Goal: Task Accomplishment & Management: Manage account settings

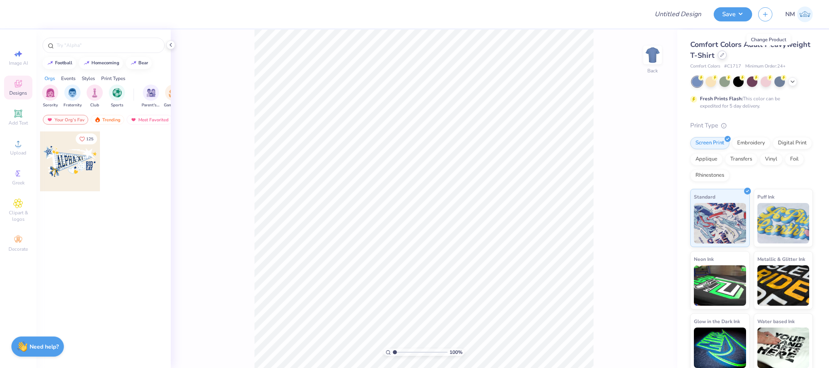
click at [725, 53] on icon at bounding box center [723, 55] width 4 height 4
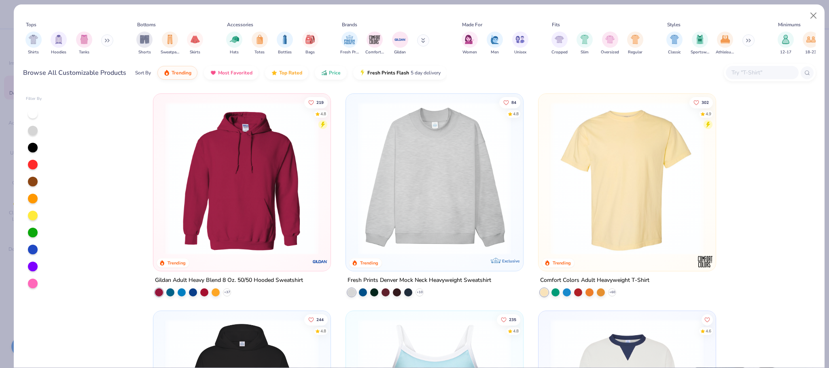
click at [103, 41] on button at bounding box center [107, 40] width 12 height 12
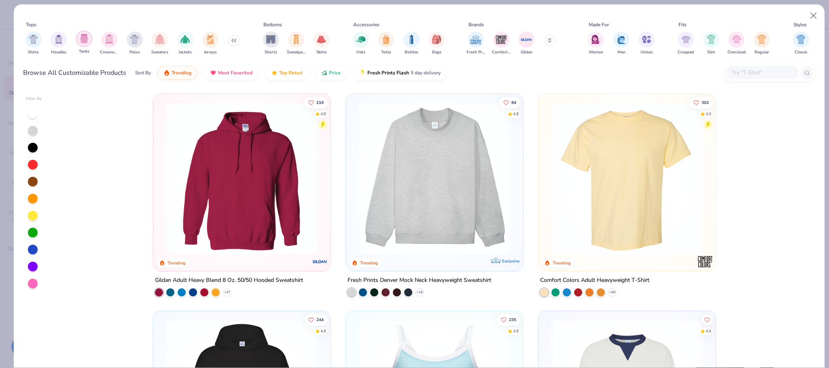
click at [84, 38] on img "filter for Tanks" at bounding box center [84, 38] width 9 height 9
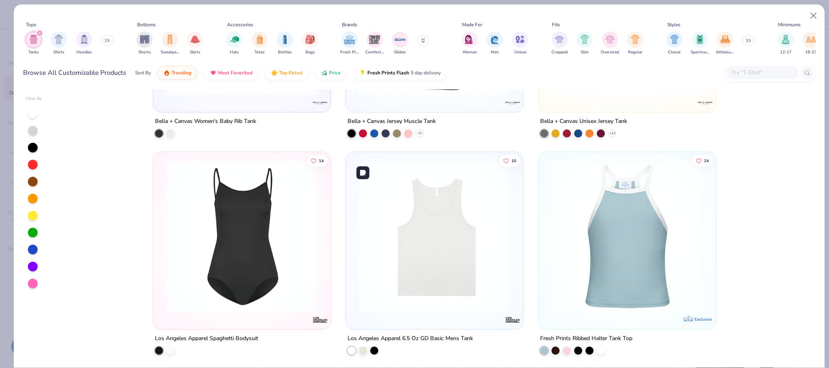
scroll to position [1707, 0]
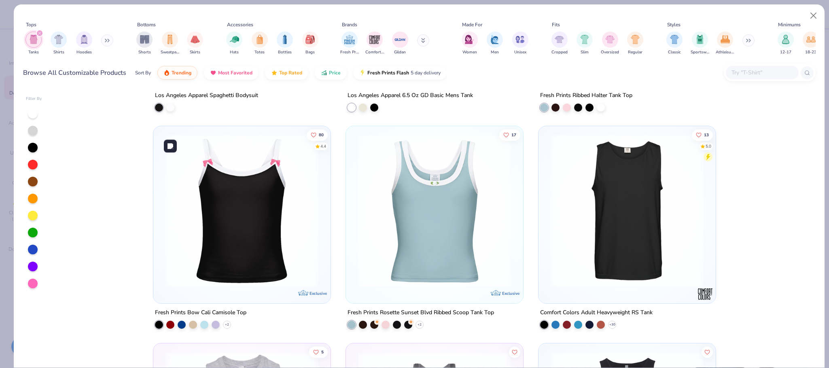
click at [264, 185] on img at bounding box center [242, 210] width 161 height 153
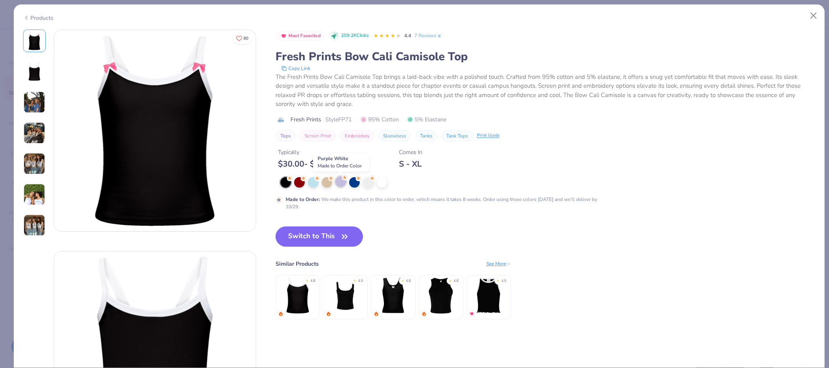
click at [341, 180] on div at bounding box center [341, 182] width 11 height 11
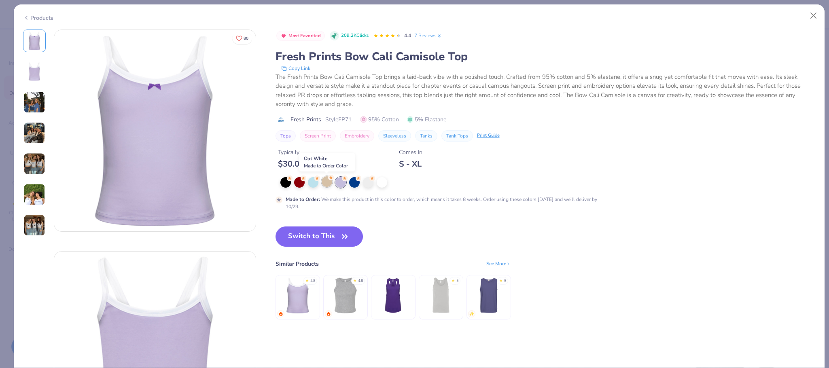
click at [327, 180] on div at bounding box center [327, 182] width 11 height 11
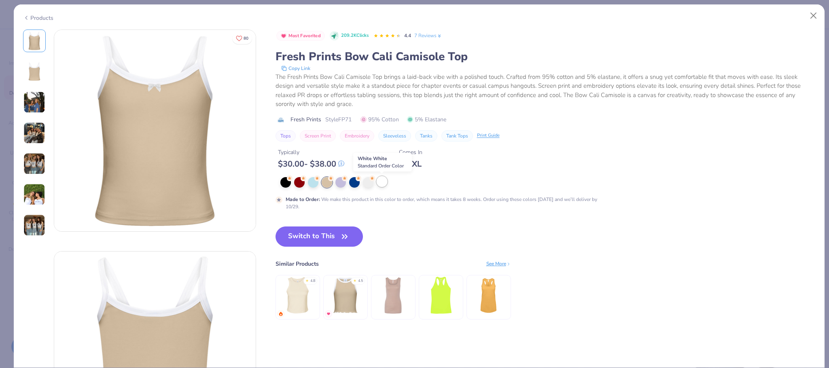
click at [382, 182] on div at bounding box center [382, 182] width 11 height 11
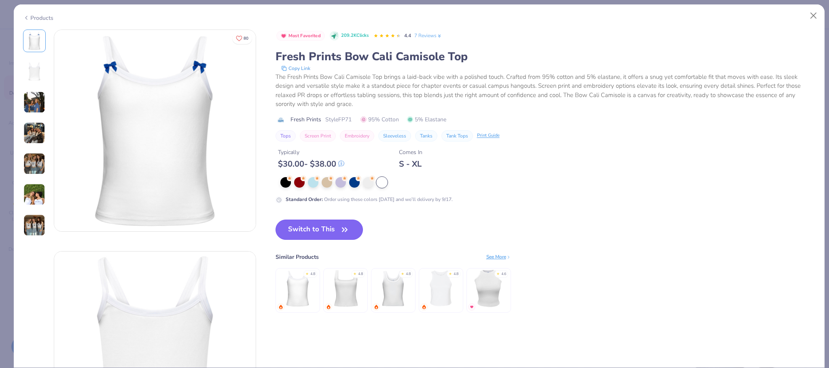
click at [309, 227] on button "Switch to This" at bounding box center [320, 230] width 88 height 20
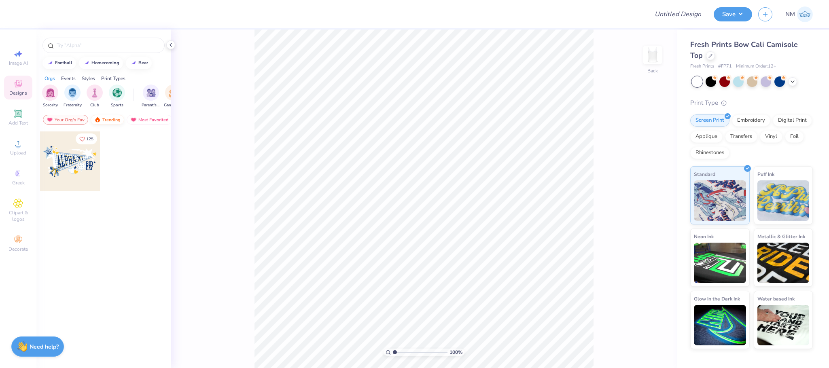
click at [104, 119] on div "Trending" at bounding box center [108, 120] width 34 height 10
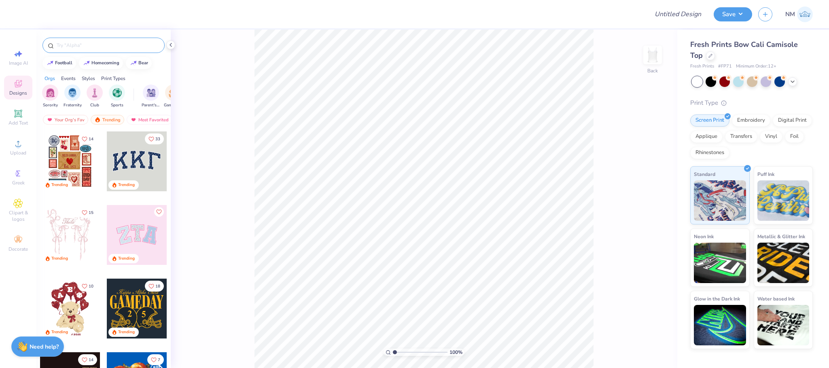
click at [67, 45] on input "text" at bounding box center [108, 45] width 104 height 8
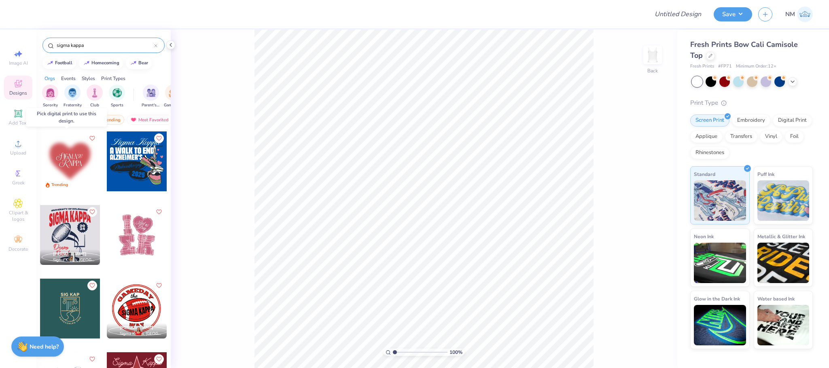
type input "sigma kappa"
click at [73, 163] on div at bounding box center [70, 162] width 60 height 60
click at [62, 154] on div at bounding box center [70, 162] width 60 height 60
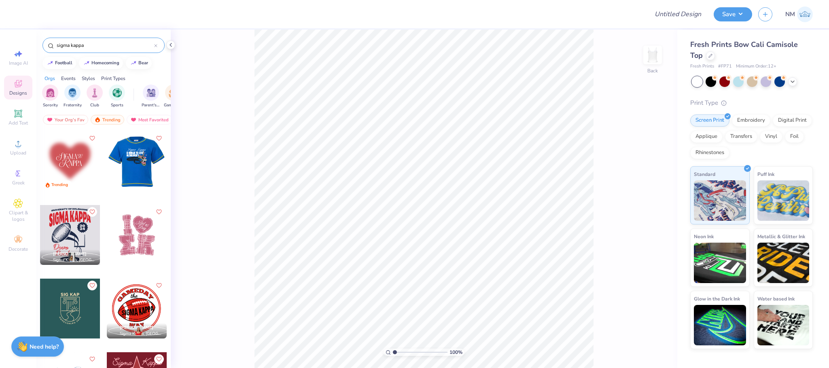
click at [141, 238] on div at bounding box center [137, 235] width 60 height 60
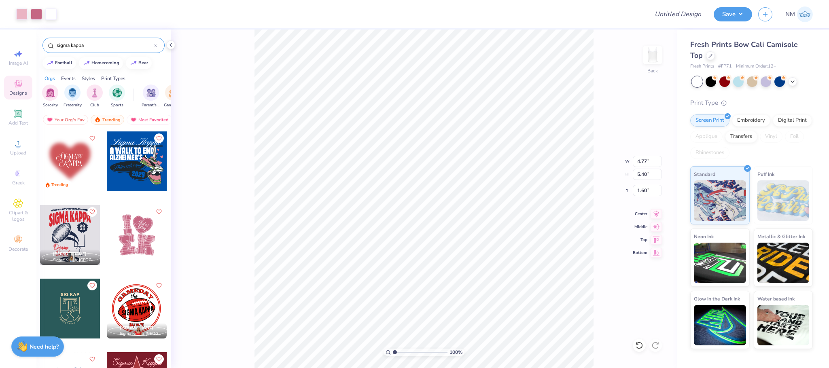
type input "1.60"
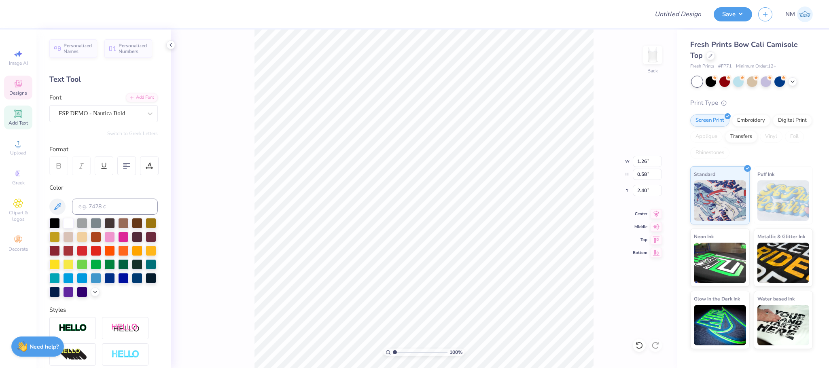
scroll to position [10, 1]
type textarea "Rush"
type input "1.20"
type input "0.83"
type input "2.95"
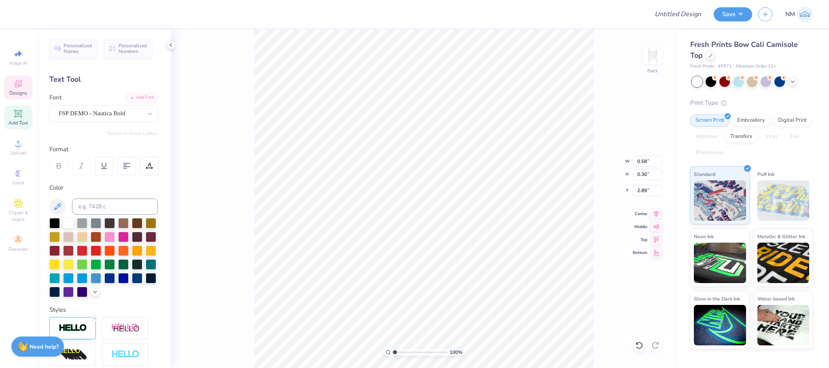
type input "3.24"
type input "0.91"
type input "0.46"
type input "3.20"
type input "1.86"
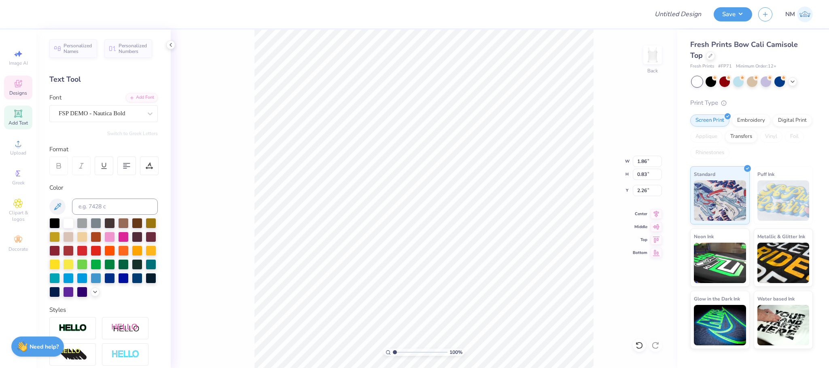
type input "0.83"
type input "2.26"
click at [795, 79] on icon at bounding box center [793, 81] width 6 height 6
click at [780, 82] on div at bounding box center [780, 81] width 11 height 11
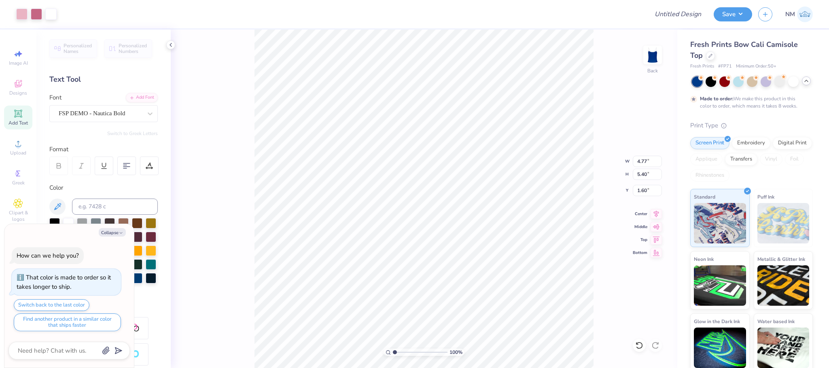
type textarea "x"
type input "2.41"
click at [727, 83] on div at bounding box center [725, 81] width 11 height 11
click at [725, 12] on button "Save" at bounding box center [733, 13] width 38 height 14
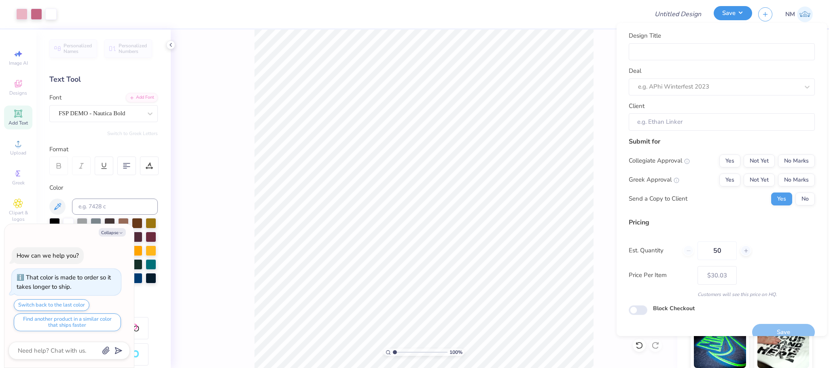
type textarea "x"
click at [727, 49] on input "Design Title" at bounding box center [722, 51] width 186 height 17
type input "S"
type textarea "x"
type input "S"
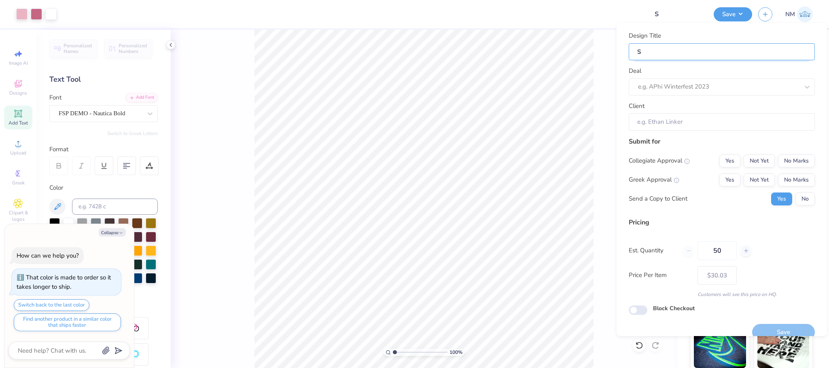
type input "SI"
type textarea "x"
type input "SI"
type input "SIG"
type textarea "x"
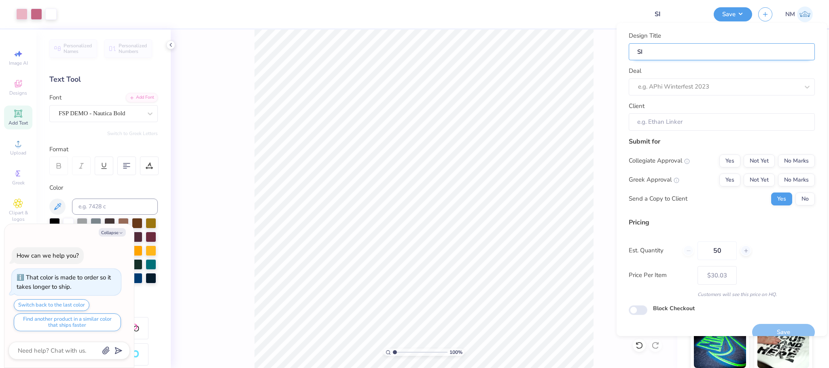
type input "SIG"
type input "SIGM"
type textarea "x"
type input "SIGM"
type input "SIGMA"
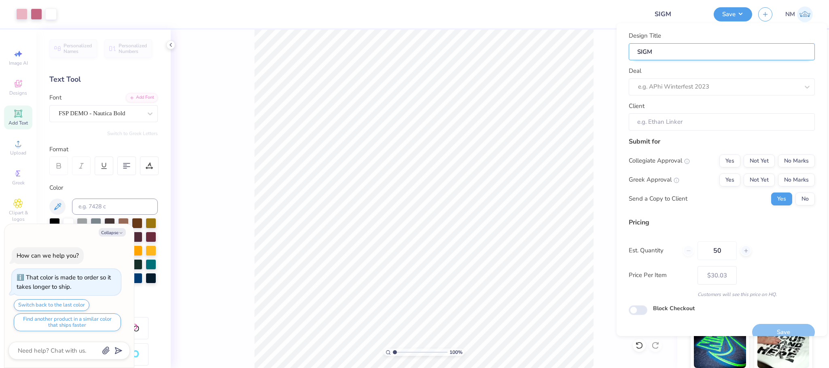
type textarea "x"
type input "SIGMA"
type textarea "x"
type input "SIGMA"
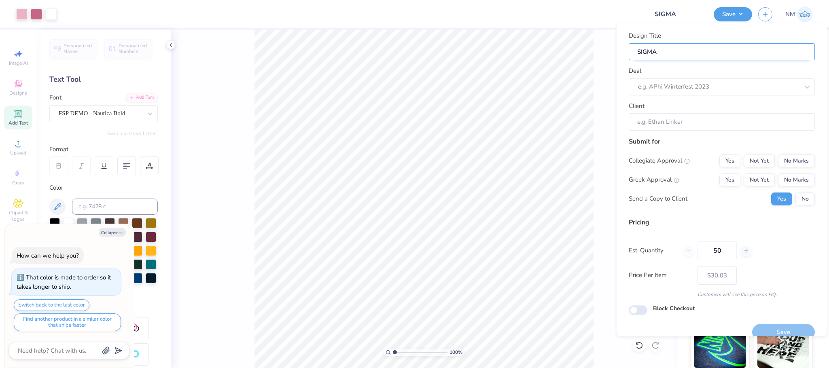
type input "SIGMA K"
type textarea "x"
type input "SIGMA K"
type input "SIGMA KA"
type textarea "x"
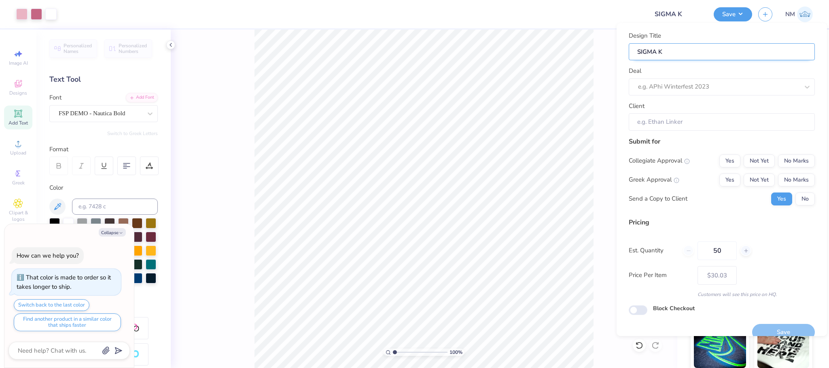
type input "SIGMA KA"
type input "SIGMA KAP"
type textarea "x"
type input "SIGMA KAP"
type input "SIGMA KAPP"
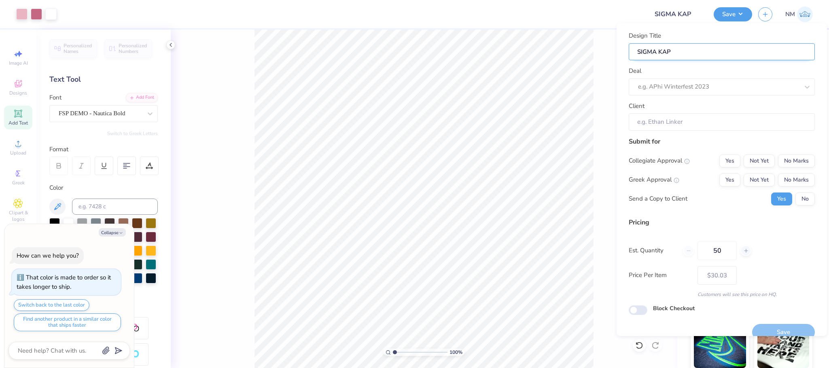
type textarea "x"
type input "SIGMA KAPP"
type input "SIGMA KAPPA"
type textarea "x"
type input "SIGMA KAPPA"
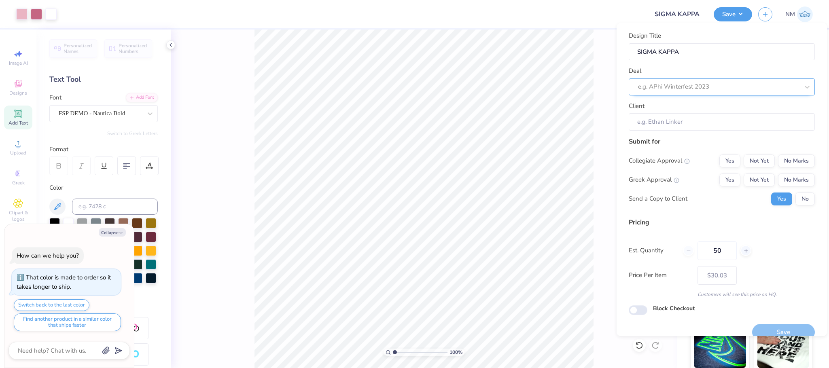
click at [659, 83] on div at bounding box center [718, 86] width 161 height 11
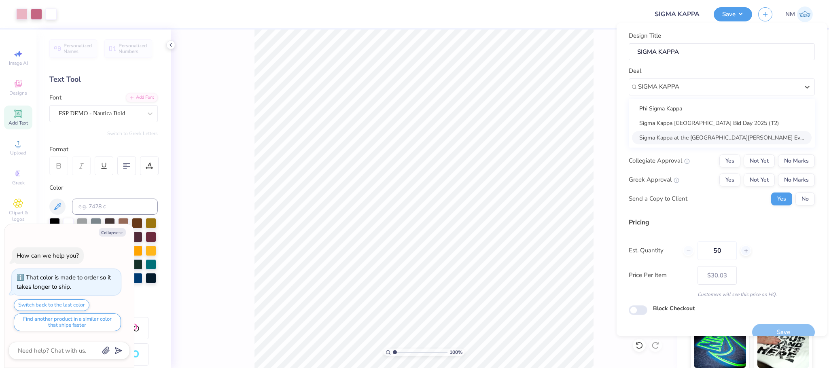
click at [679, 135] on div "Sigma Kappa at the University of La Verne Philo Event 2025 (T1)" at bounding box center [722, 137] width 180 height 13
type input "SIGMA KAPPA"
type textarea "x"
type input "Kimberly Avila"
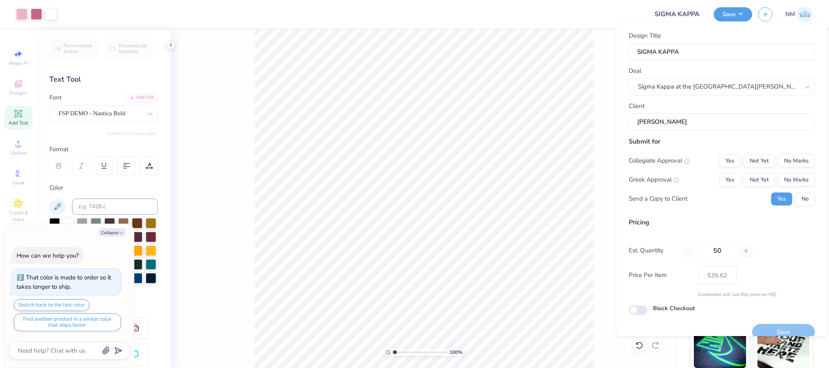
click at [706, 122] on input "Kimberly Avila" at bounding box center [722, 121] width 186 height 17
click at [789, 160] on button "No Marks" at bounding box center [796, 161] width 37 height 13
click at [792, 174] on div "Yes Not Yet No Marks" at bounding box center [768, 180] width 96 height 13
click at [755, 177] on button "Not Yet" at bounding box center [759, 180] width 31 height 13
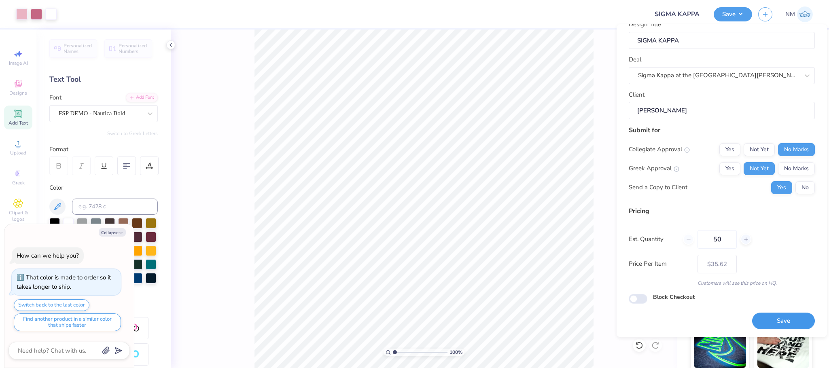
click at [770, 324] on button "Save" at bounding box center [784, 321] width 63 height 17
type input "$35.62"
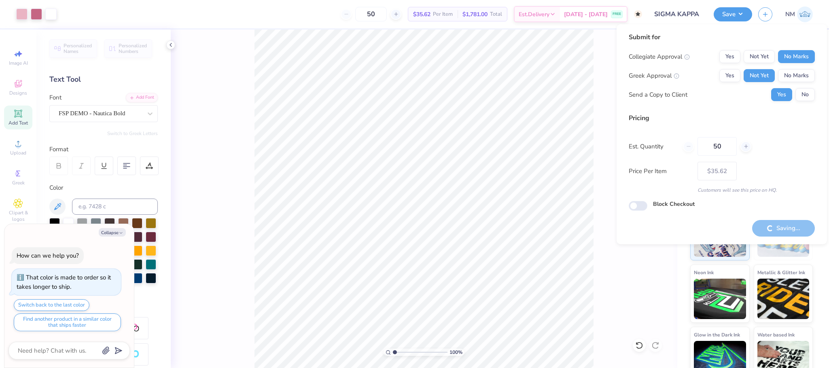
type textarea "x"
type input "– –"
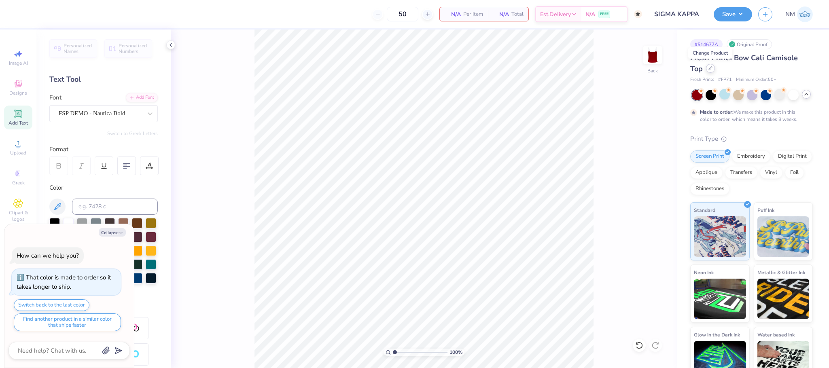
click at [709, 72] on div at bounding box center [710, 68] width 9 height 9
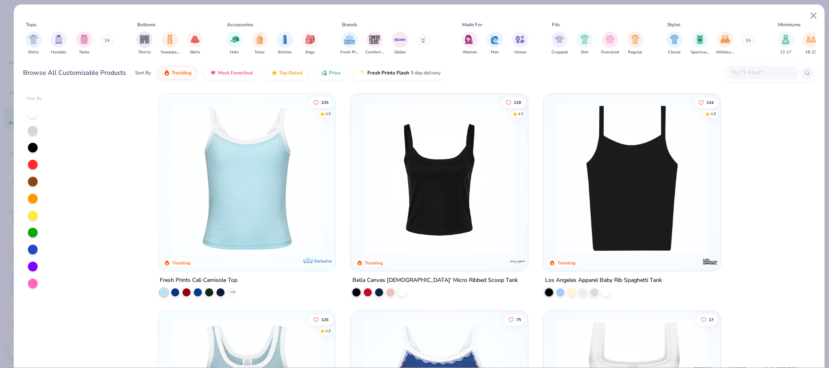
type textarea "x"
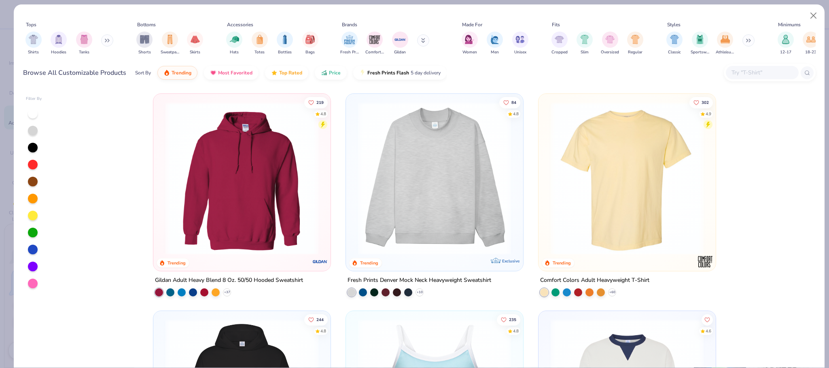
click at [768, 70] on input "text" at bounding box center [762, 72] width 62 height 9
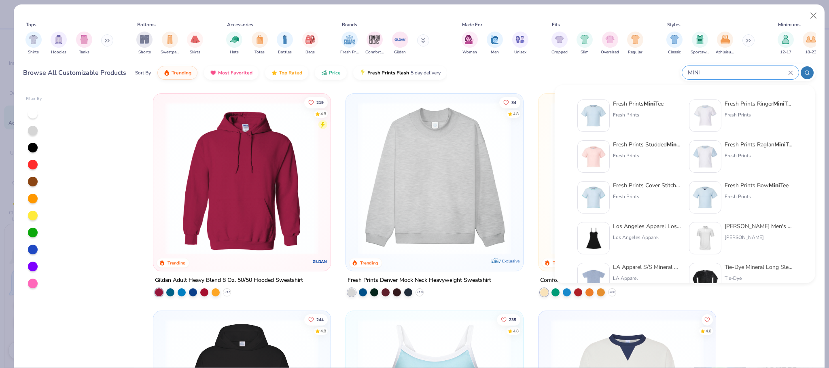
click at [809, 73] on icon at bounding box center [808, 73] width 6 height 6
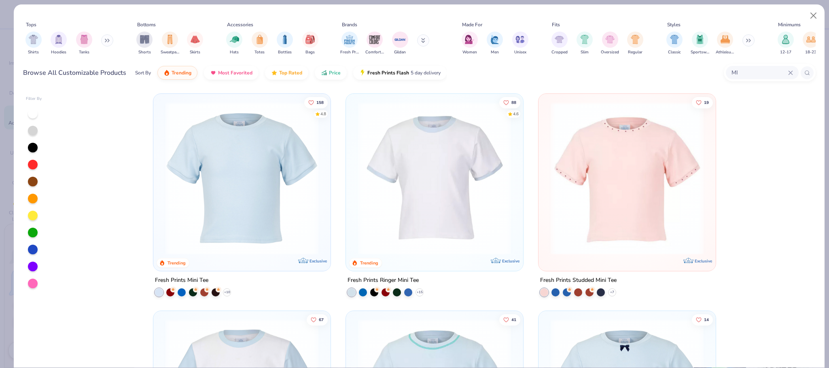
type input "M"
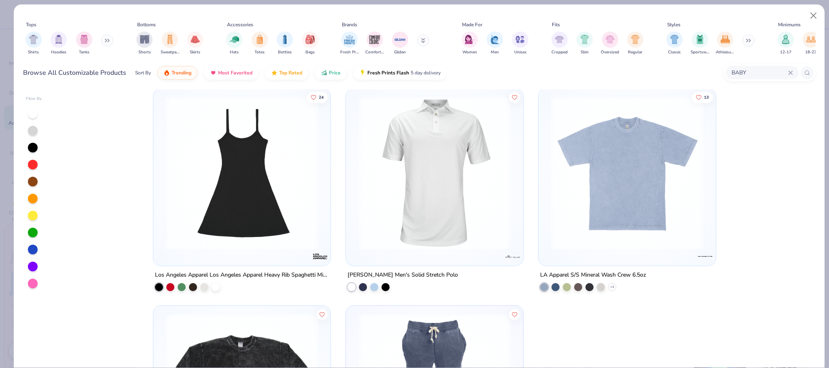
scroll to position [487, 0]
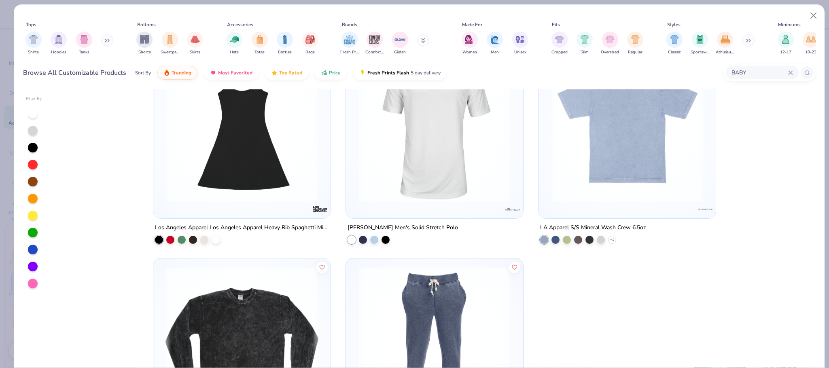
type input "BABY"
click at [807, 74] on icon at bounding box center [808, 73] width 6 height 6
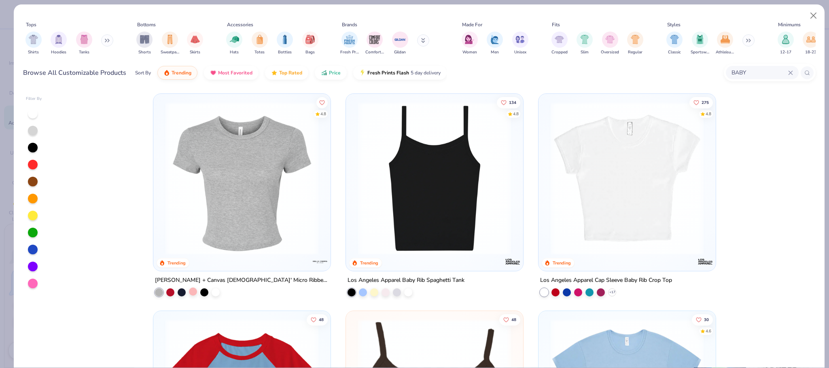
click at [189, 293] on div at bounding box center [193, 292] width 8 height 8
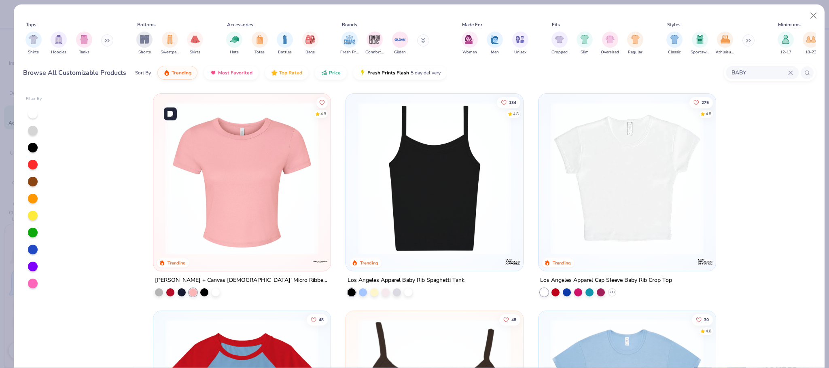
click at [248, 212] on img at bounding box center [242, 178] width 161 height 153
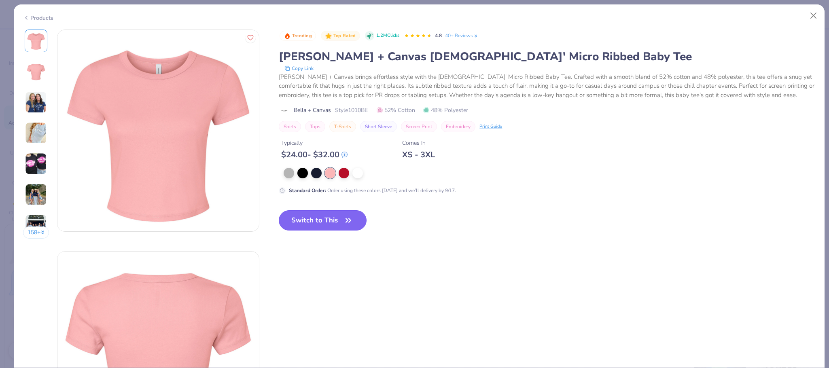
click at [351, 215] on button "Switch to This" at bounding box center [323, 221] width 88 height 20
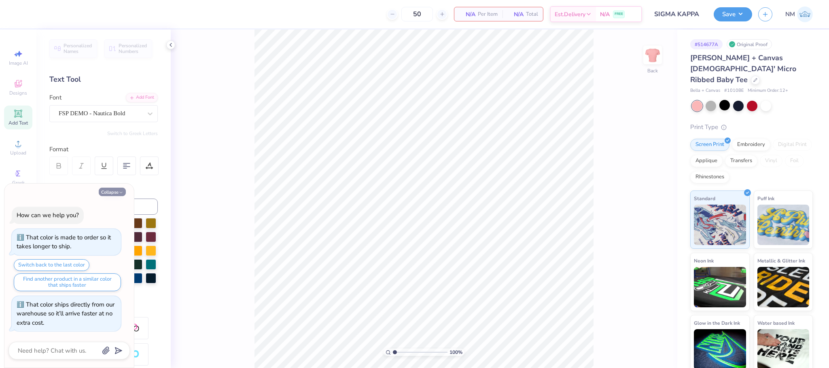
click at [119, 191] on icon "button" at bounding box center [121, 192] width 5 height 5
type textarea "x"
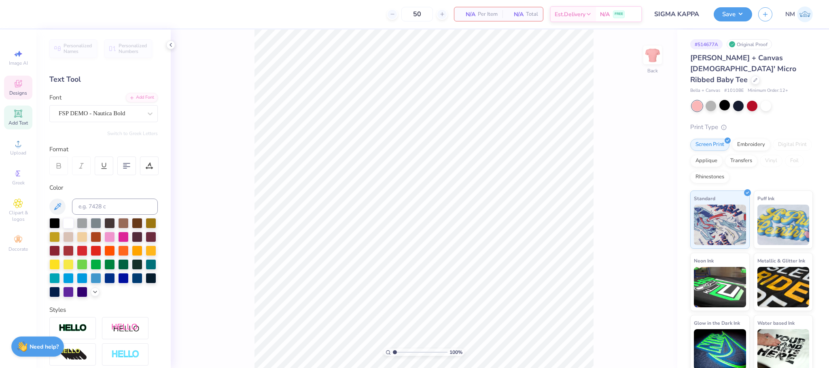
click at [22, 94] on span "Designs" at bounding box center [18, 93] width 18 height 6
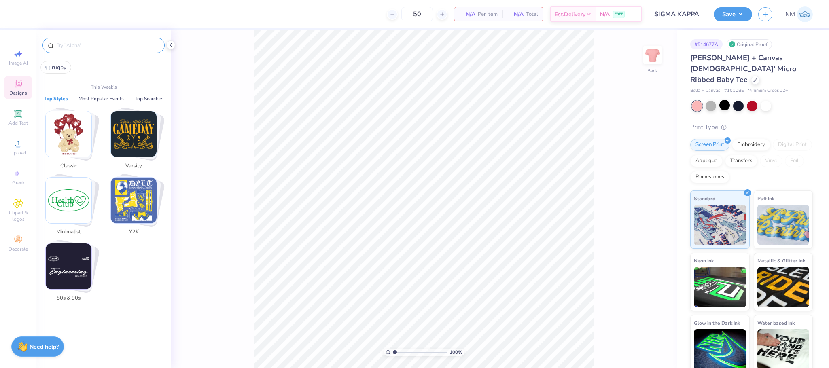
click at [97, 47] on input "text" at bounding box center [108, 45] width 104 height 8
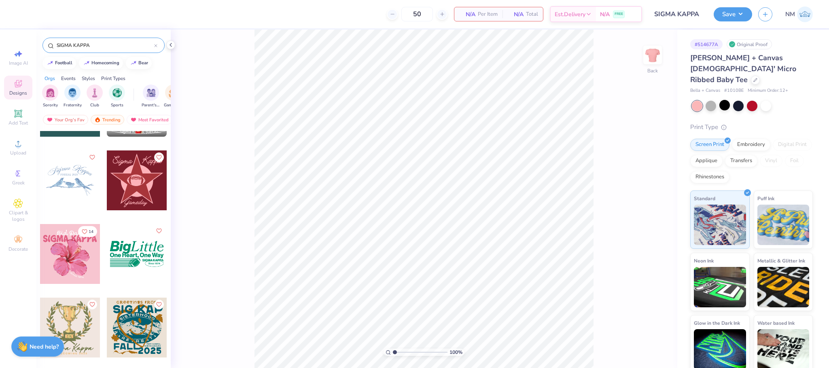
scroll to position [226, 0]
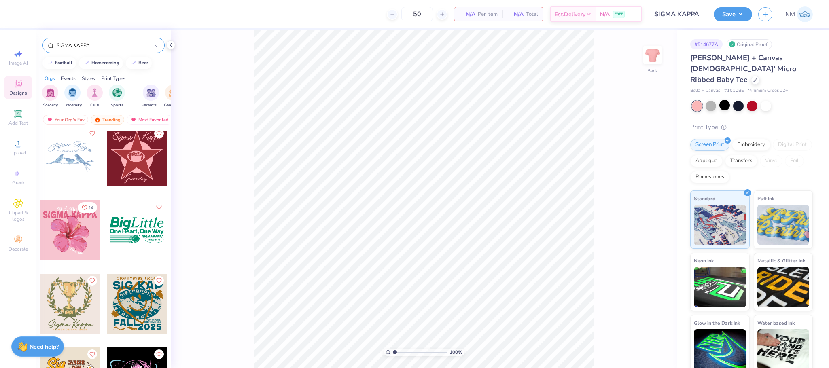
type input "SIGMA KAPPA"
click at [107, 222] on div at bounding box center [77, 230] width 60 height 60
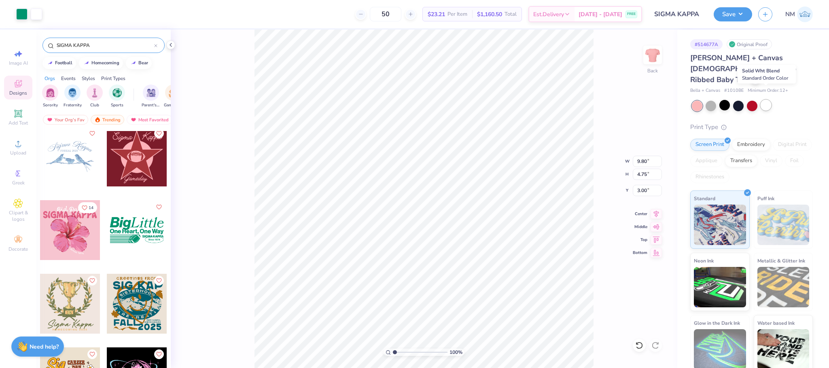
click at [770, 100] on div at bounding box center [766, 105] width 11 height 11
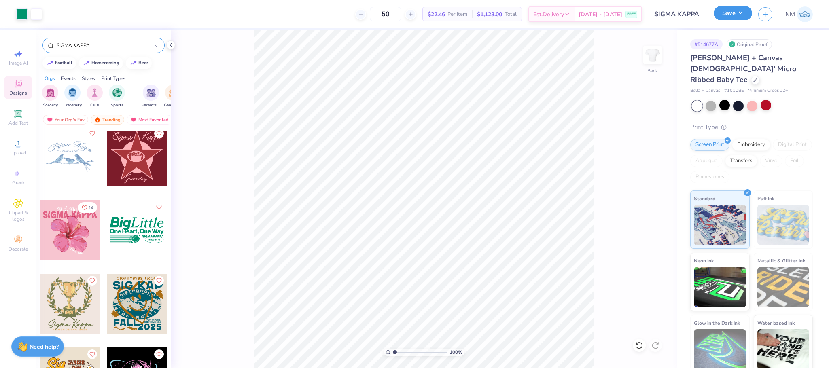
click at [725, 6] on button "Save" at bounding box center [733, 13] width 38 height 14
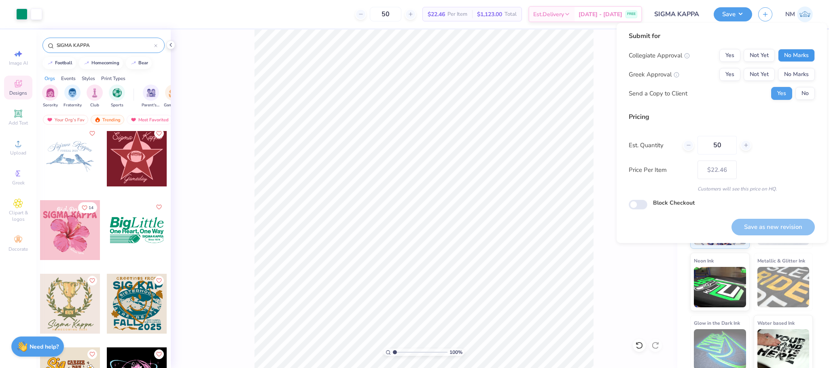
click at [799, 54] on button "No Marks" at bounding box center [796, 55] width 37 height 13
click at [802, 69] on button "No Marks" at bounding box center [796, 74] width 37 height 13
click at [785, 225] on button "Save as new revision" at bounding box center [773, 227] width 83 height 17
type input "$22.46"
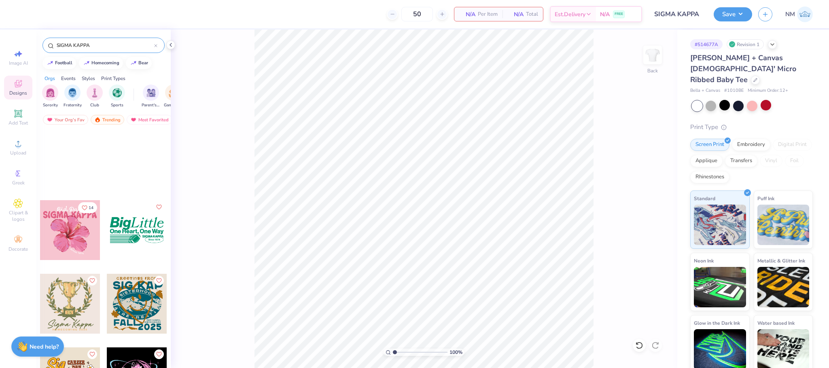
scroll to position [452, 0]
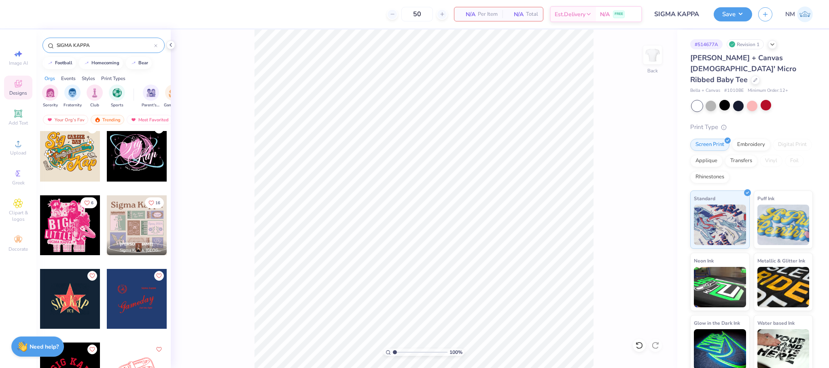
click at [140, 222] on div at bounding box center [137, 226] width 60 height 60
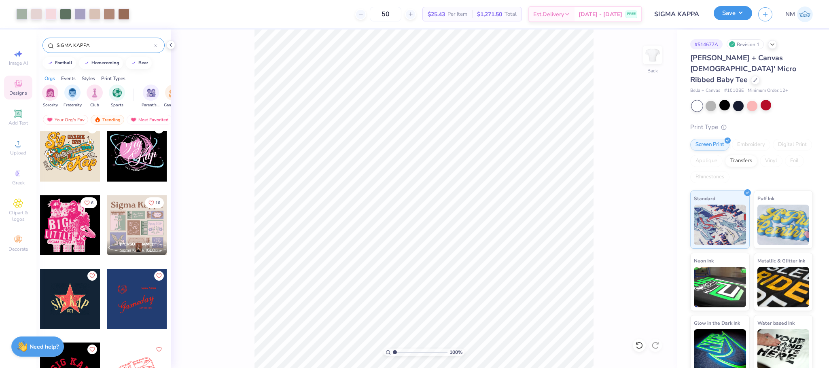
click at [719, 9] on button "Save" at bounding box center [733, 13] width 38 height 14
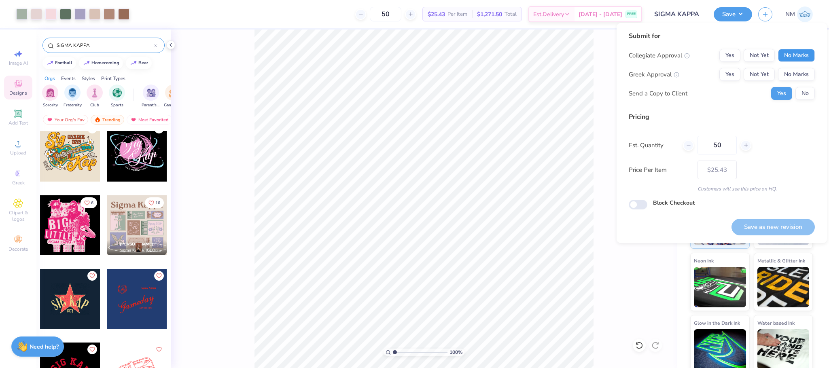
click at [794, 51] on button "No Marks" at bounding box center [796, 55] width 37 height 13
click at [798, 73] on button "No Marks" at bounding box center [796, 74] width 37 height 13
click at [802, 90] on button "No" at bounding box center [805, 93] width 19 height 13
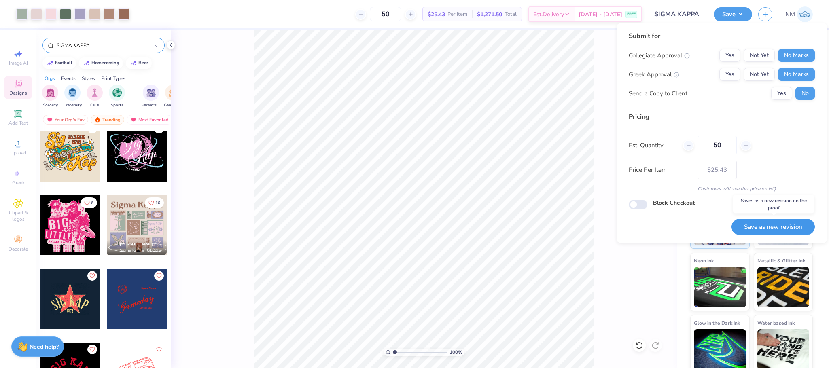
click at [775, 228] on button "Save as new revision" at bounding box center [773, 227] width 83 height 17
type input "$25.43"
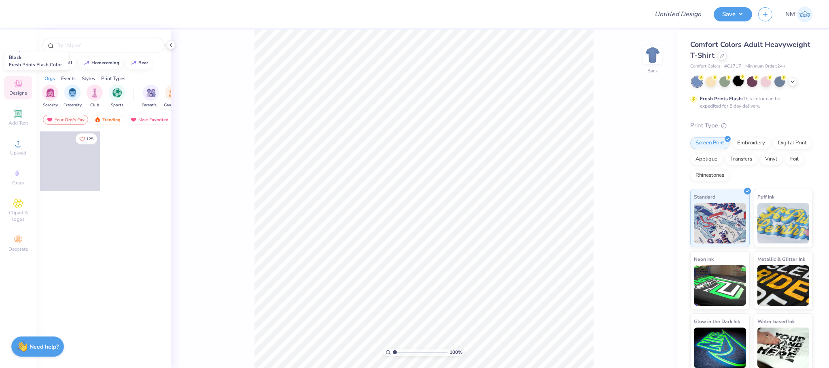
click at [739, 78] on div at bounding box center [739, 81] width 11 height 11
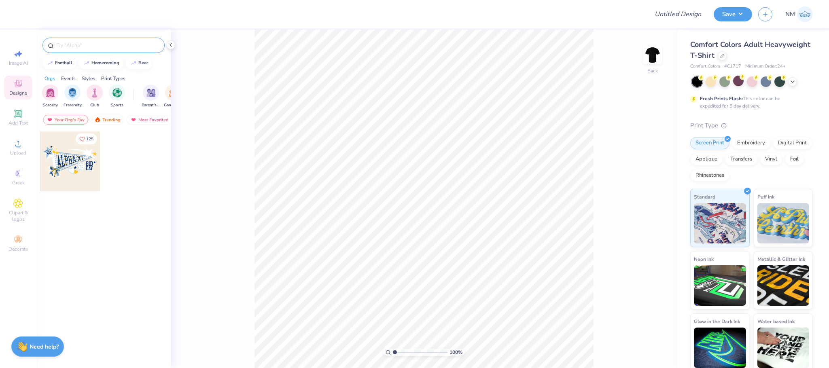
click at [86, 41] on input "text" at bounding box center [108, 45] width 104 height 8
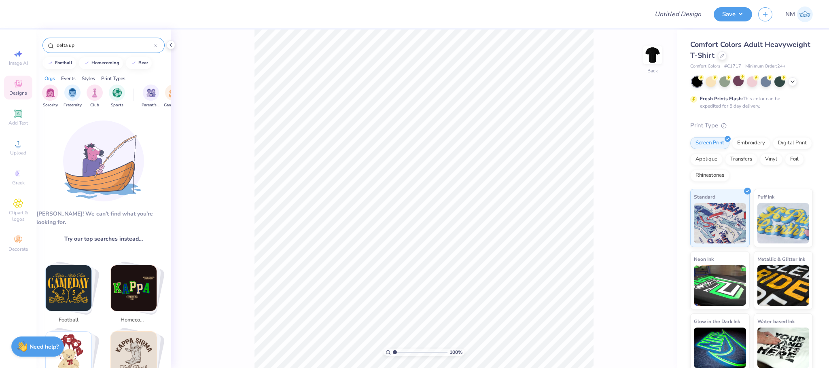
click at [90, 44] on input "delta up" at bounding box center [105, 45] width 98 height 8
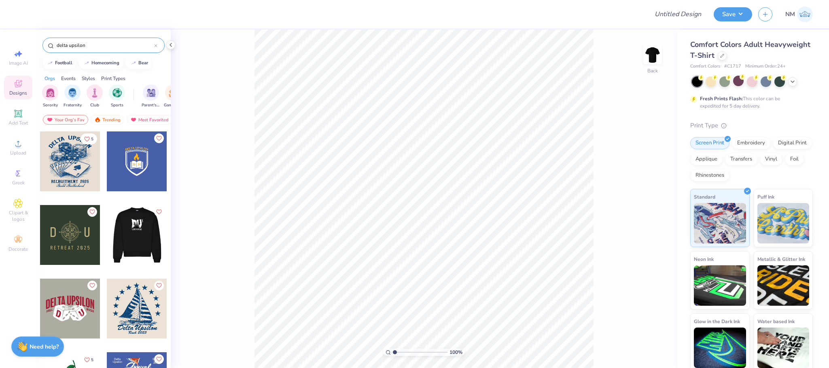
type input "delta upsilon"
click at [145, 230] on div at bounding box center [137, 235] width 60 height 60
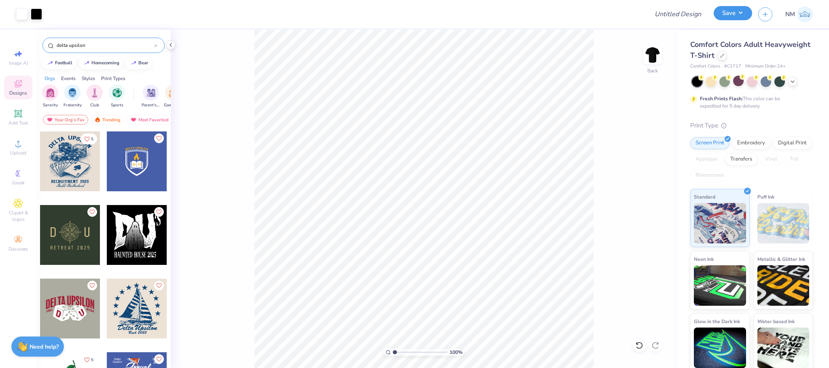
click at [733, 17] on button "Save" at bounding box center [733, 13] width 38 height 14
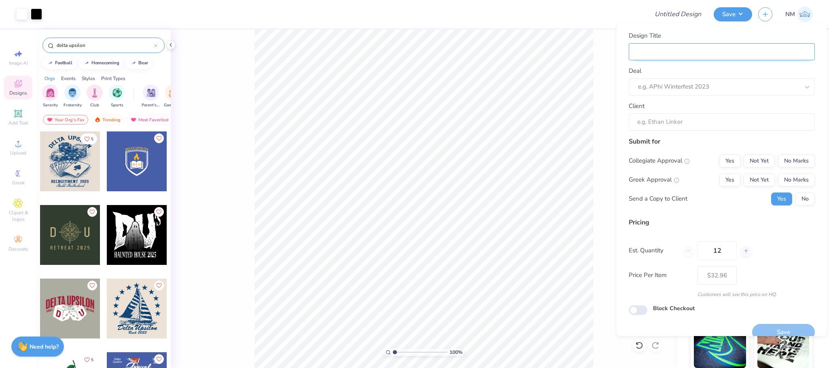
click at [741, 51] on input "Design Title" at bounding box center [722, 51] width 186 height 17
type input "D"
type input "DE"
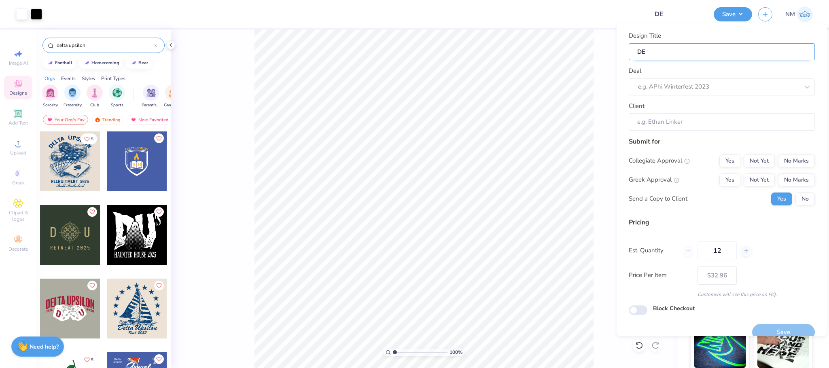
type input "DEK"
type input "DE"
type input "DEL"
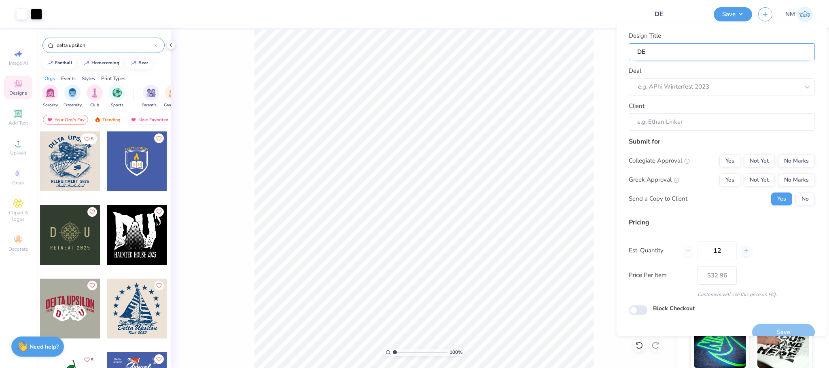
type input "DEL"
type input "DELT"
type input "DELTA"
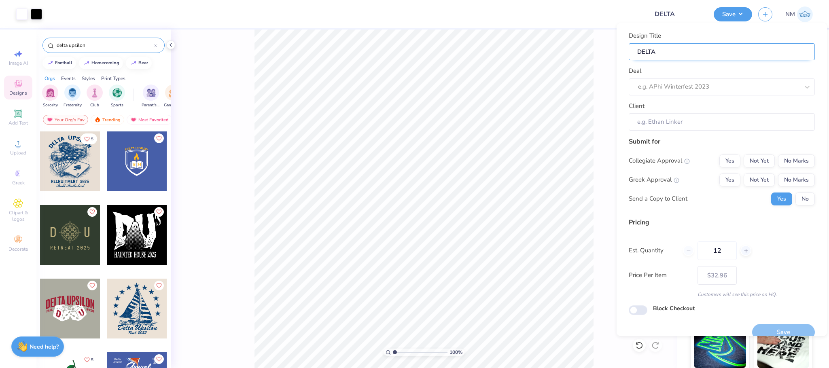
type input "DELTA"
type input "DELTA U"
type input "DELTA UP"
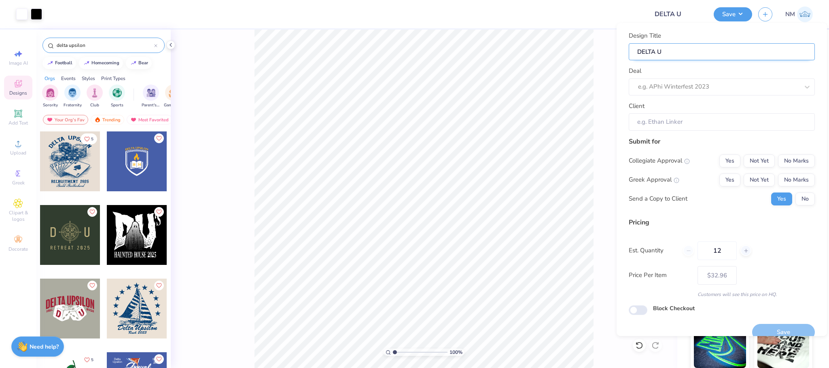
type input "DELTA UP"
type input "DELTA UPS"
type input "DELTA UPSI"
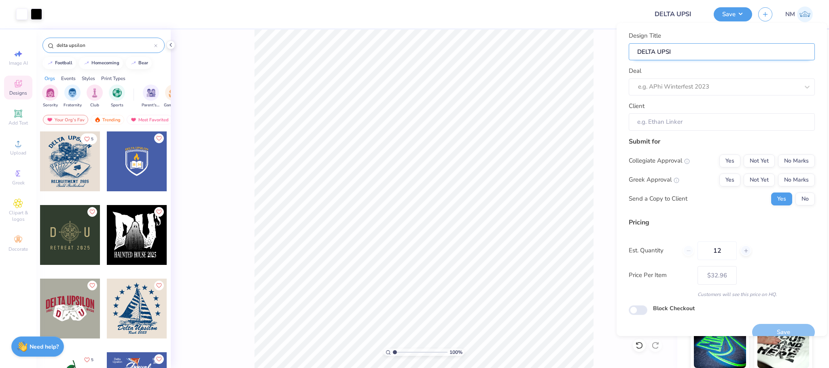
type input "DELTA UPSIL"
type input "DELTA UPSILO"
type input "DELTA UPSILON"
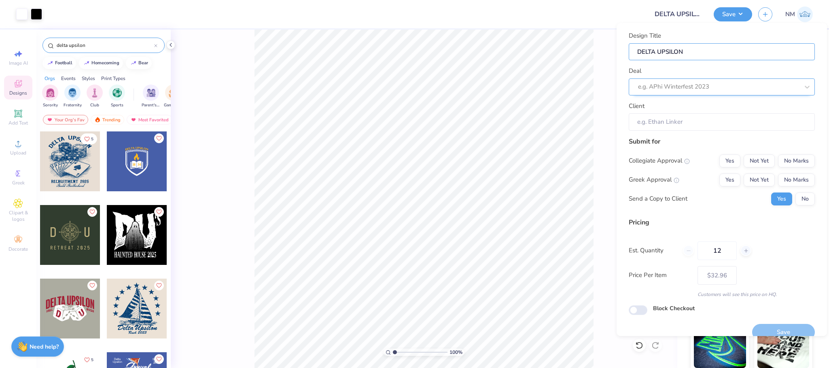
type input "DELTA UPSILON"
click at [747, 89] on div at bounding box center [718, 86] width 161 height 11
click at [752, 104] on div "Delta Upsilon at Purdue University Philo Event 2025 (T1)" at bounding box center [722, 108] width 180 height 13
type input "DELTA UP"
type input "Adams B"
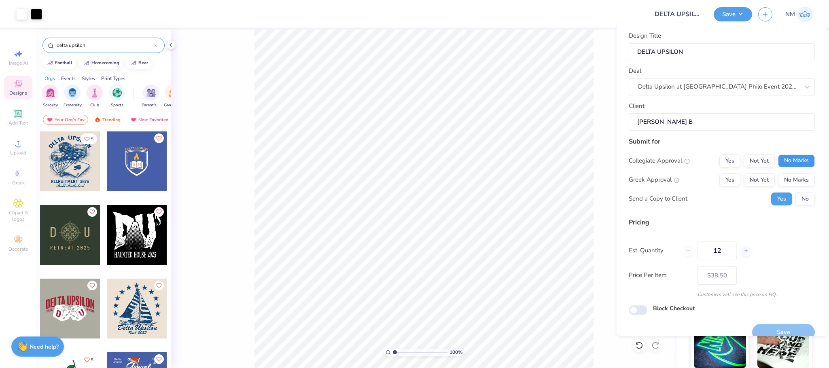
click at [791, 166] on button "No Marks" at bounding box center [796, 161] width 37 height 13
click at [791, 178] on button "No Marks" at bounding box center [796, 180] width 37 height 13
click at [798, 194] on button "No" at bounding box center [805, 199] width 19 height 13
click at [747, 183] on button "Not Yet" at bounding box center [759, 180] width 31 height 13
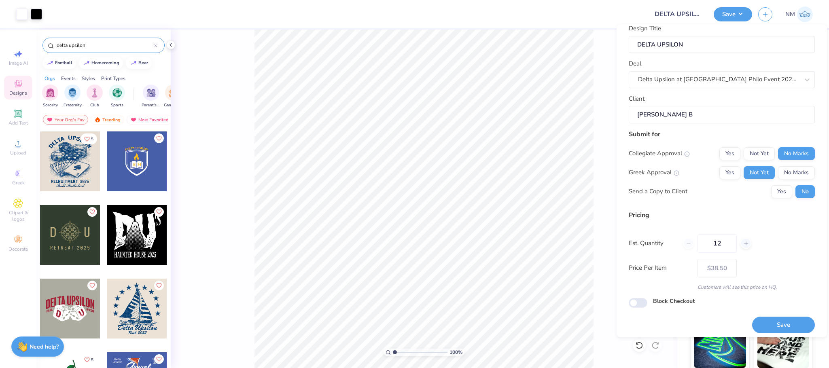
scroll to position [13, 0]
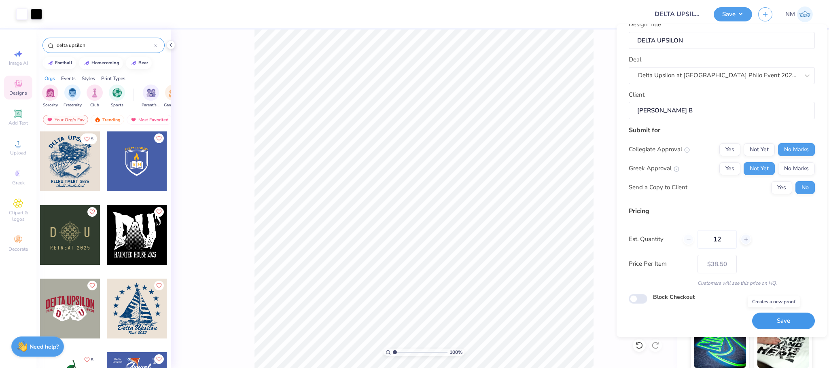
click at [774, 322] on button "Save" at bounding box center [784, 321] width 63 height 17
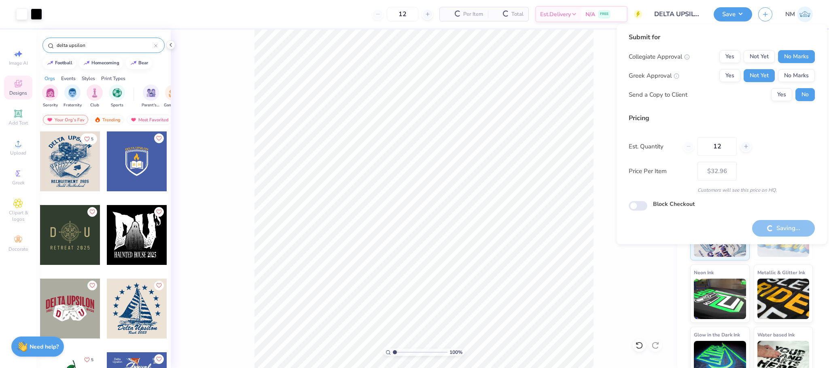
type input "– –"
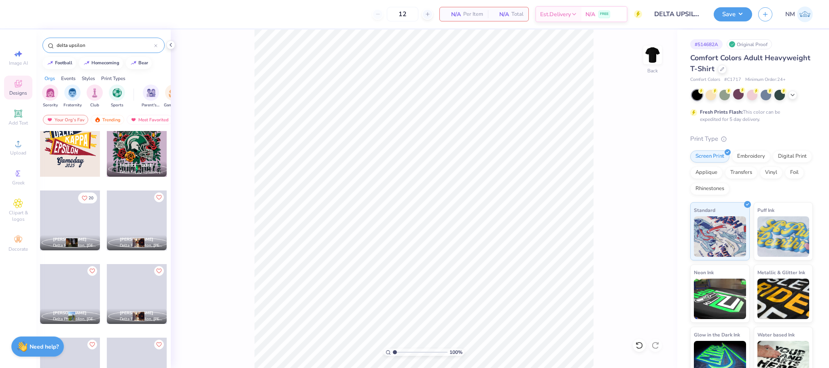
scroll to position [285, 0]
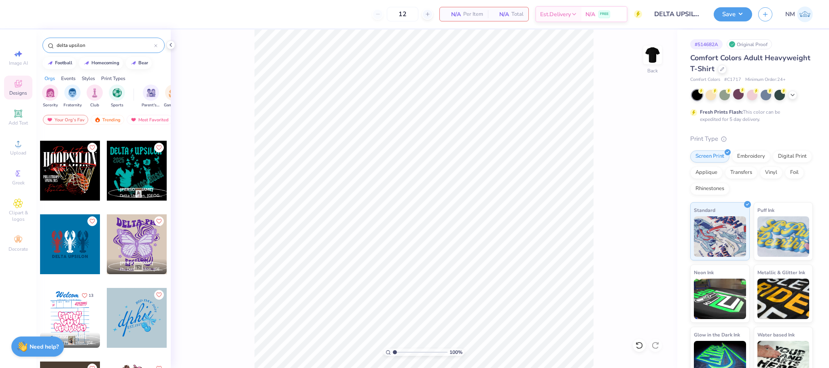
click at [137, 162] on div at bounding box center [137, 171] width 60 height 60
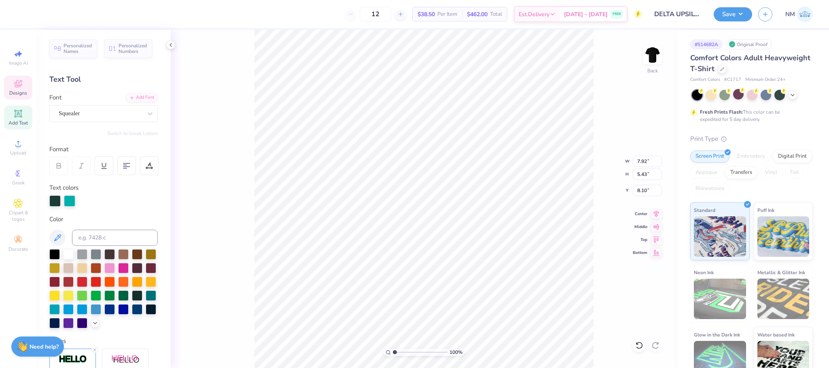
scroll to position [10, 3]
type textarea "HOMECOMING 25"
type textarea "HOMECOMING"
click at [718, 15] on button "Save" at bounding box center [733, 13] width 38 height 14
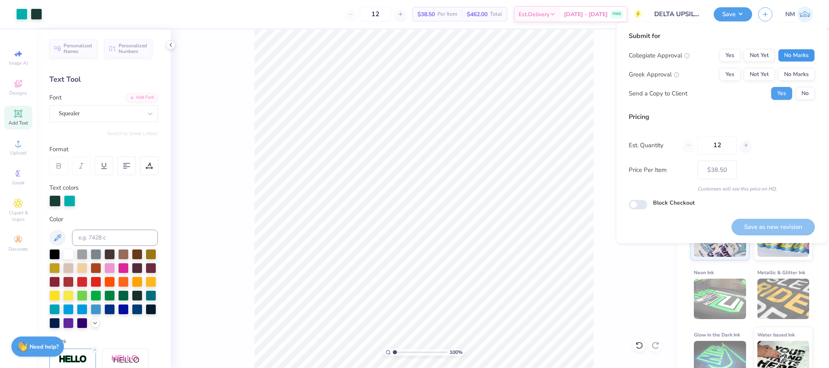
click at [802, 51] on button "No Marks" at bounding box center [796, 55] width 37 height 13
click at [810, 71] on button "No Marks" at bounding box center [796, 74] width 37 height 13
drag, startPoint x: 814, startPoint y: 86, endPoint x: 811, endPoint y: 91, distance: 5.6
click at [814, 87] on div "Collegiate Approval Yes Not Yet No Marks Greek Approval Yes Not Yet No Marks Se…" at bounding box center [722, 74] width 186 height 51
click at [811, 91] on button "No" at bounding box center [805, 93] width 19 height 13
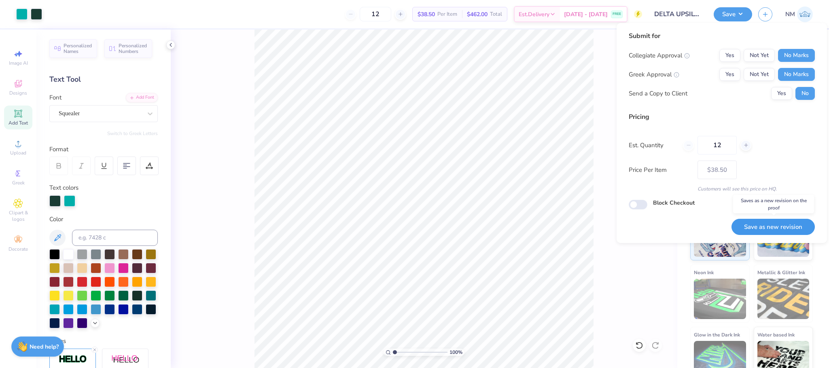
click at [792, 220] on button "Save as new revision" at bounding box center [773, 227] width 83 height 17
type input "– –"
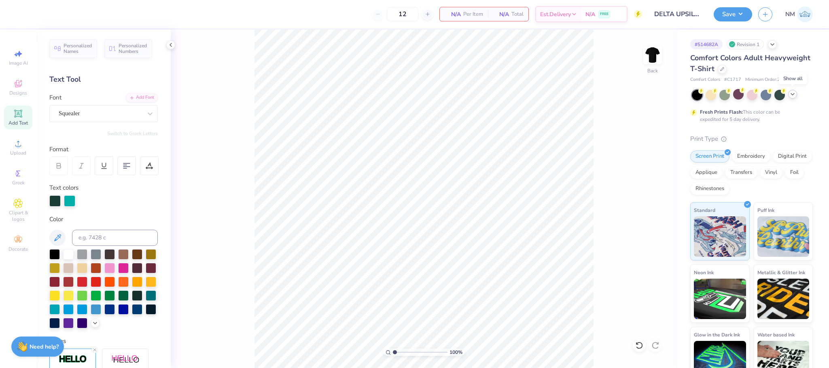
click at [793, 94] on icon at bounding box center [793, 94] width 6 height 6
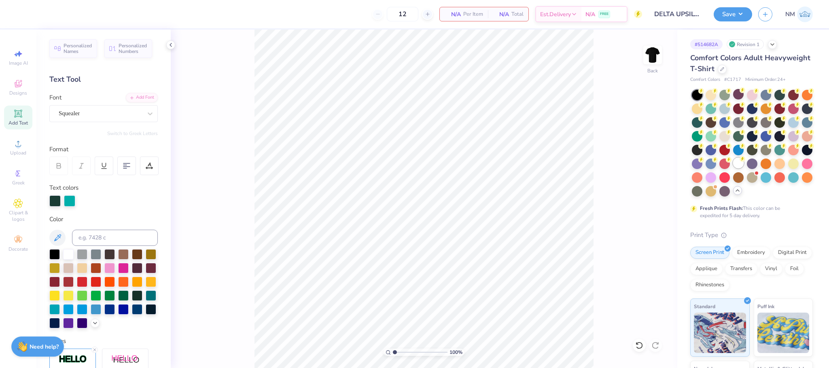
click at [734, 168] on div at bounding box center [739, 163] width 11 height 11
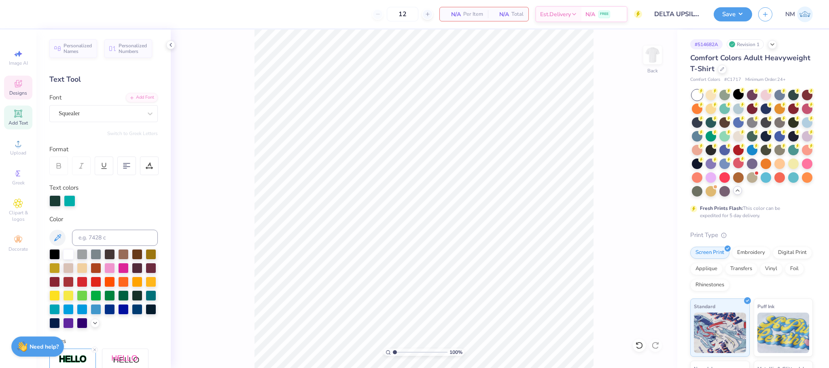
click at [13, 78] on div "Designs" at bounding box center [18, 88] width 28 height 24
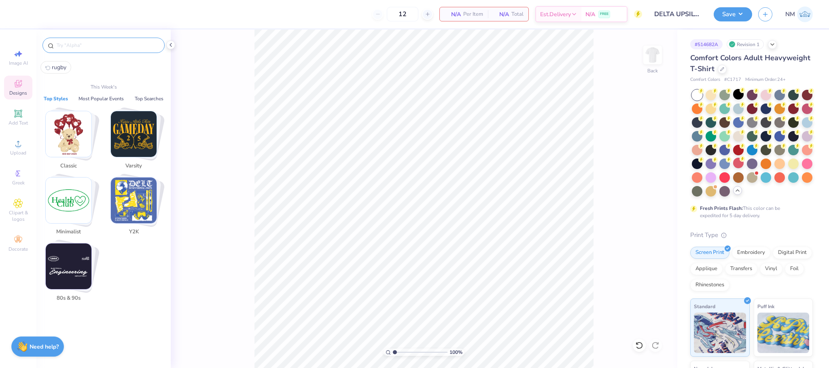
click at [78, 48] on input "text" at bounding box center [108, 45] width 104 height 8
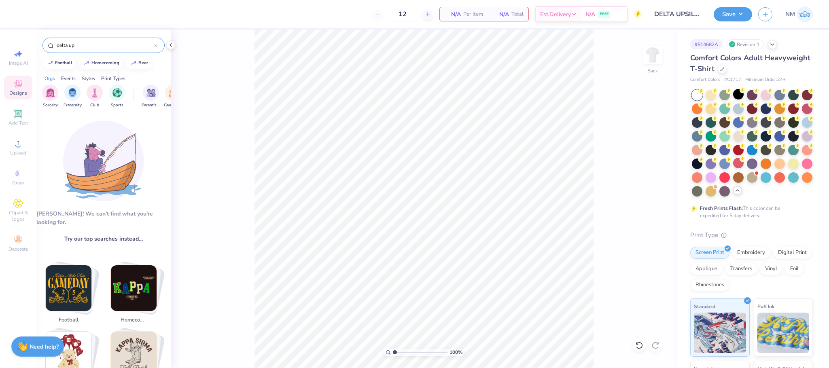
click at [95, 39] on div "delta up" at bounding box center [104, 45] width 122 height 15
click at [94, 45] on input "delta up" at bounding box center [105, 45] width 98 height 8
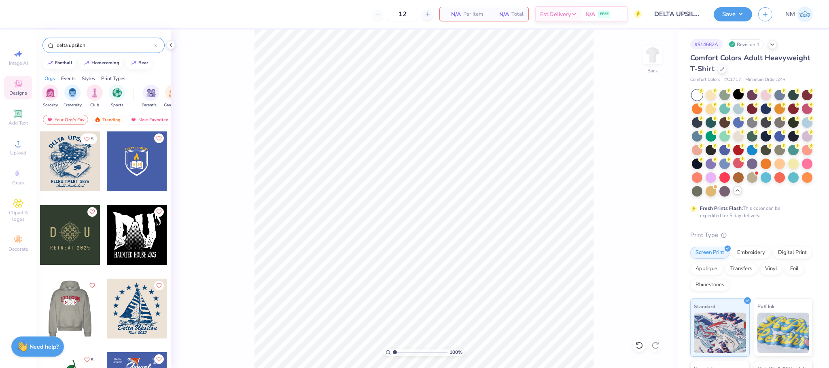
type input "delta upsilon"
click at [62, 305] on div at bounding box center [70, 309] width 180 height 60
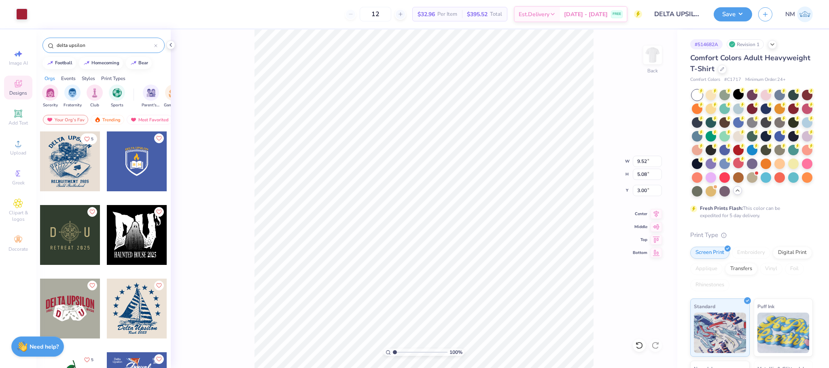
type input "9.33"
type input "0.88"
type input "5.45"
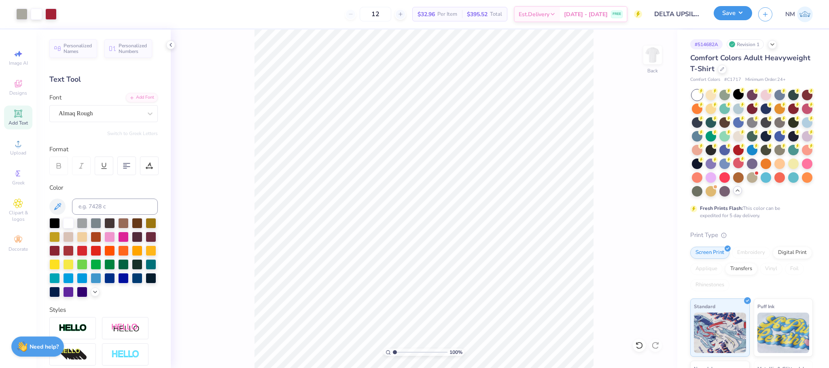
drag, startPoint x: 742, startPoint y: 15, endPoint x: 743, endPoint y: 19, distance: 4.5
click at [742, 17] on button "Save" at bounding box center [733, 13] width 38 height 14
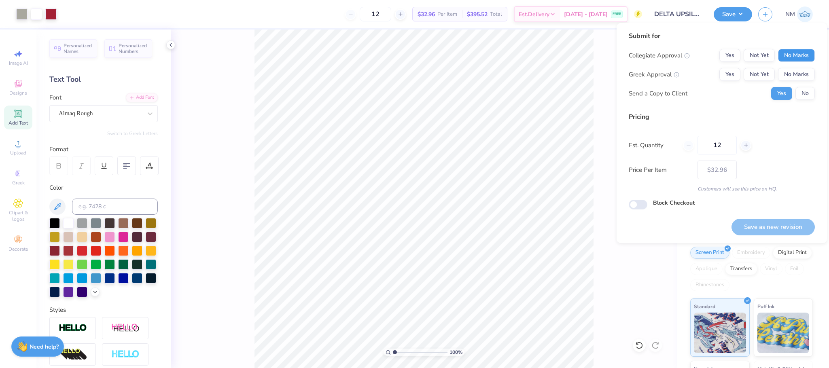
click at [795, 53] on button "No Marks" at bounding box center [796, 55] width 37 height 13
click at [797, 70] on button "No Marks" at bounding box center [796, 74] width 37 height 13
click at [808, 89] on button "No" at bounding box center [805, 93] width 19 height 13
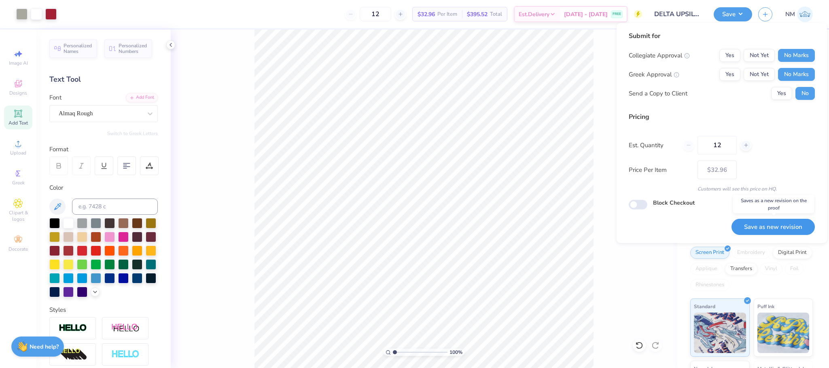
click at [762, 227] on button "Save as new revision" at bounding box center [773, 227] width 83 height 17
type input "$32.96"
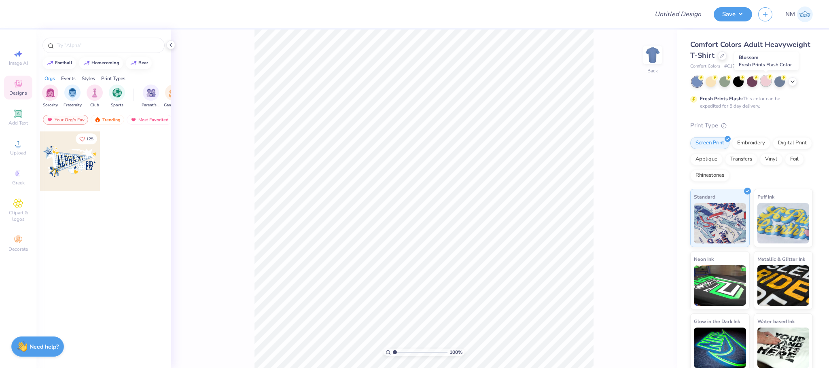
click at [765, 79] on div at bounding box center [766, 81] width 11 height 11
click at [107, 119] on div "Trending" at bounding box center [108, 120] width 34 height 10
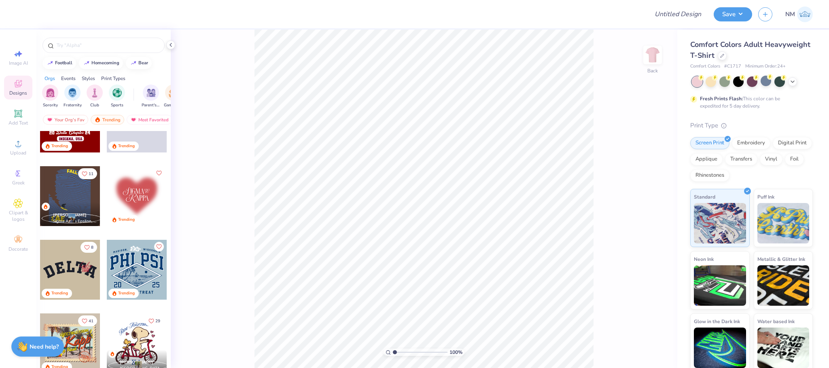
scroll to position [2032, 0]
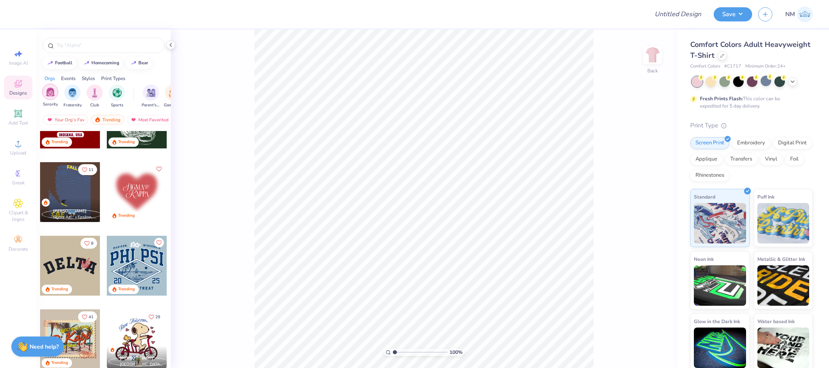
click at [51, 95] on img "filter for Sorority" at bounding box center [50, 91] width 9 height 9
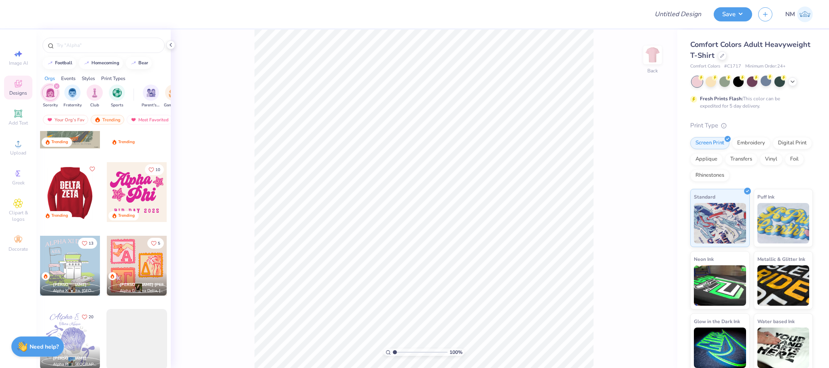
click at [84, 206] on div at bounding box center [70, 192] width 60 height 60
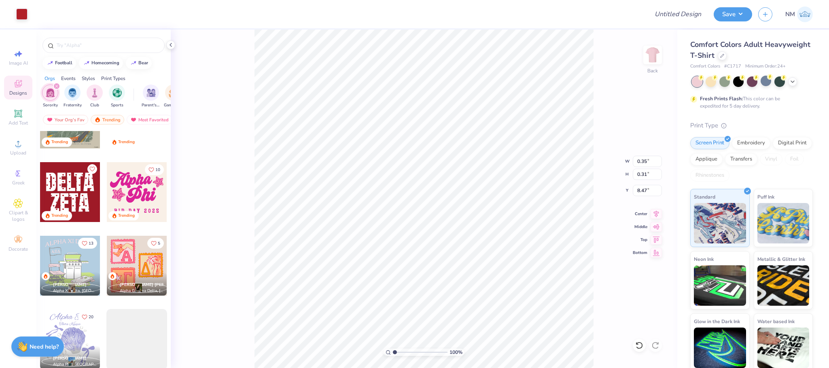
type input "0.35"
type input "0.31"
type input "8.47"
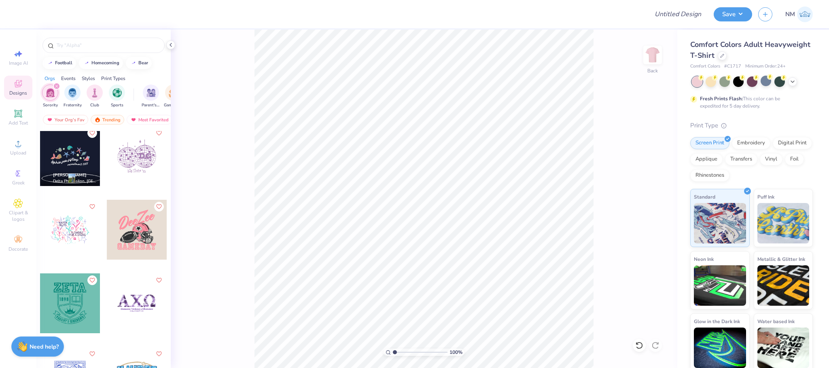
scroll to position [5978, 0]
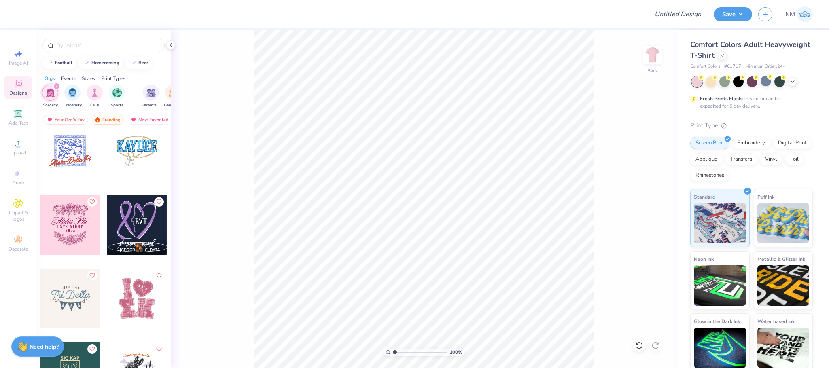
click at [74, 230] on div at bounding box center [70, 225] width 60 height 60
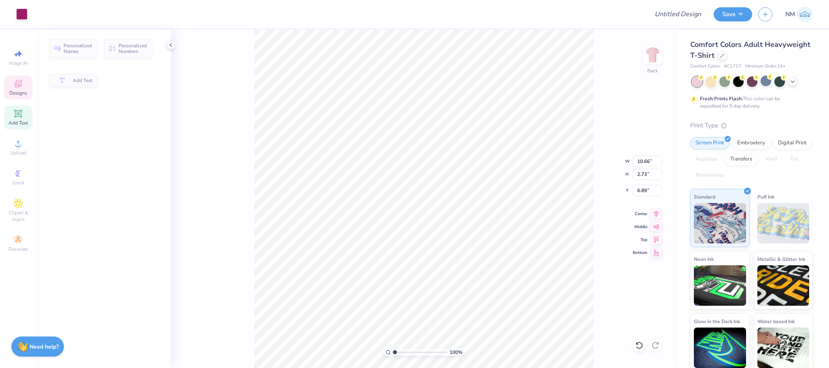
type input "2.73"
type input "6.89"
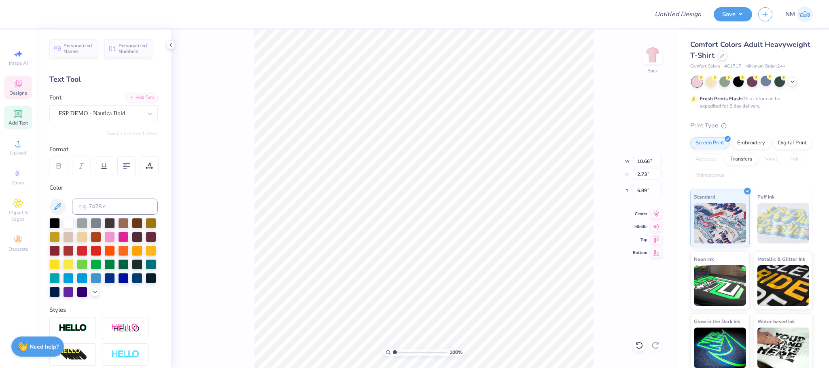
scroll to position [10, 1]
type textarea "A"
type textarea "Rose Couture"
type input "7.24"
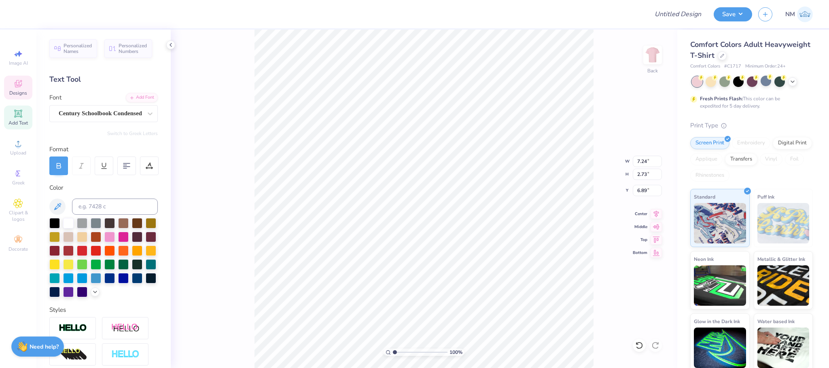
type input "0.88"
type input "9.34"
type textarea "D"
type textarea "Nail Bar"
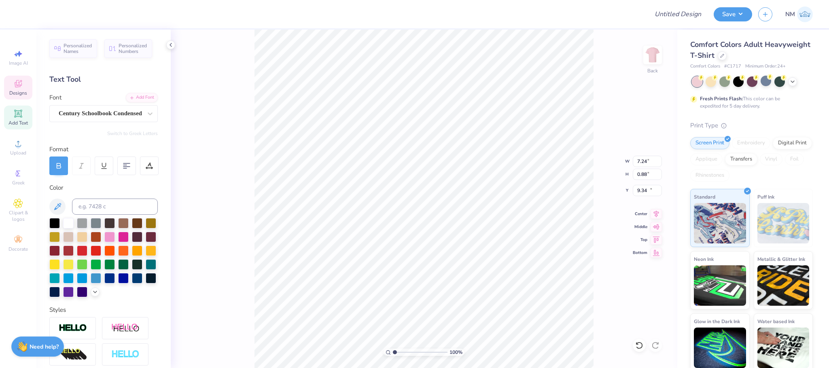
type input "2.63"
type input "0.86"
type input "10.48"
type input "9.78"
click at [764, 59] on div "Comfort Colors Adult Heavyweight T-Shirt" at bounding box center [752, 50] width 123 height 22
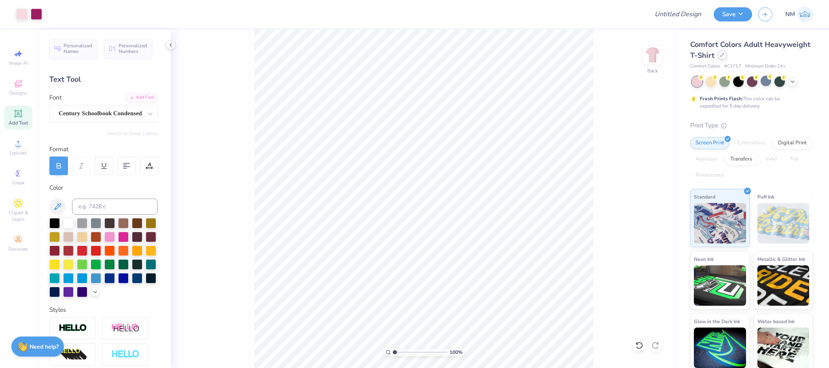
click at [725, 56] on icon at bounding box center [723, 55] width 4 height 4
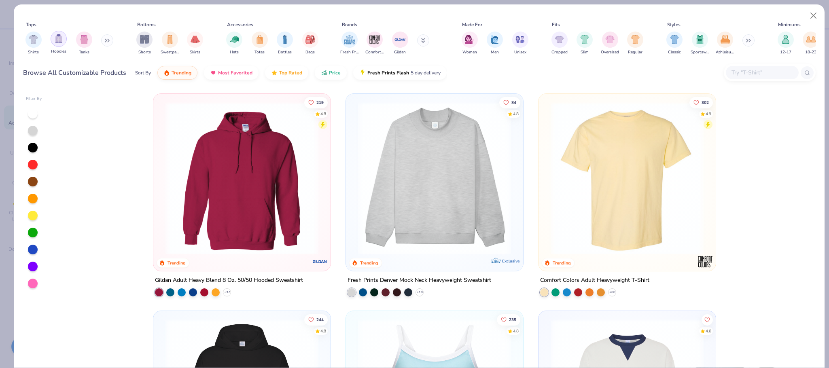
click at [81, 43] on img "filter for Tanks" at bounding box center [84, 39] width 9 height 9
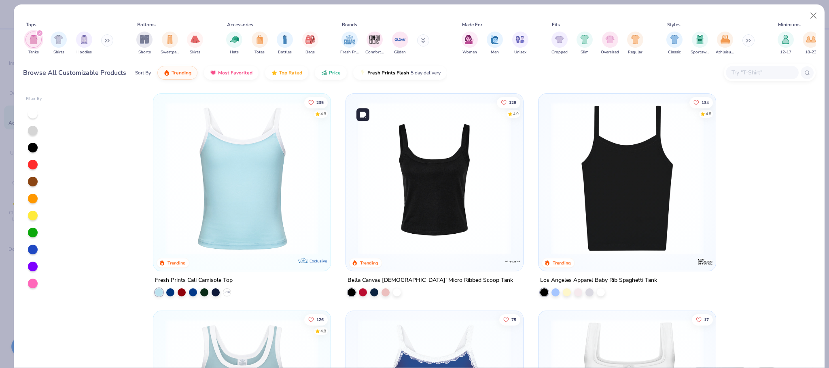
click at [407, 182] on img at bounding box center [434, 178] width 161 height 153
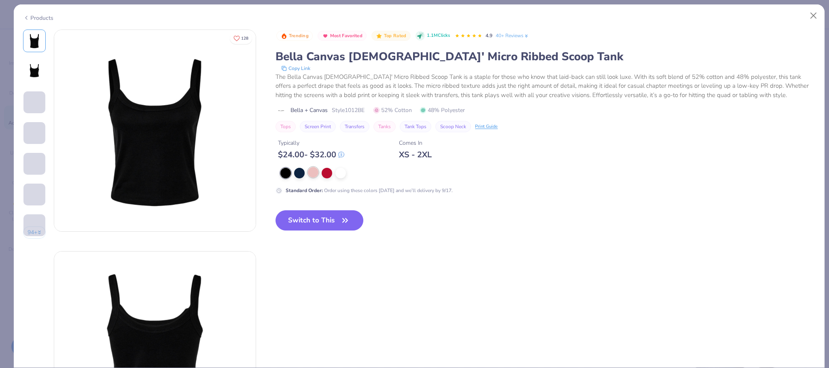
click at [316, 170] on div at bounding box center [313, 172] width 11 height 11
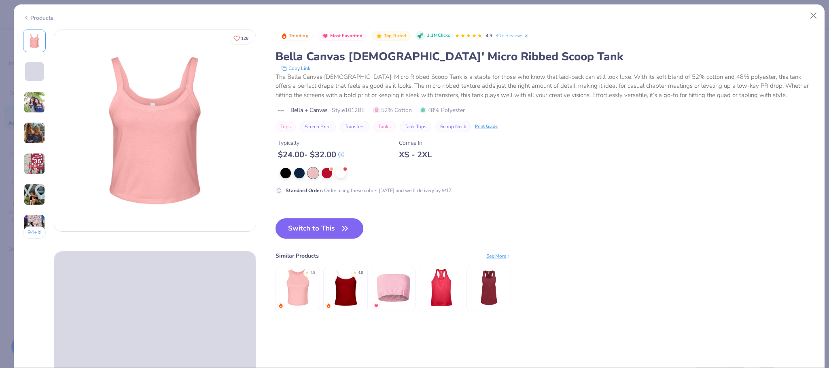
click at [332, 234] on button "Switch to This" at bounding box center [320, 229] width 88 height 20
click at [353, 226] on button "Switch to This" at bounding box center [320, 229] width 88 height 20
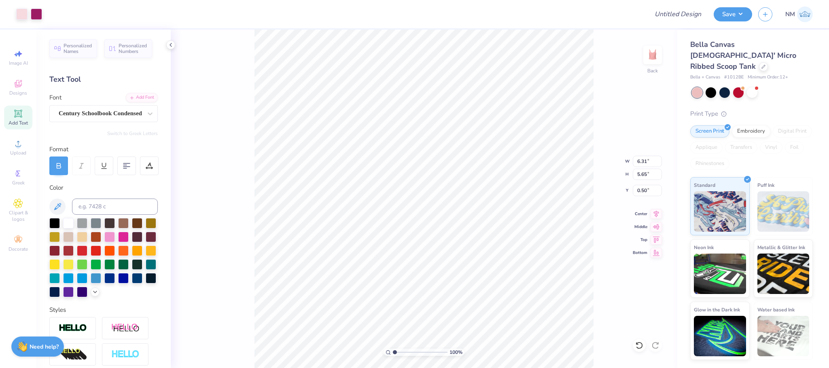
type input "6.31"
type input "5.65"
type input "2.20"
click at [753, 87] on div at bounding box center [752, 92] width 11 height 11
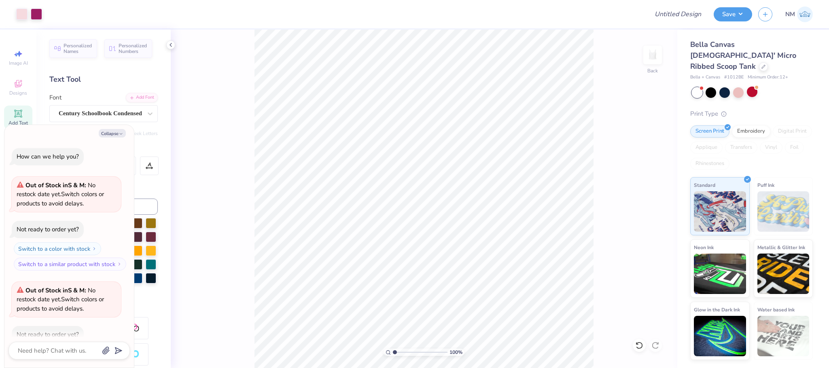
scroll to position [44, 0]
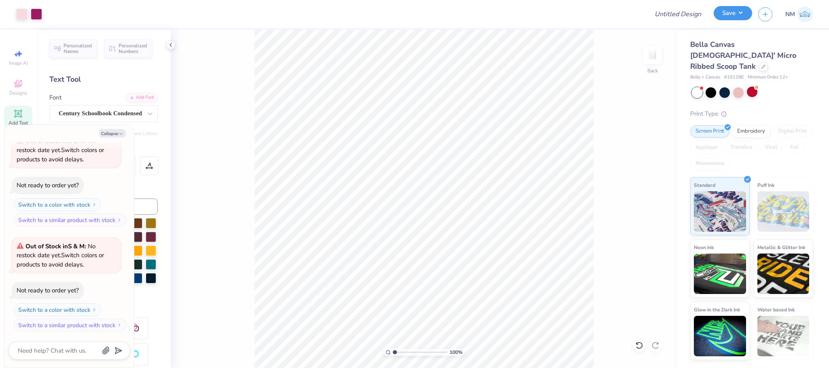
click at [738, 15] on button "Save" at bounding box center [733, 13] width 38 height 14
click at [762, 64] on icon at bounding box center [764, 66] width 4 height 4
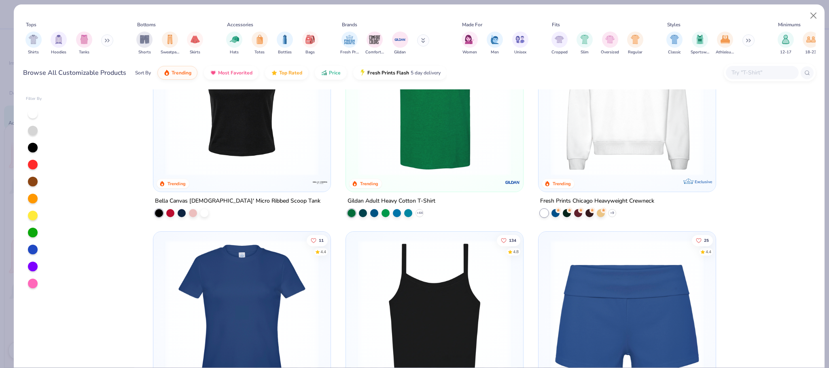
scroll to position [487, 0]
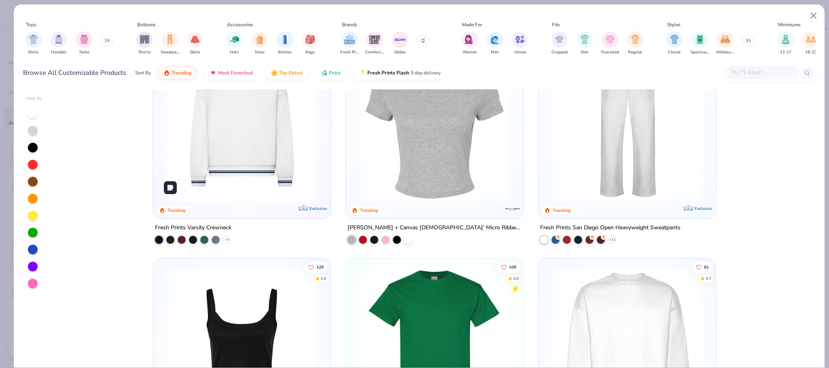
click at [228, 154] on img at bounding box center [242, 125] width 161 height 153
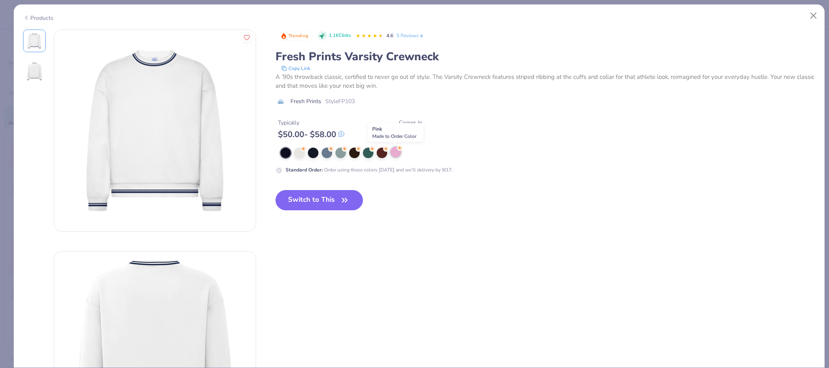
click at [400, 155] on div at bounding box center [396, 152] width 11 height 11
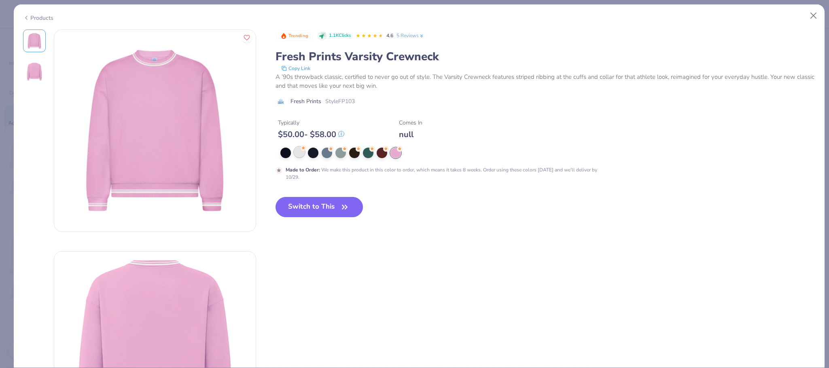
click at [301, 155] on div at bounding box center [299, 152] width 11 height 11
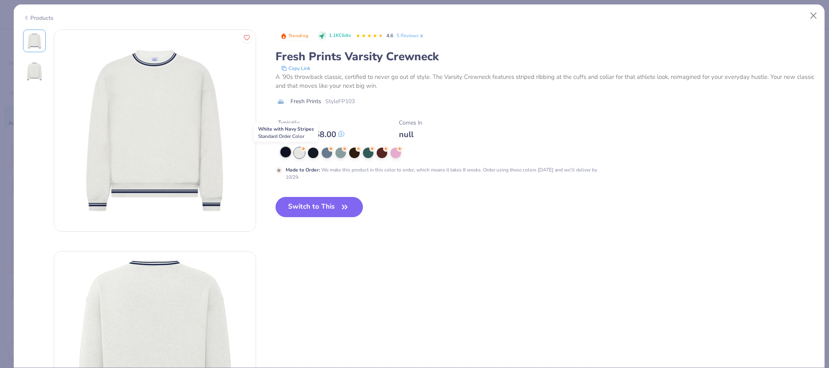
click at [289, 156] on div at bounding box center [286, 152] width 11 height 11
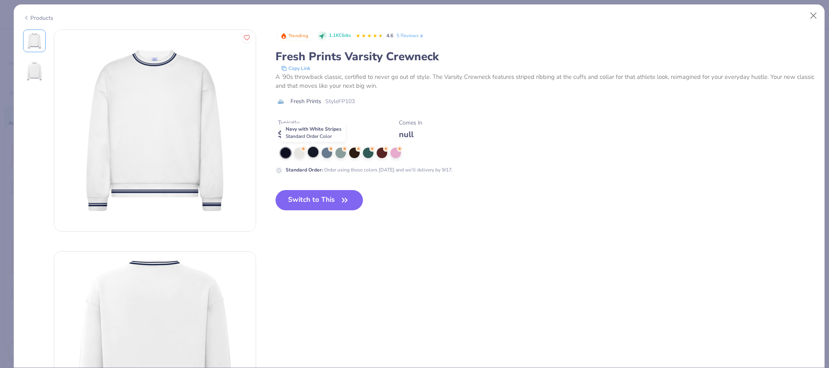
click at [316, 154] on div at bounding box center [313, 152] width 11 height 11
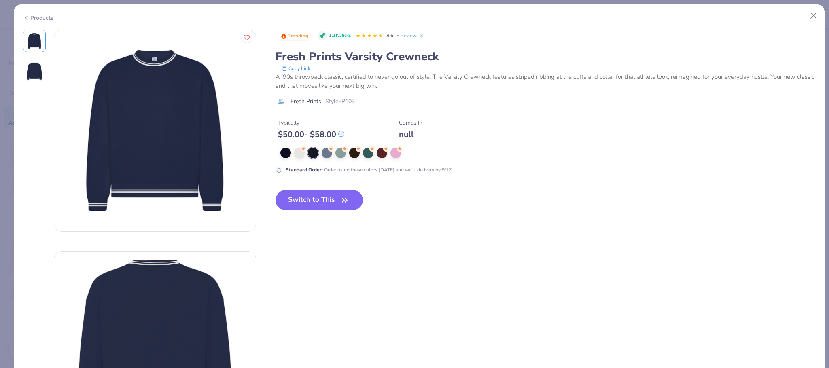
click at [305, 200] on button "Switch to This" at bounding box center [320, 200] width 88 height 20
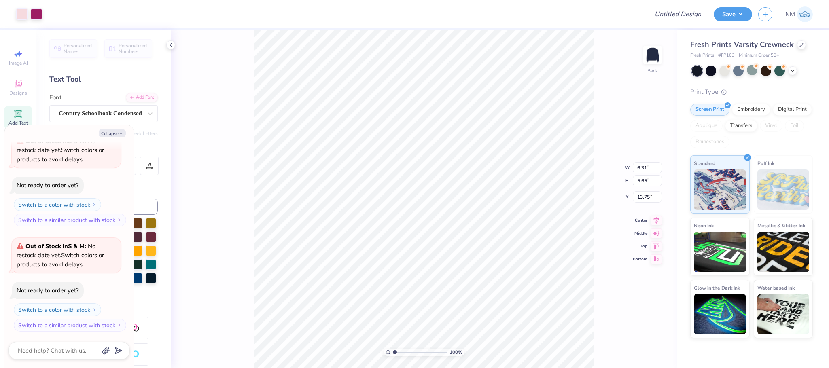
type textarea "x"
type input "3.00"
type textarea "x"
type input "7.93"
type input "7.10"
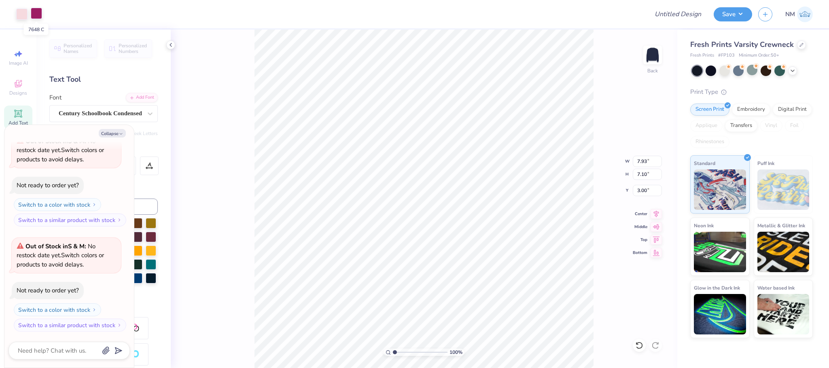
click at [39, 16] on div at bounding box center [36, 13] width 11 height 11
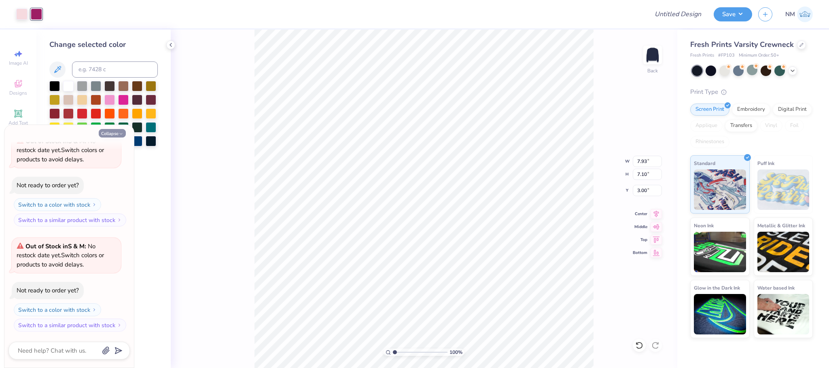
click at [122, 134] on icon "button" at bounding box center [121, 134] width 5 height 5
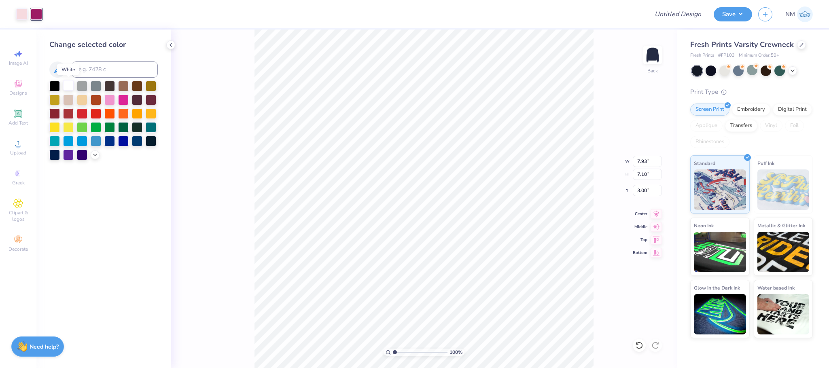
click at [69, 85] on div at bounding box center [68, 85] width 11 height 11
click at [641, 340] on div at bounding box center [639, 345] width 13 height 13
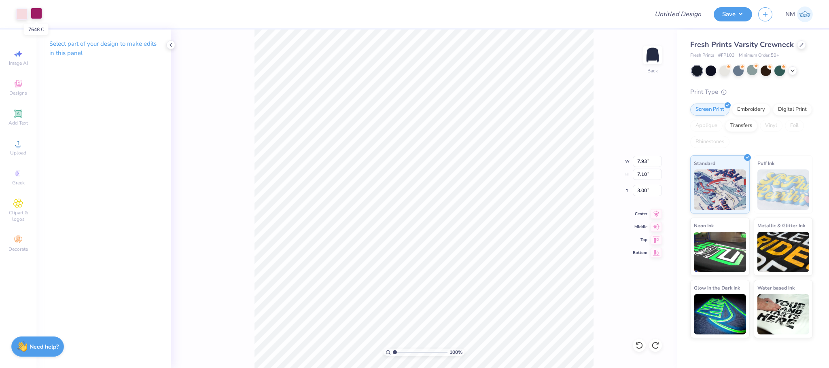
click at [38, 14] on div at bounding box center [36, 13] width 11 height 11
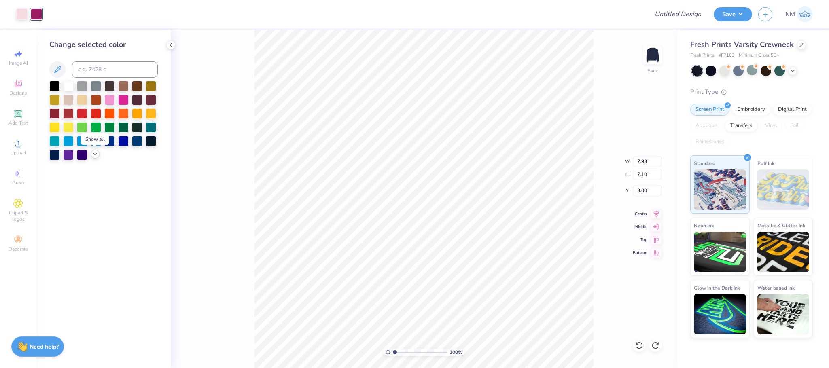
click at [94, 157] on icon at bounding box center [95, 154] width 6 height 6
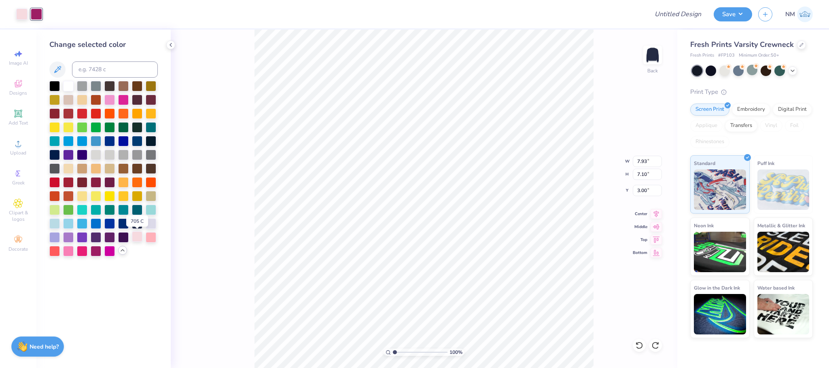
click at [134, 236] on div at bounding box center [137, 237] width 11 height 11
click at [634, 343] on div at bounding box center [639, 345] width 13 height 13
click at [37, 15] on div at bounding box center [36, 13] width 11 height 11
click at [152, 237] on div at bounding box center [151, 237] width 11 height 11
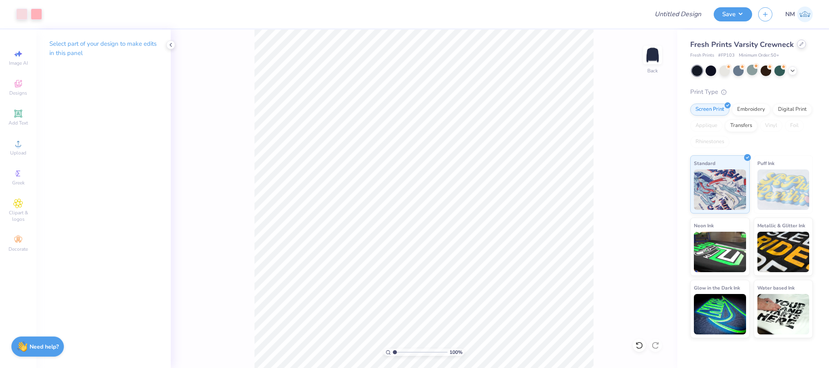
click at [798, 43] on div at bounding box center [802, 44] width 9 height 9
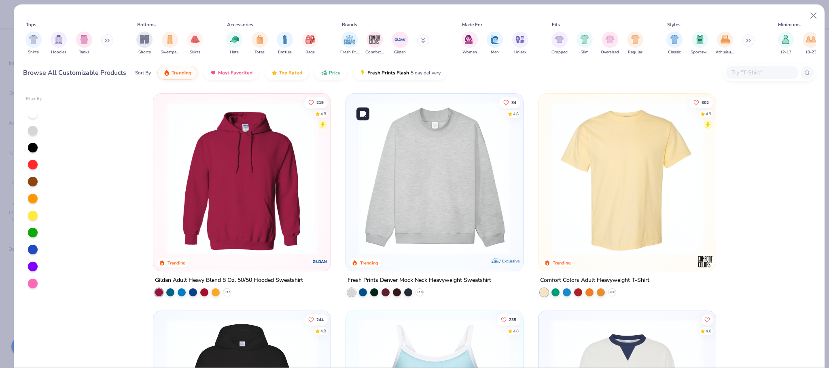
click at [430, 166] on img at bounding box center [434, 178] width 161 height 153
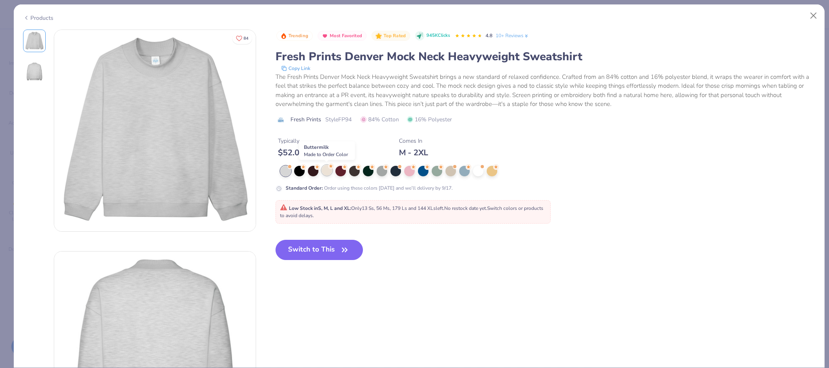
click at [330, 175] on div at bounding box center [327, 170] width 11 height 11
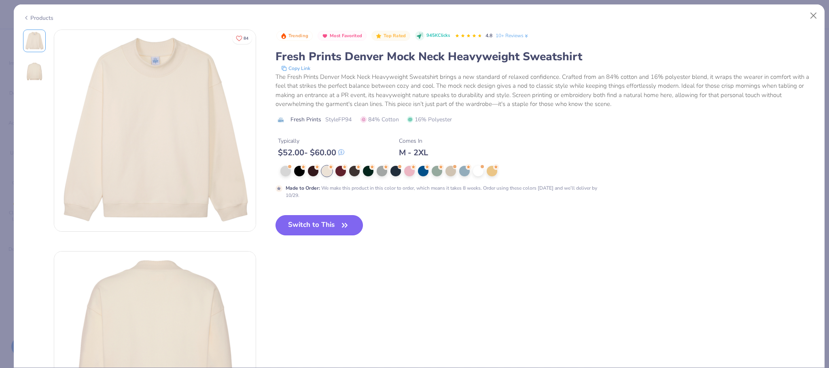
click at [328, 224] on button "Switch to This" at bounding box center [320, 225] width 88 height 20
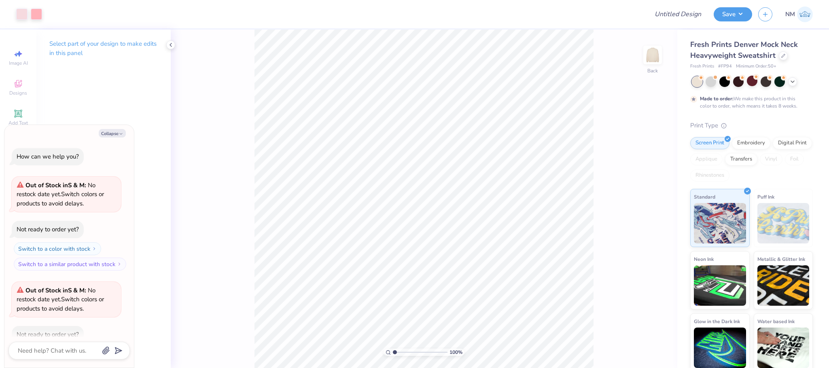
scroll to position [121, 0]
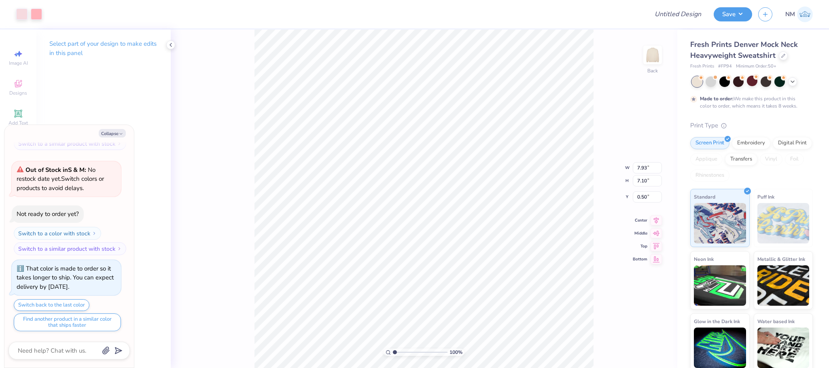
type textarea "x"
type input "2.66"
click at [40, 11] on div at bounding box center [36, 13] width 11 height 11
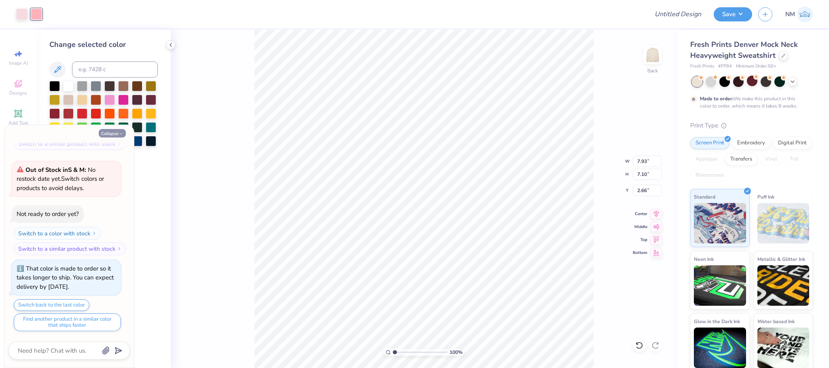
click at [123, 130] on button "Collapse" at bounding box center [112, 133] width 27 height 9
type textarea "x"
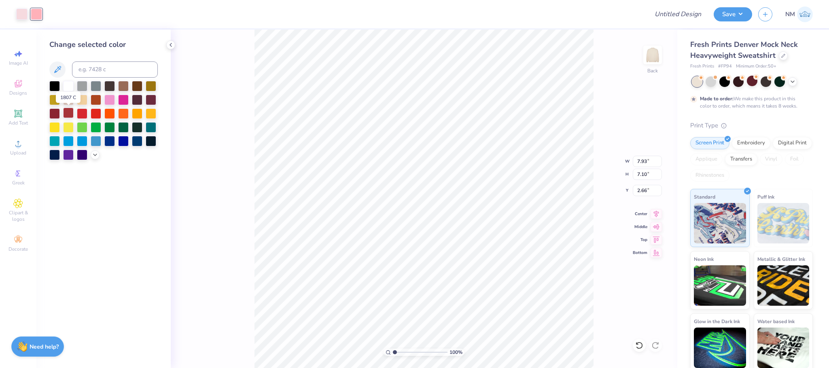
click at [69, 115] on div at bounding box center [68, 113] width 11 height 11
click at [169, 46] on icon at bounding box center [171, 45] width 6 height 6
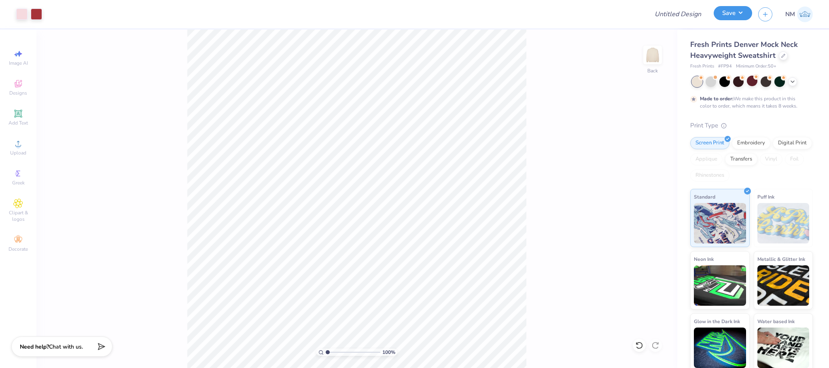
click at [734, 14] on button "Save" at bounding box center [733, 13] width 38 height 14
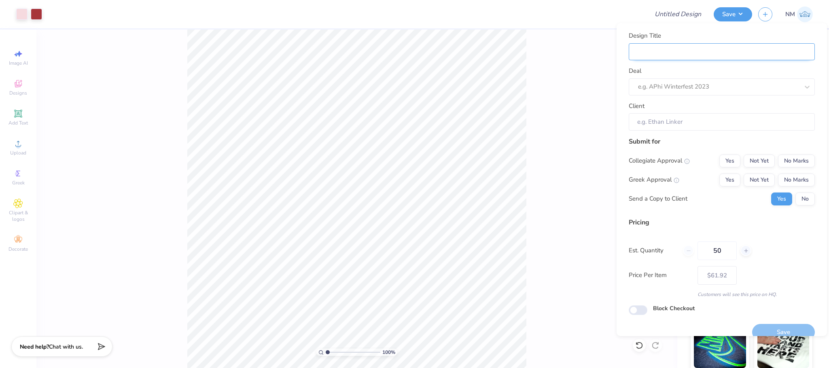
click at [780, 47] on input "Design Title" at bounding box center [722, 51] width 186 height 17
type input "R"
type input "RO"
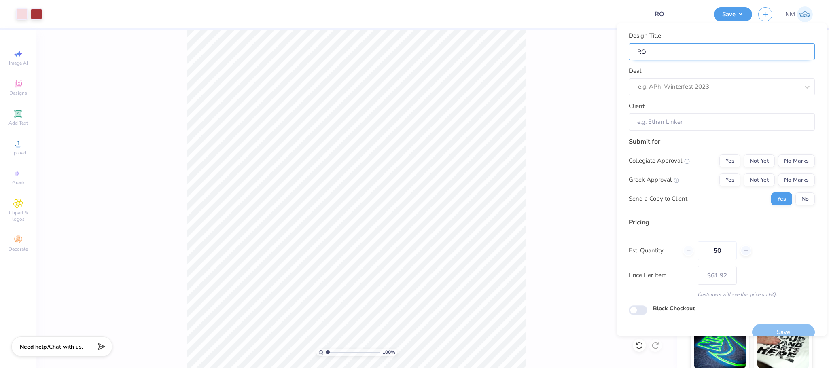
type input "ROS"
type input "ROSE"
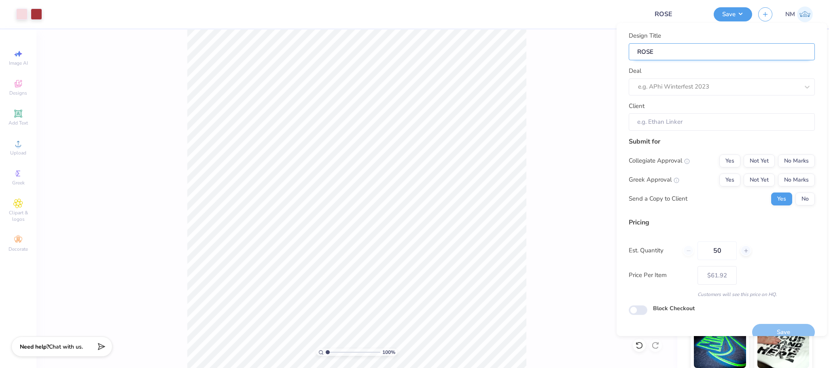
type input "ROSE"
type input "ROSE C"
type input "ROSE CO"
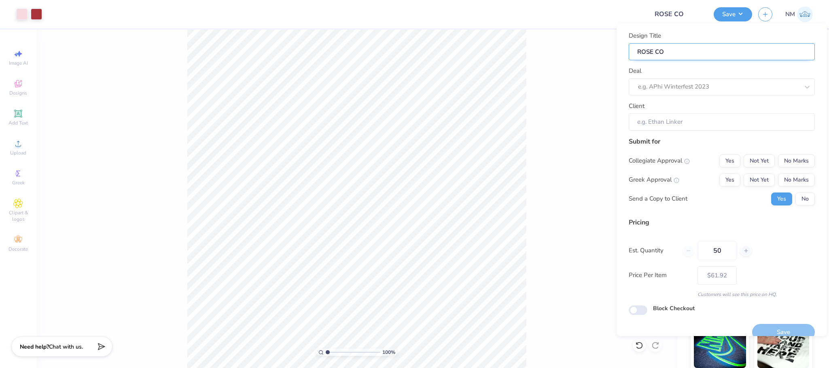
type input "ROSE COU"
type input "ROSE COUT"
type input "ROSE COUTU"
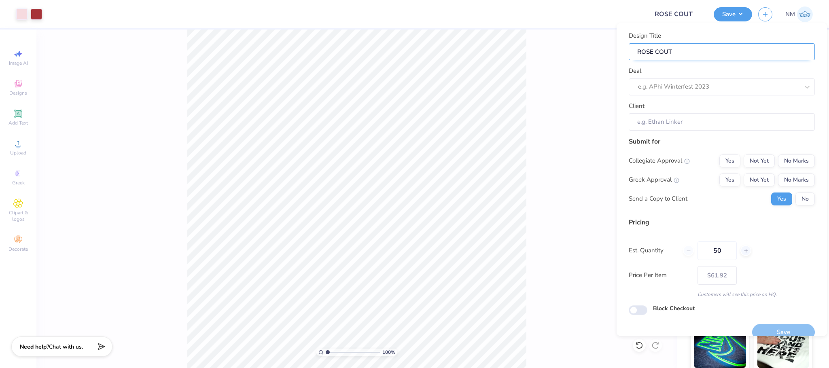
type input "ROSE COUTU"
type input "ROSE COUTUR"
type input "ROSE COUTURE"
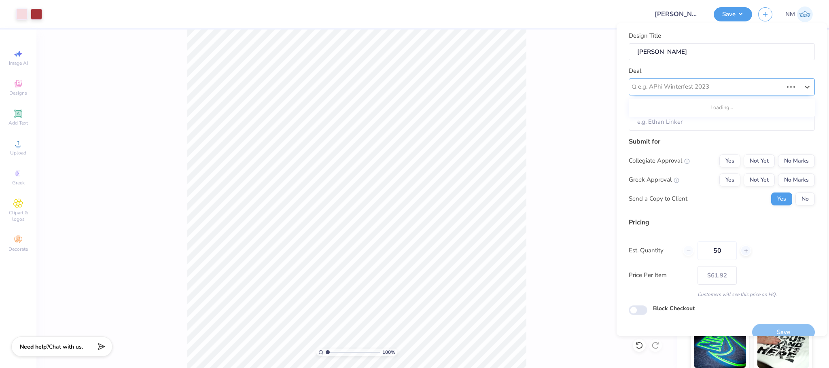
click at [763, 81] on div "e.g. APhi Winterfest 2023" at bounding box center [711, 87] width 147 height 13
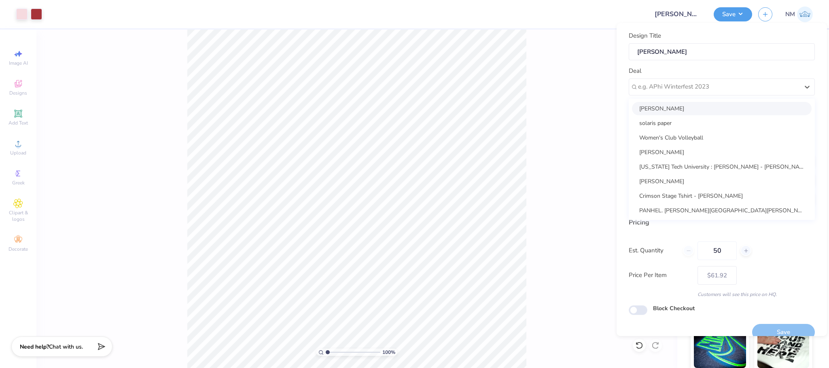
click at [759, 102] on div "[PERSON_NAME]" at bounding box center [722, 108] width 180 height 13
type input "Emily Landon"
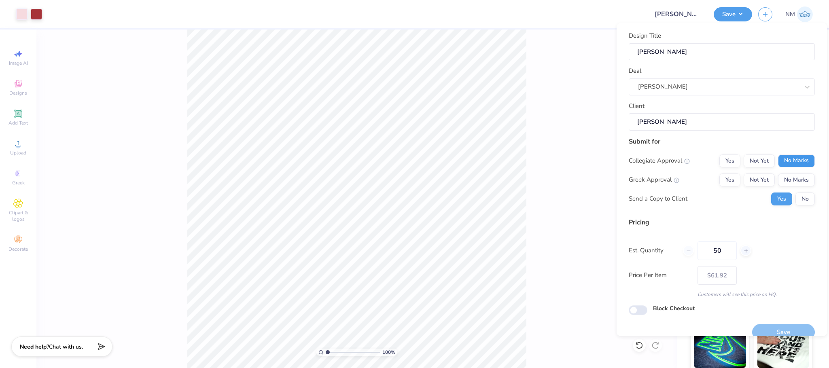
click at [799, 162] on button "No Marks" at bounding box center [796, 161] width 37 height 13
click at [798, 177] on button "No Marks" at bounding box center [796, 180] width 37 height 13
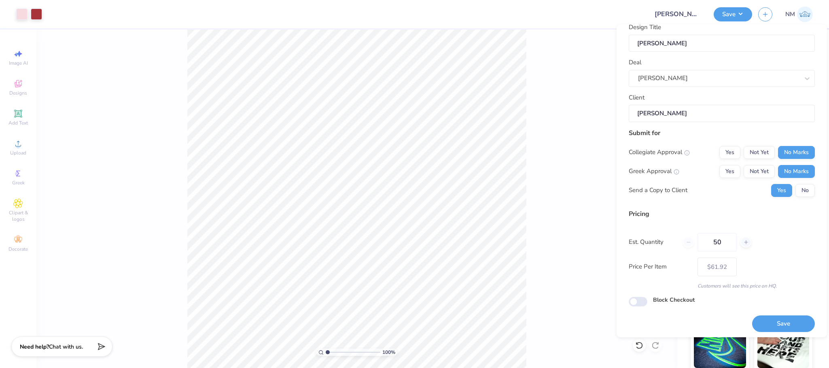
scroll to position [13, 0]
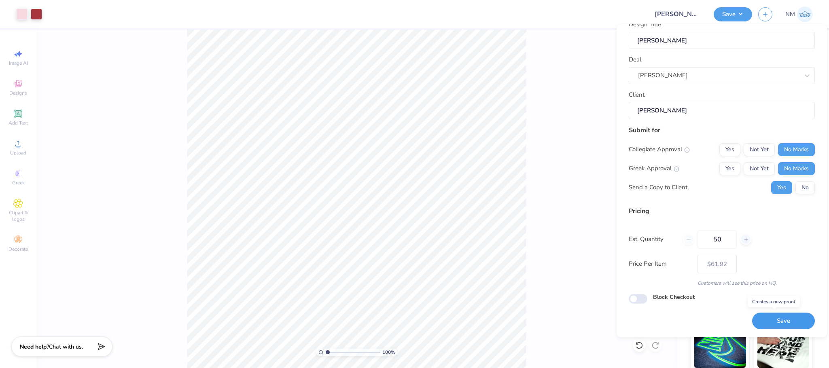
click at [764, 317] on button "Save" at bounding box center [784, 321] width 63 height 17
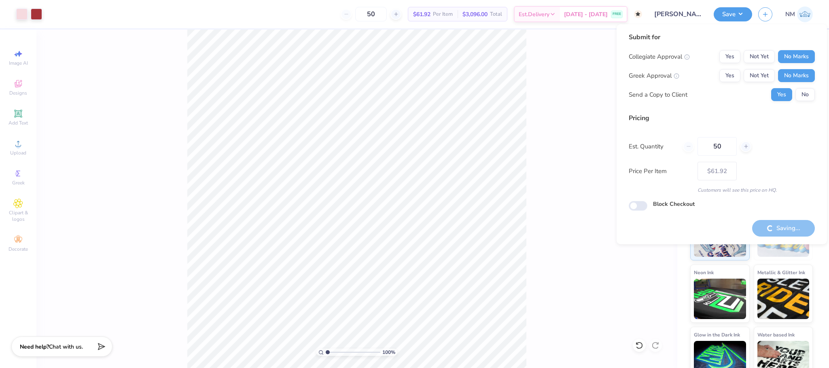
type input "– –"
checkbox input "true"
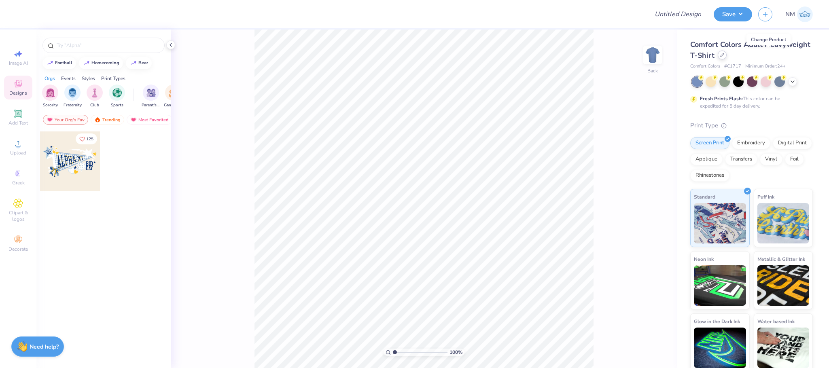
click at [725, 56] on icon at bounding box center [723, 55] width 4 height 4
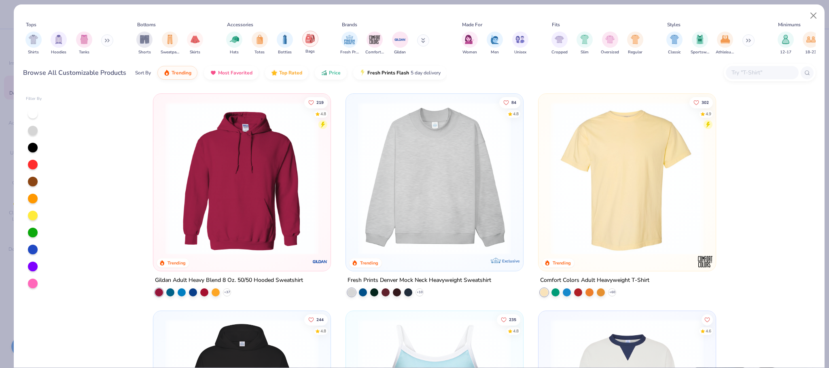
click at [311, 40] on img "filter for Bags" at bounding box center [310, 38] width 9 height 9
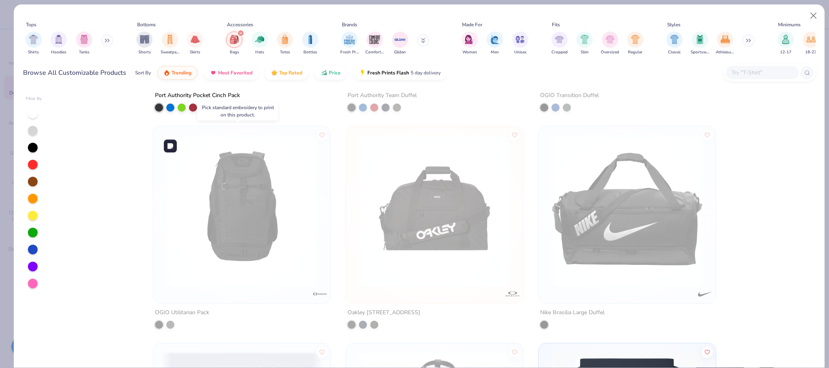
scroll to position [1463, 0]
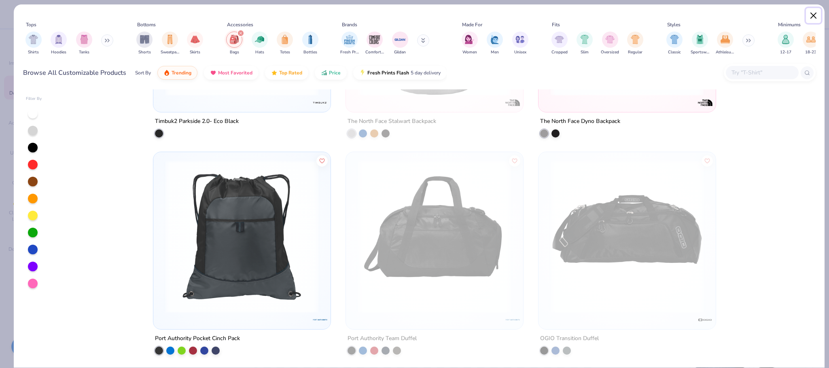
click at [813, 12] on button "Close" at bounding box center [813, 15] width 15 height 15
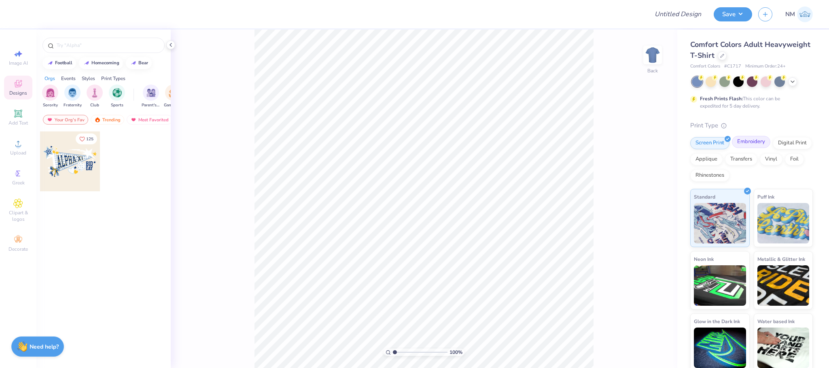
click at [751, 145] on div "Embroidery" at bounding box center [751, 142] width 38 height 12
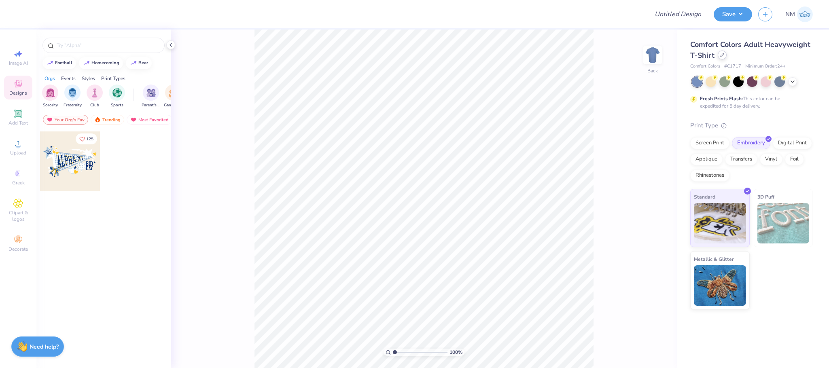
click at [724, 56] on icon at bounding box center [723, 55] width 4 height 4
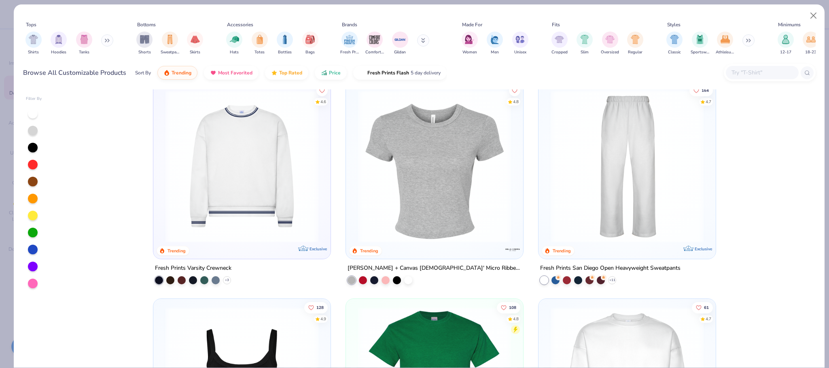
scroll to position [487, 0]
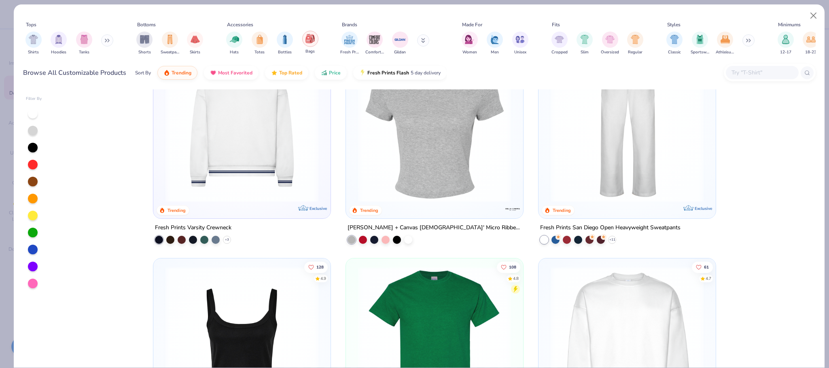
click at [311, 43] on img "filter for Bags" at bounding box center [310, 38] width 9 height 9
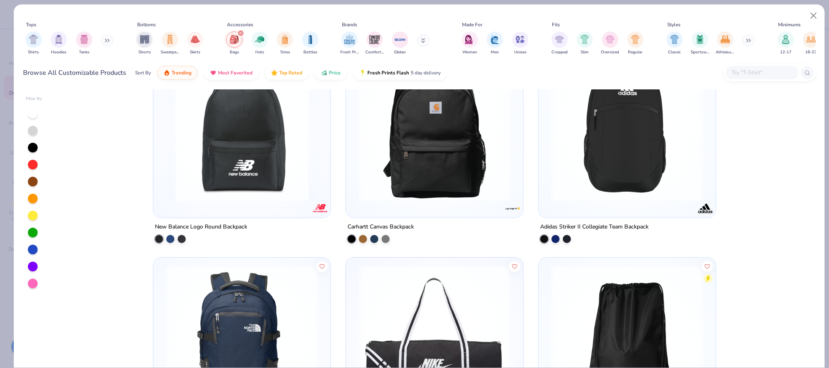
scroll to position [244, 0]
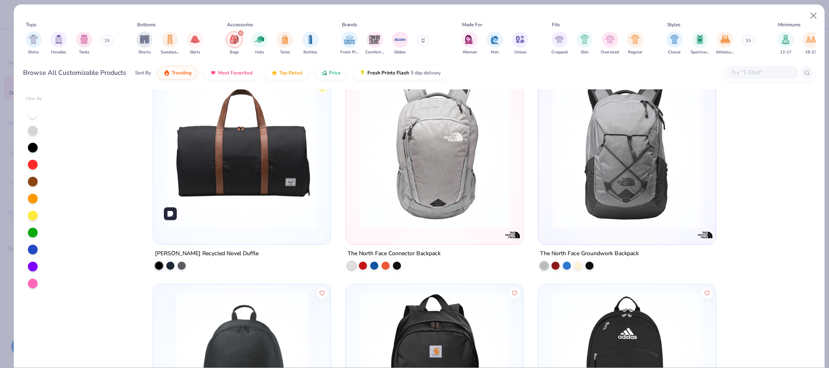
click at [302, 160] on img at bounding box center [242, 151] width 161 height 153
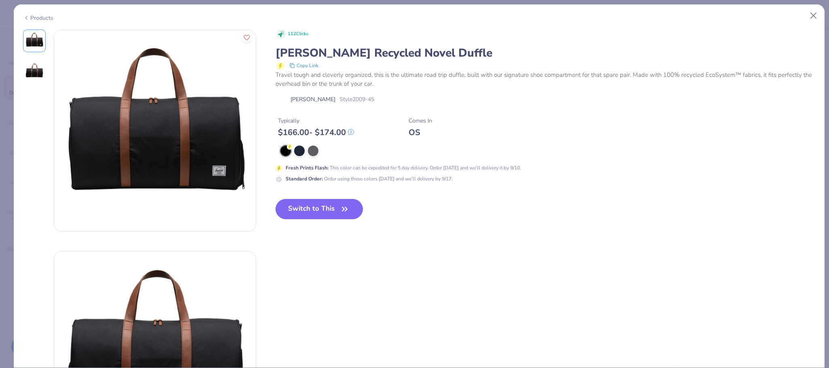
click at [32, 15] on div "Products" at bounding box center [38, 18] width 30 height 9
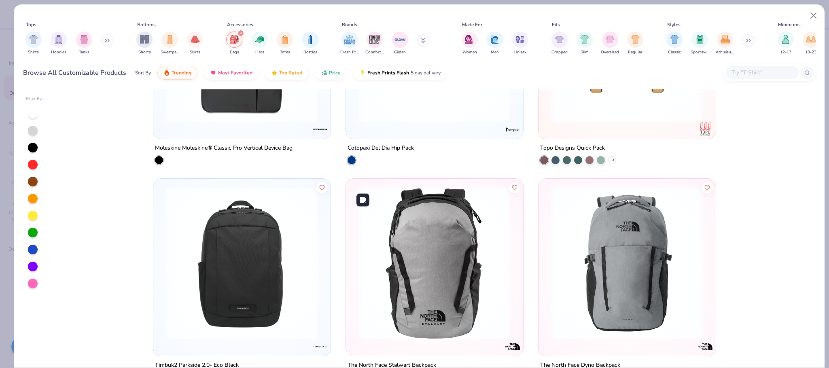
scroll to position [1463, 0]
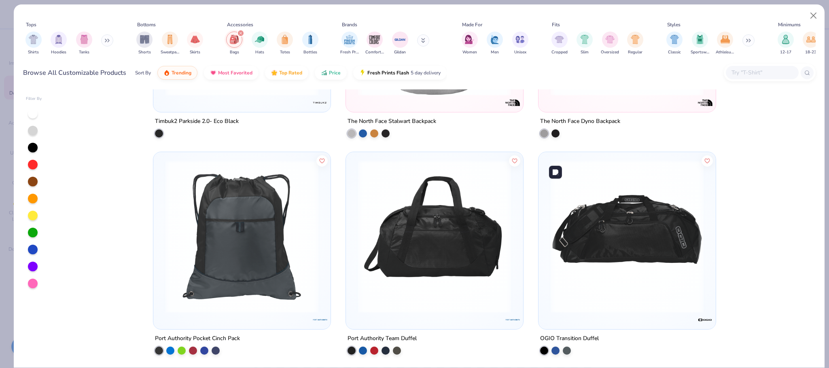
click at [595, 232] on img at bounding box center [627, 236] width 161 height 153
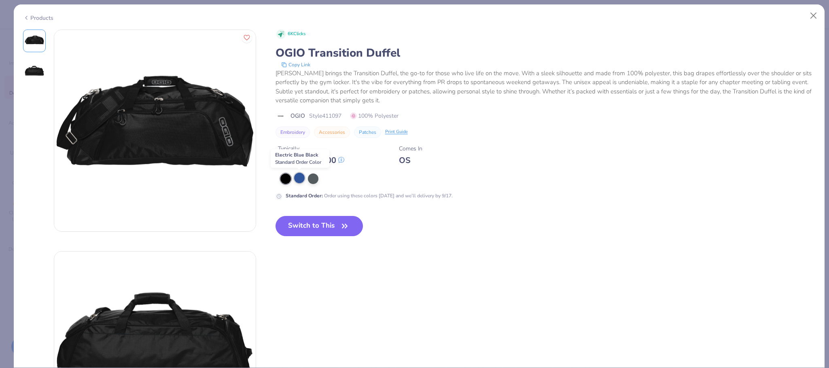
click at [299, 178] on div at bounding box center [299, 178] width 11 height 11
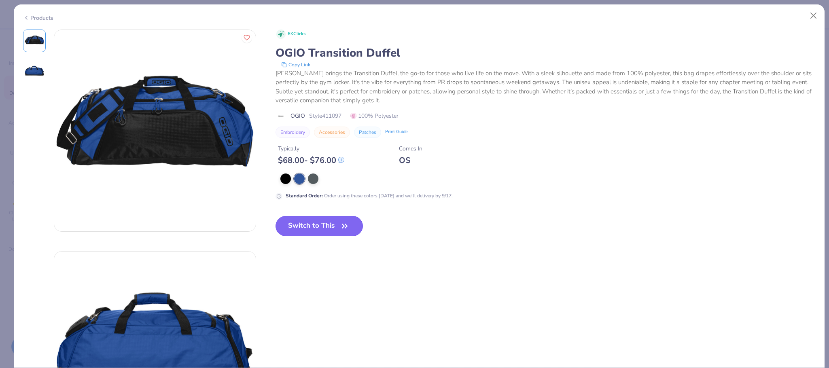
click at [333, 225] on button "Switch to This" at bounding box center [320, 226] width 88 height 20
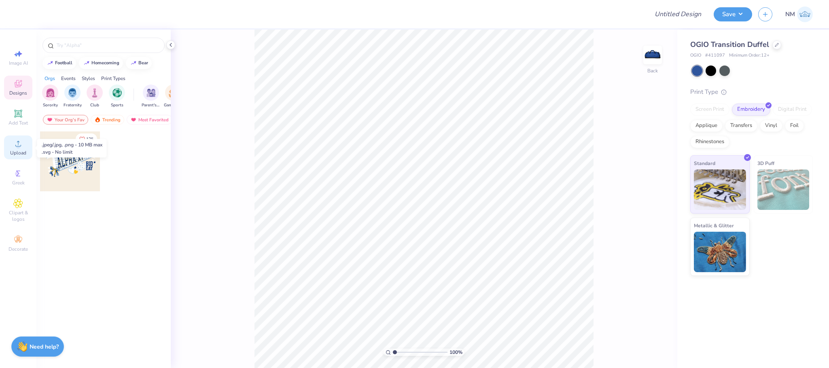
click at [16, 147] on icon at bounding box center [18, 144] width 10 height 10
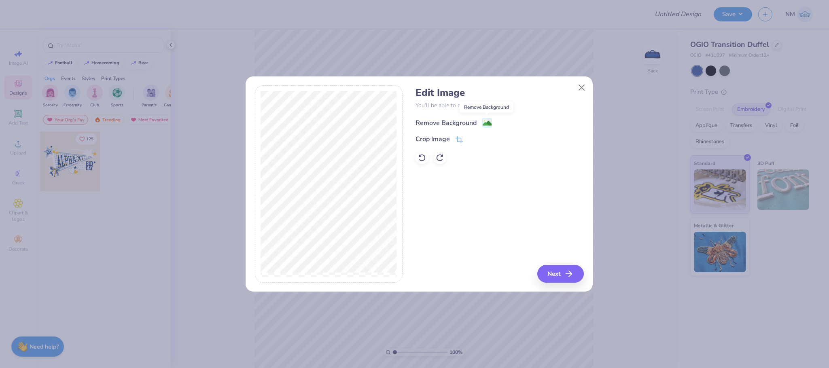
click at [483, 125] on icon at bounding box center [488, 123] width 10 height 10
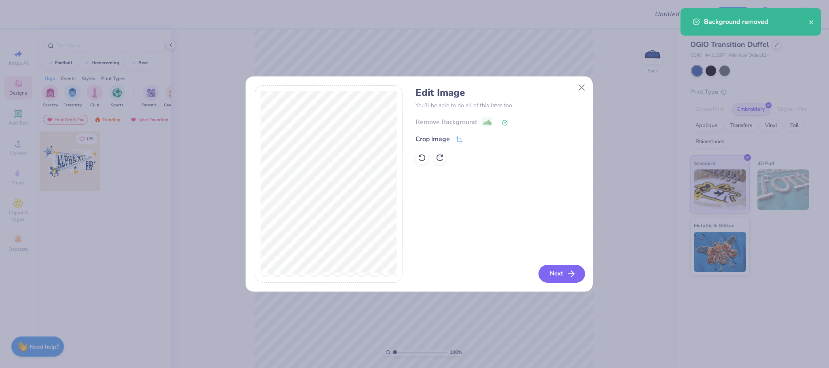
click at [551, 269] on button "Next" at bounding box center [562, 274] width 47 height 18
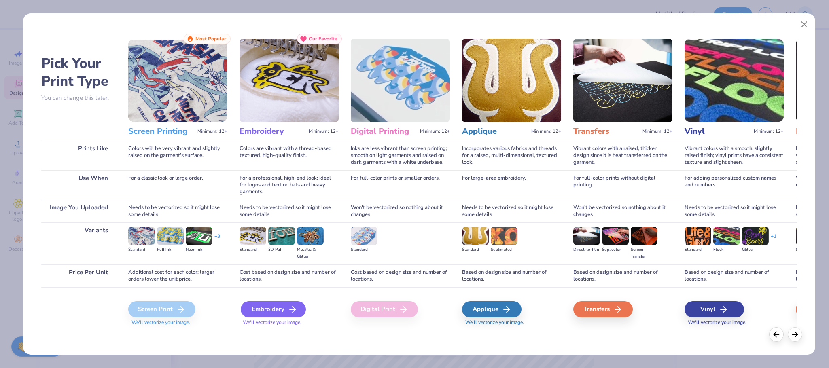
click at [262, 310] on div "Embroidery" at bounding box center [273, 310] width 65 height 16
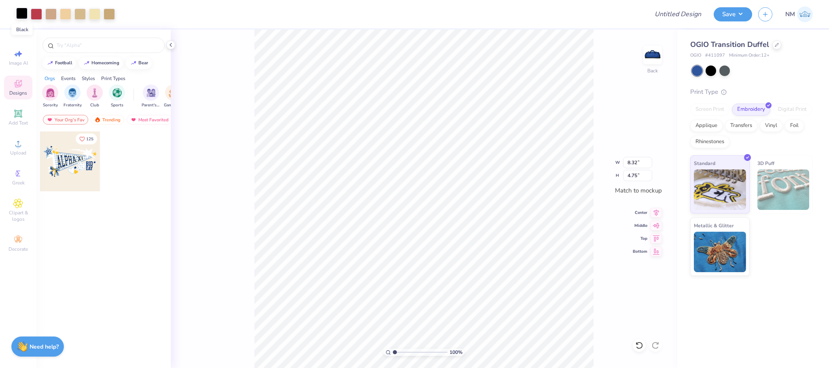
click at [26, 16] on div at bounding box center [21, 13] width 11 height 11
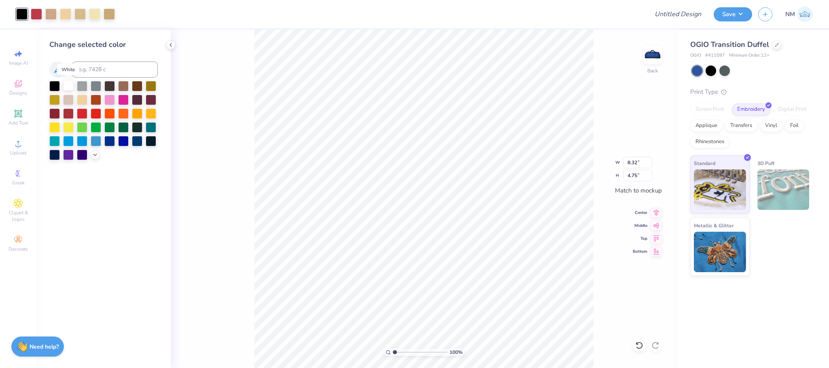
click at [68, 86] on div at bounding box center [68, 85] width 11 height 11
click at [639, 345] on icon at bounding box center [640, 346] width 8 height 8
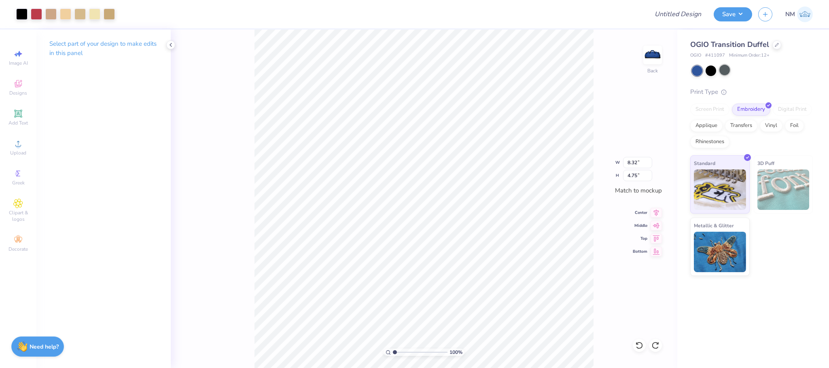
click at [729, 69] on div at bounding box center [725, 70] width 11 height 11
click at [725, 72] on div at bounding box center [725, 70] width 11 height 11
click at [708, 72] on div at bounding box center [711, 70] width 11 height 11
click at [19, 16] on div at bounding box center [21, 13] width 11 height 11
click at [22, 16] on div at bounding box center [21, 13] width 11 height 11
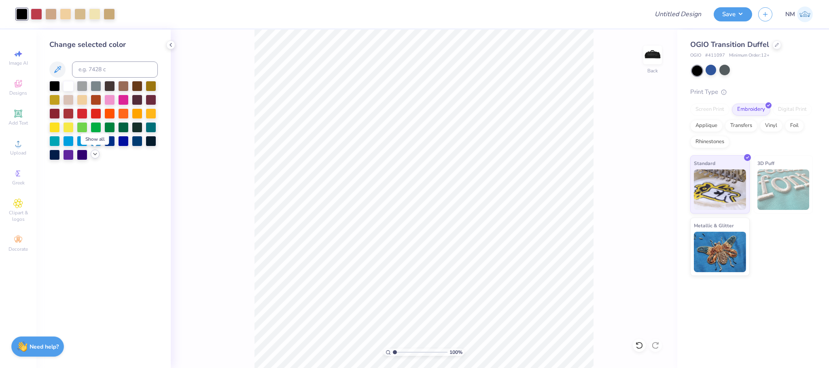
click at [94, 155] on icon at bounding box center [95, 154] width 6 height 6
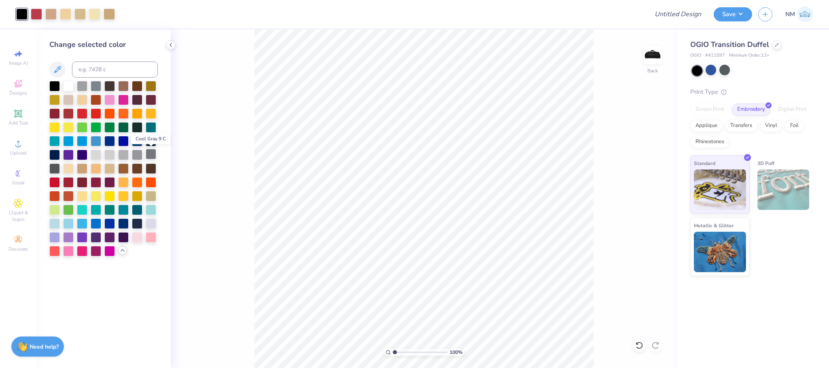
click at [149, 155] on div at bounding box center [151, 154] width 11 height 11
click at [53, 153] on div at bounding box center [54, 154] width 11 height 11
click at [96, 225] on div at bounding box center [96, 223] width 11 height 11
click at [109, 225] on div at bounding box center [109, 223] width 11 height 11
click at [134, 225] on div at bounding box center [137, 223] width 11 height 11
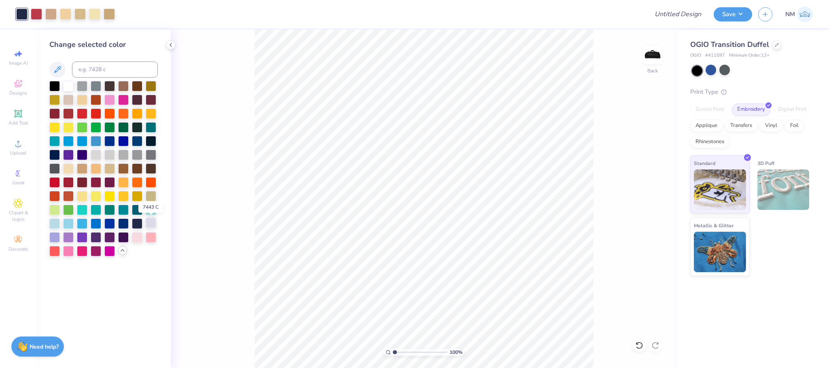
click at [150, 224] on div at bounding box center [151, 223] width 11 height 11
click at [49, 11] on div at bounding box center [50, 13] width 11 height 11
click at [22, 17] on div at bounding box center [21, 13] width 11 height 11
click at [91, 184] on div at bounding box center [96, 182] width 11 height 11
click at [112, 180] on div at bounding box center [109, 182] width 11 height 11
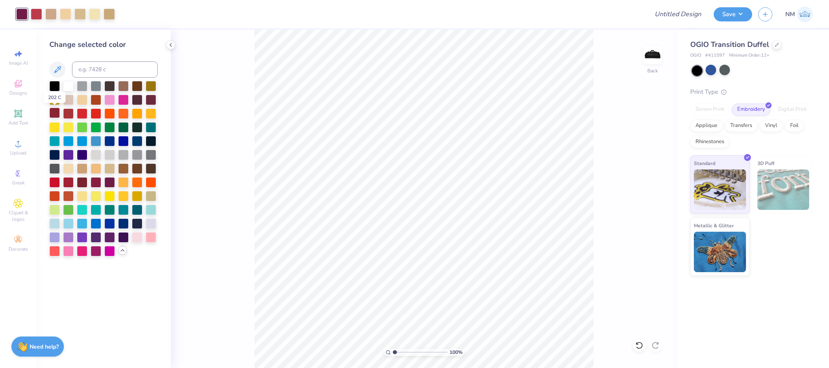
click at [52, 111] on div at bounding box center [54, 113] width 11 height 11
click at [148, 101] on div at bounding box center [151, 99] width 11 height 11
click at [83, 100] on div at bounding box center [82, 99] width 11 height 11
click at [637, 342] on icon at bounding box center [640, 346] width 8 height 8
click at [149, 87] on div at bounding box center [151, 85] width 11 height 11
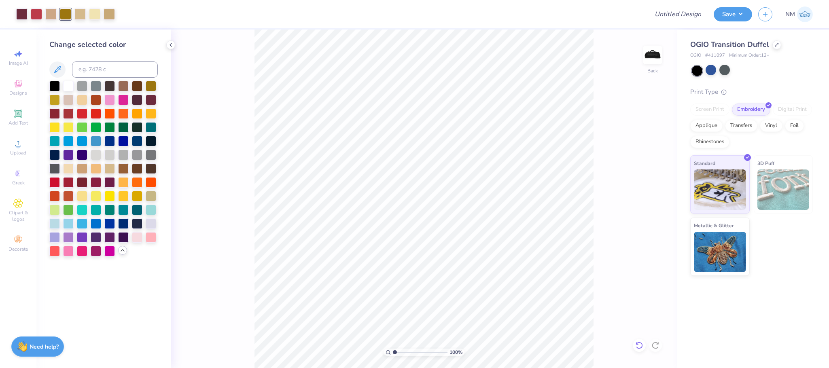
click at [637, 344] on icon at bounding box center [638, 344] width 2 height 2
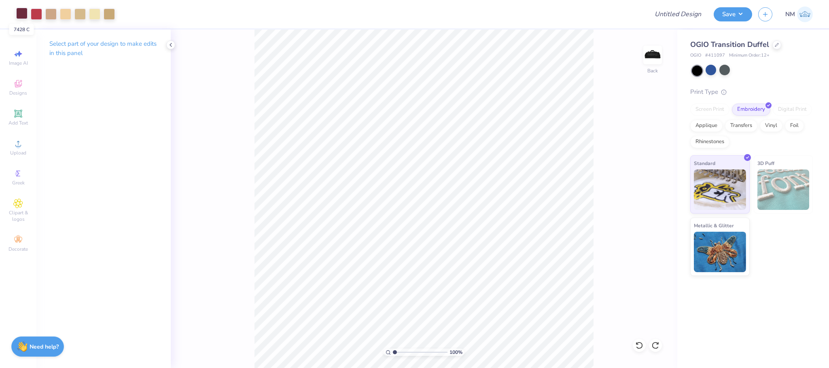
click at [23, 11] on div at bounding box center [21, 13] width 11 height 11
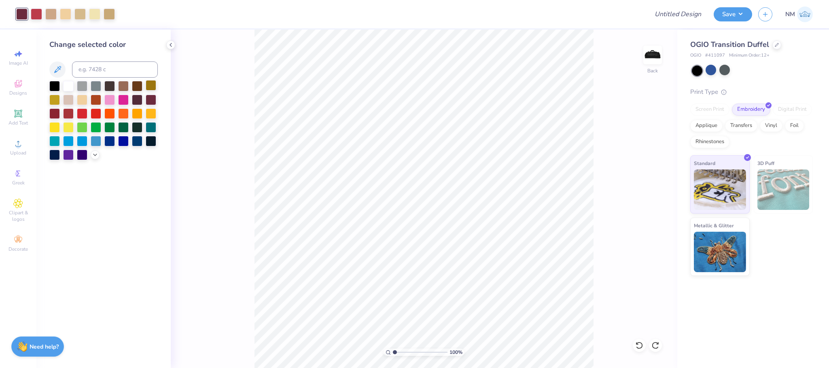
click at [149, 89] on div at bounding box center [151, 85] width 11 height 11
click at [744, 15] on button "Save" at bounding box center [733, 13] width 38 height 14
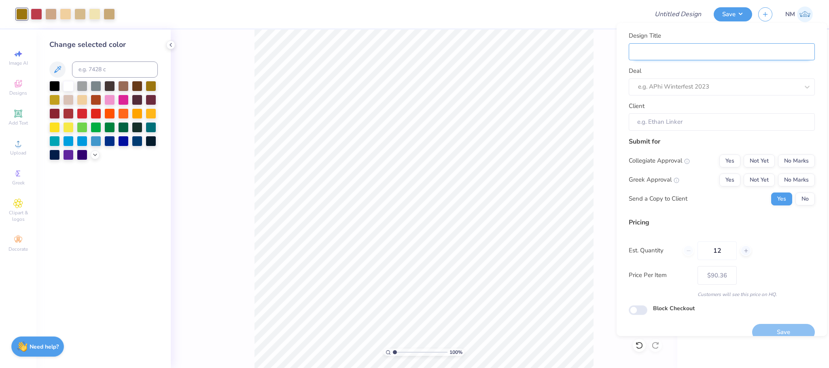
click at [756, 56] on input "Design Title" at bounding box center [722, 51] width 186 height 17
type input "G"
type input "Go"
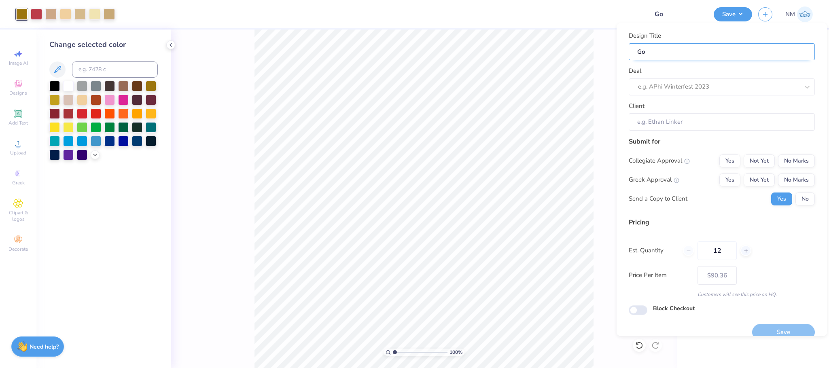
type input "Gor"
type input "Gord"
type input "Gordo"
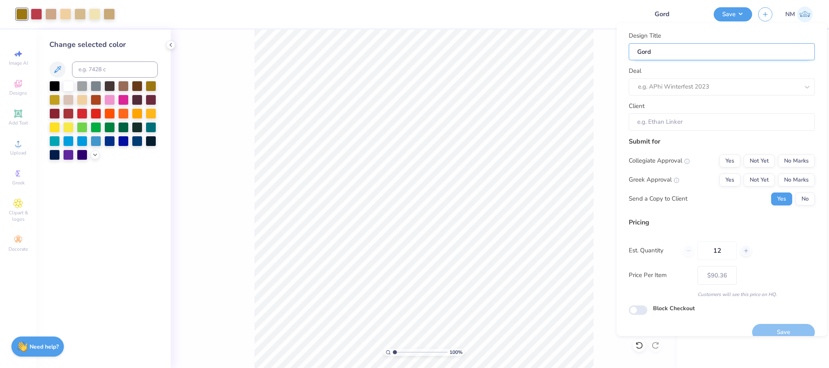
type input "Gordo"
type input "[PERSON_NAME]"
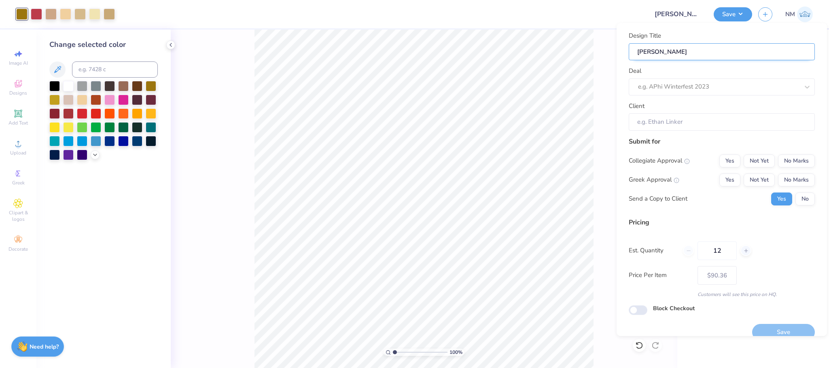
type input "[PERSON_NAME]"
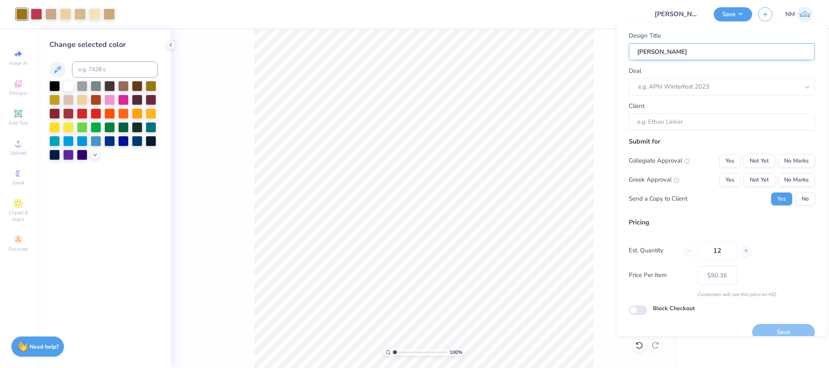
type input "[PERSON_NAME]"
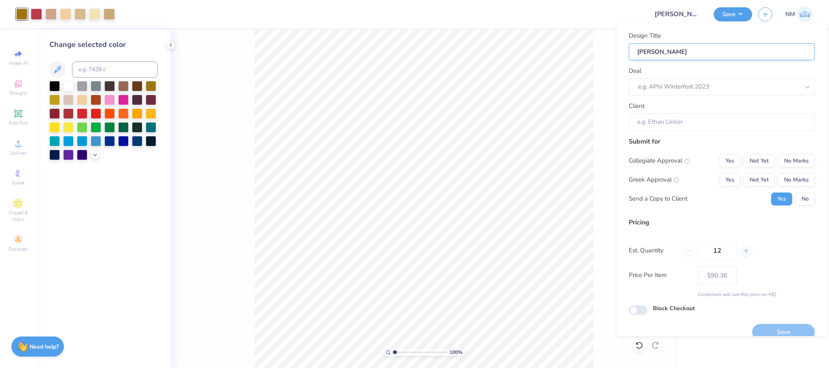
type input "[PERSON_NAME]"
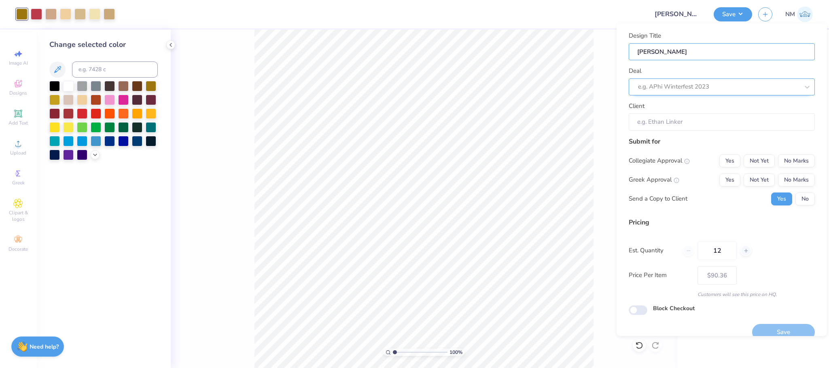
type input "[PERSON_NAME]"
click at [751, 83] on div at bounding box center [710, 86] width 145 height 11
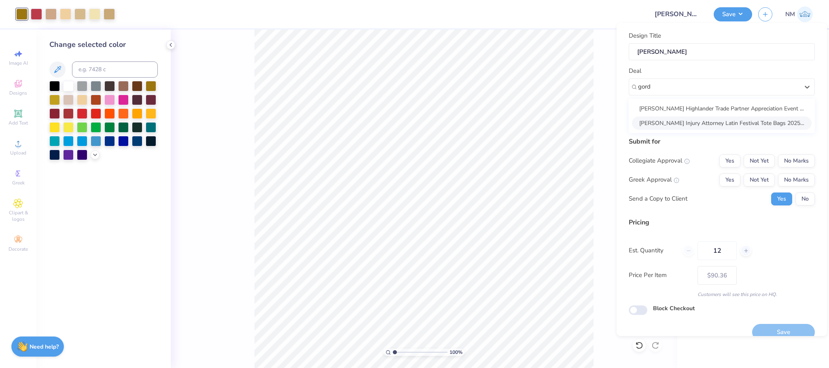
click at [751, 124] on div "[PERSON_NAME] Injury Attorney Latin Festival Tote Bags 2025 (T1)" at bounding box center [722, 123] width 180 height 13
type input "gord"
type input "[PERSON_NAME]"
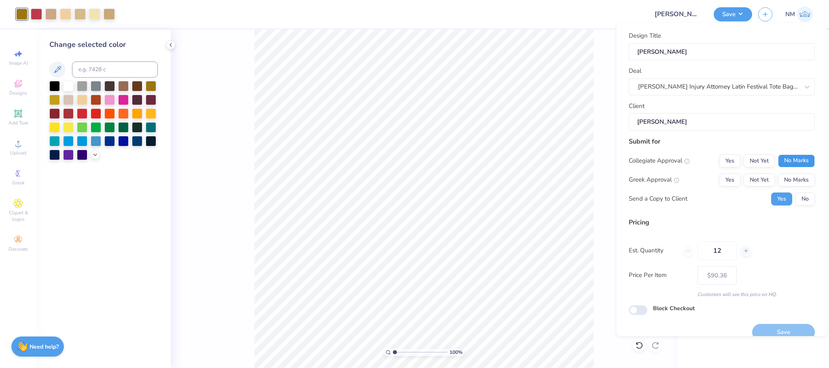
click at [792, 158] on button "No Marks" at bounding box center [796, 161] width 37 height 13
click at [785, 174] on button "No Marks" at bounding box center [796, 180] width 37 height 13
type input "– –"
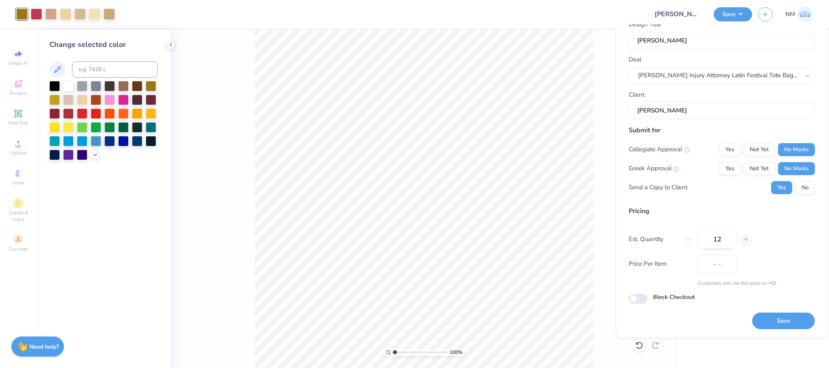
click at [723, 237] on input "12" at bounding box center [717, 239] width 39 height 19
click at [725, 188] on div "Send a Copy to Client Yes No" at bounding box center [722, 187] width 186 height 13
click at [727, 239] on input "12" at bounding box center [717, 239] width 39 height 19
type input "1"
type input "024"
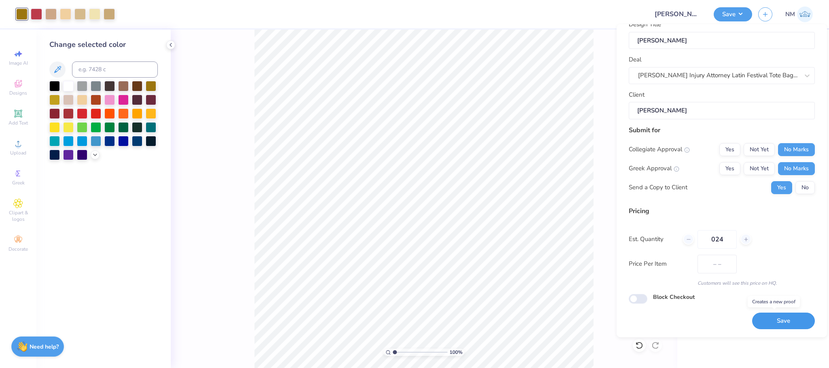
click at [798, 317] on button "Save" at bounding box center [784, 321] width 63 height 17
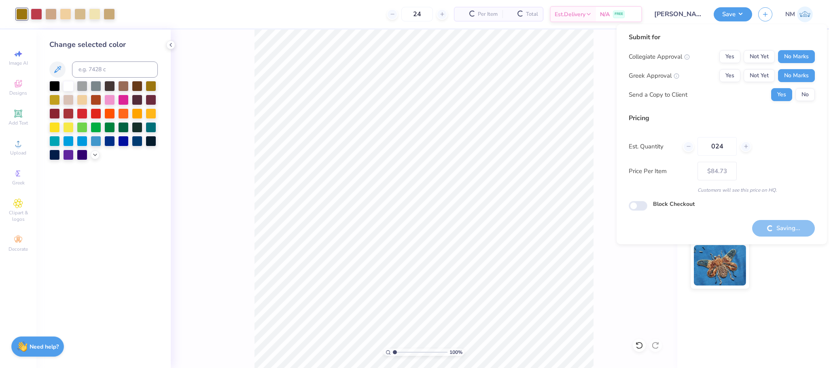
type input "– –"
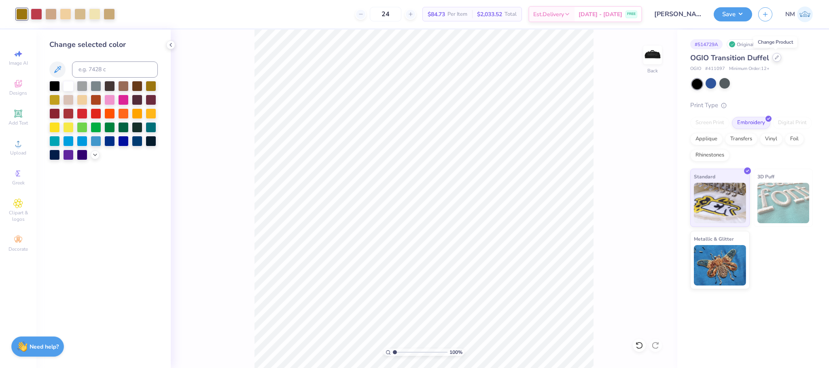
click at [776, 60] on div at bounding box center [777, 57] width 9 height 9
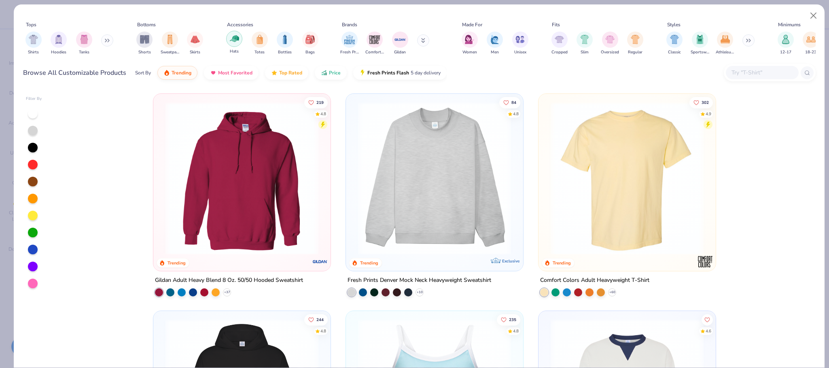
click at [240, 38] on div "filter for Hats" at bounding box center [234, 39] width 16 height 16
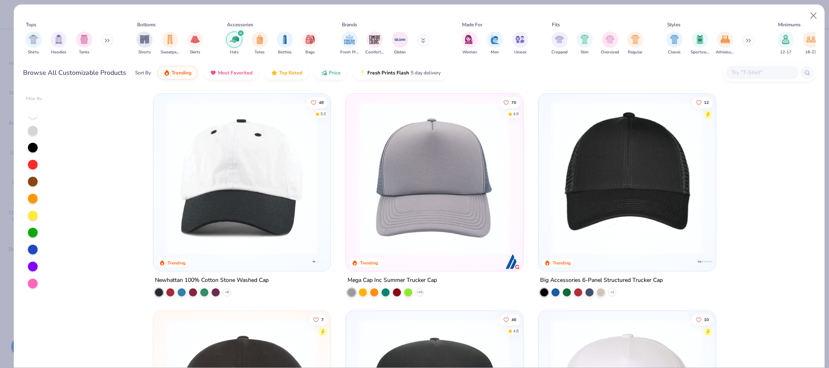
click at [421, 39] on button at bounding box center [423, 40] width 12 height 12
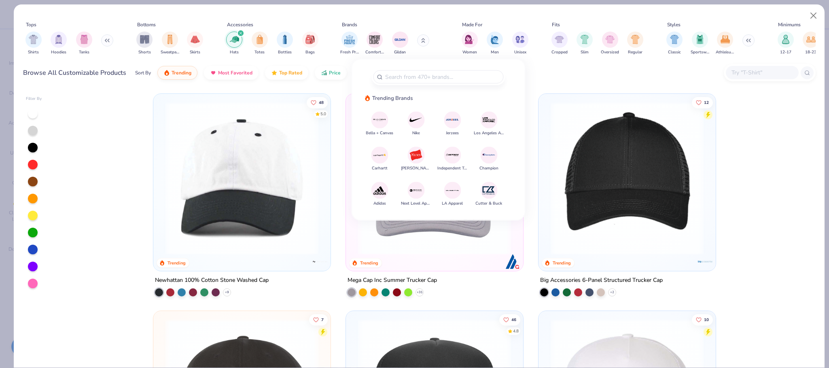
click at [413, 125] on img at bounding box center [416, 120] width 14 height 14
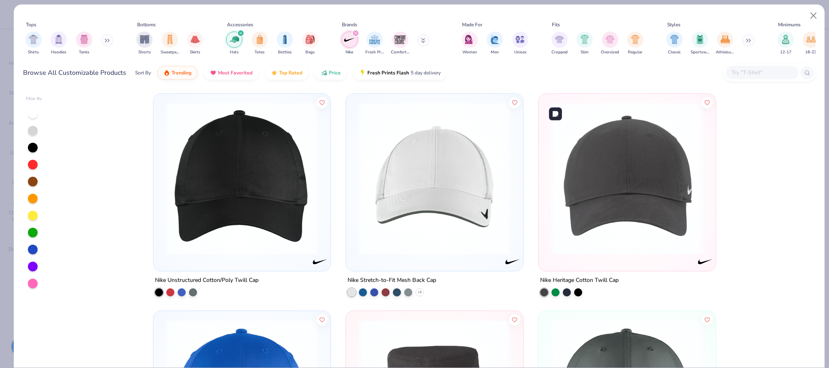
click at [626, 166] on img at bounding box center [627, 178] width 161 height 153
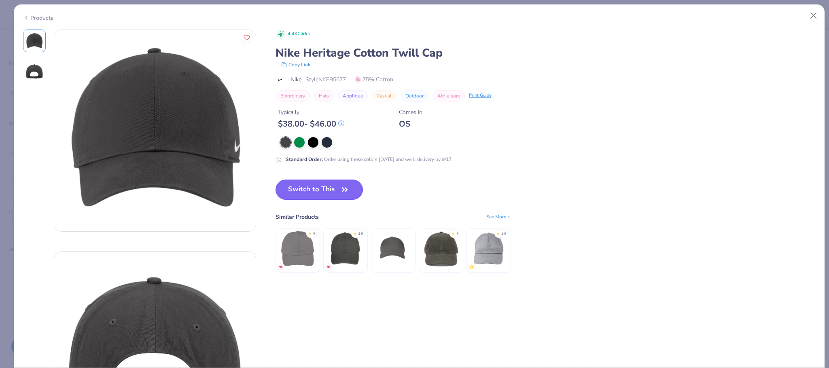
click at [316, 187] on button "Switch to This" at bounding box center [320, 190] width 88 height 20
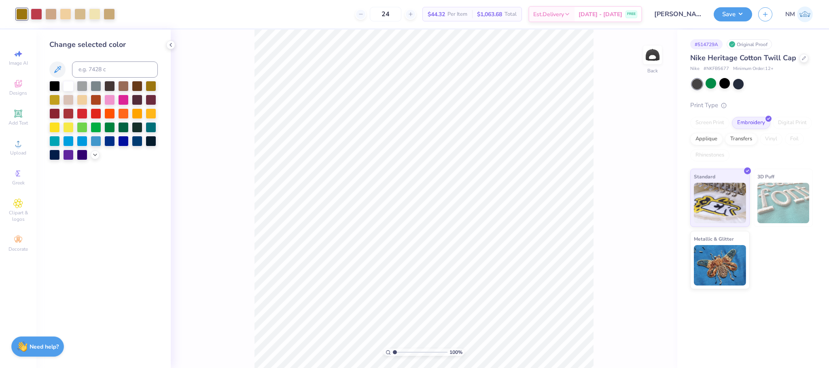
click at [26, 15] on div at bounding box center [21, 14] width 11 height 11
click at [57, 84] on div at bounding box center [54, 85] width 11 height 11
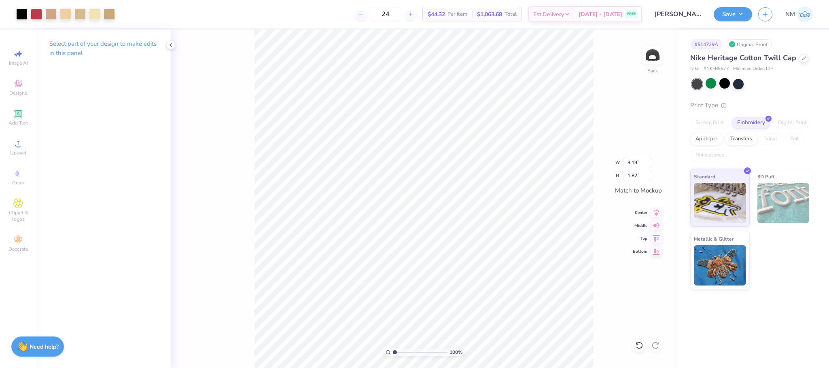
type input "3.19"
type input "1.82"
click at [733, 8] on button "Save" at bounding box center [733, 13] width 38 height 14
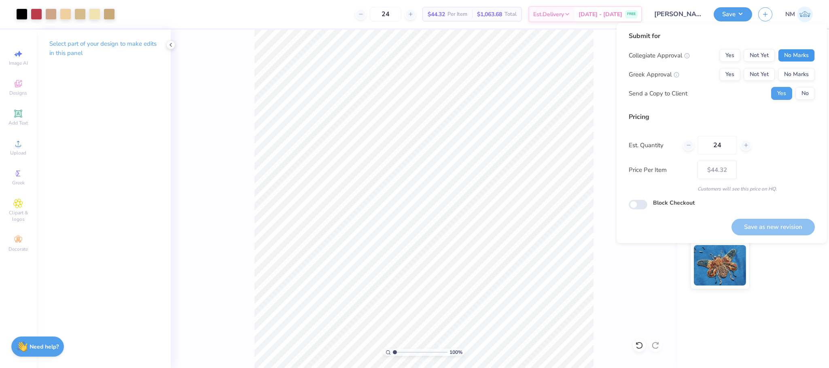
click at [800, 50] on button "No Marks" at bounding box center [796, 55] width 37 height 13
click at [802, 72] on button "No Marks" at bounding box center [796, 74] width 37 height 13
click at [810, 91] on button "No" at bounding box center [805, 93] width 19 height 13
click at [785, 93] on button "Yes" at bounding box center [782, 93] width 21 height 13
click at [775, 223] on button "Save as new revision" at bounding box center [773, 227] width 83 height 17
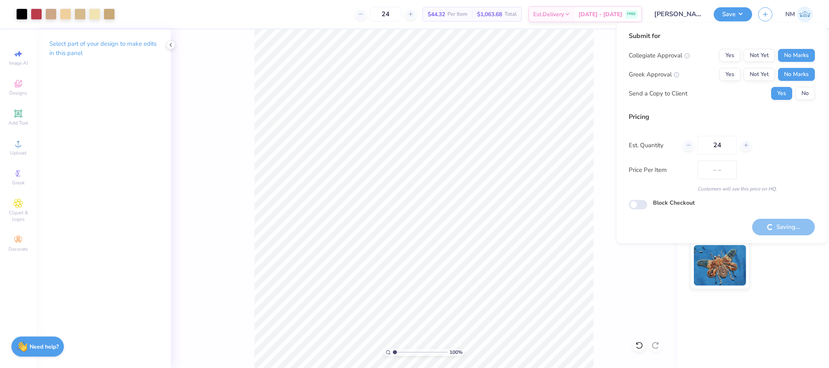
type input "$44.32"
checkbox input "true"
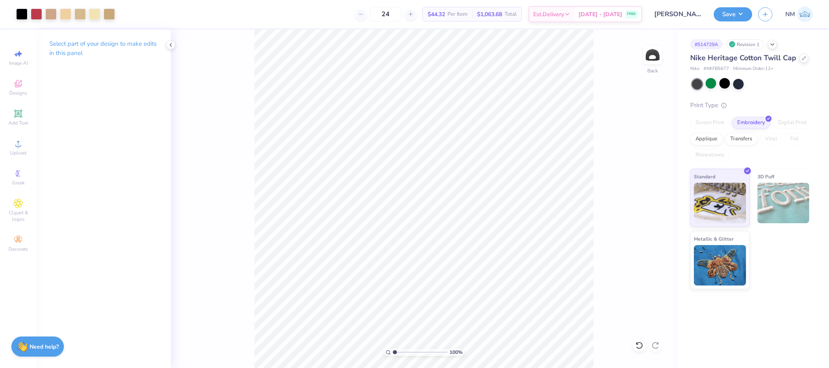
click at [804, 61] on div at bounding box center [804, 58] width 9 height 9
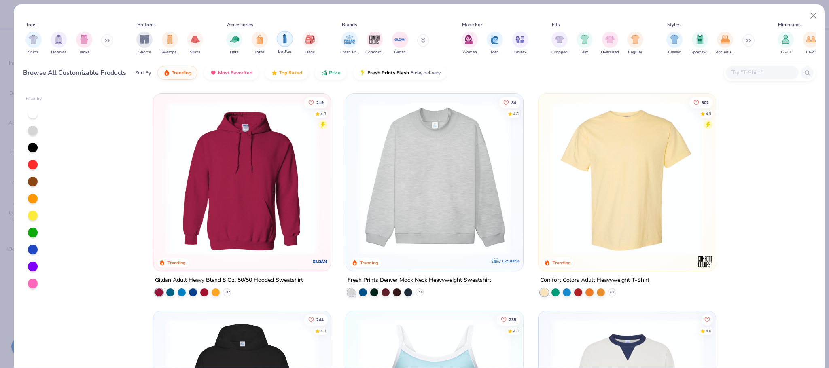
click at [286, 33] on div "filter for Bottles" at bounding box center [285, 39] width 16 height 16
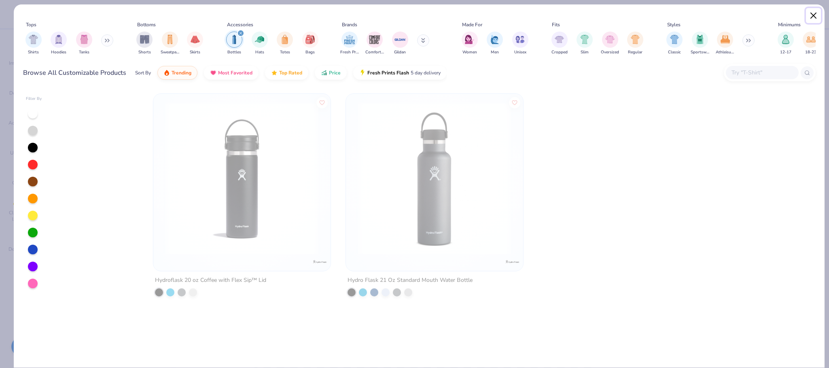
click at [814, 14] on button "Close" at bounding box center [813, 15] width 15 height 15
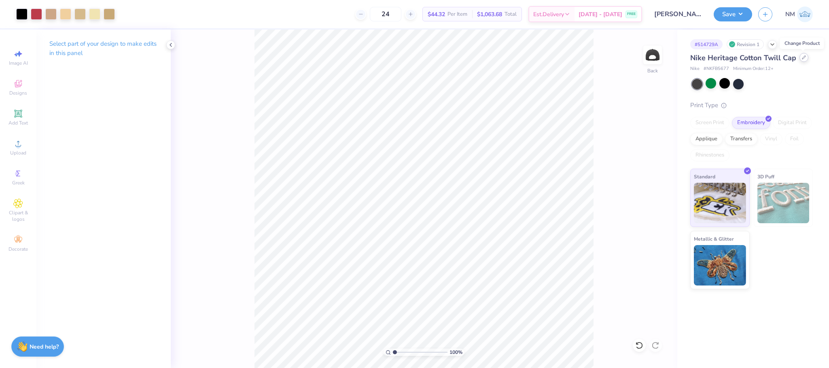
click at [803, 58] on icon at bounding box center [804, 57] width 4 height 4
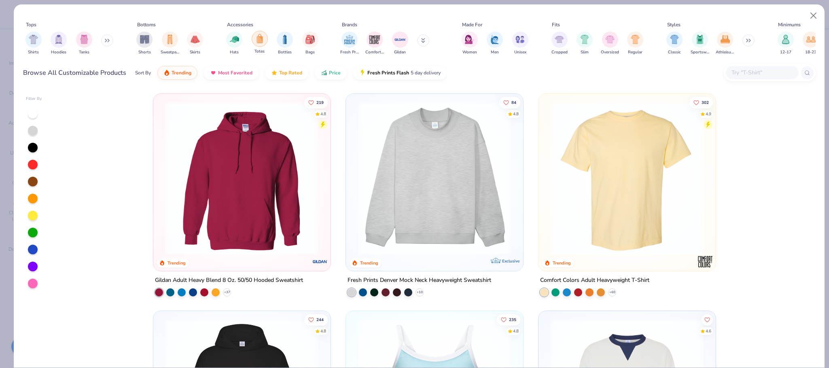
click at [262, 36] on img "filter for Totes" at bounding box center [259, 38] width 9 height 9
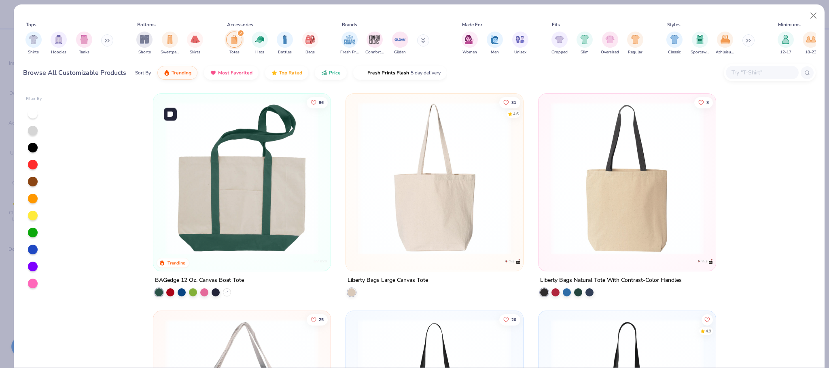
click at [287, 164] on img at bounding box center [242, 178] width 161 height 153
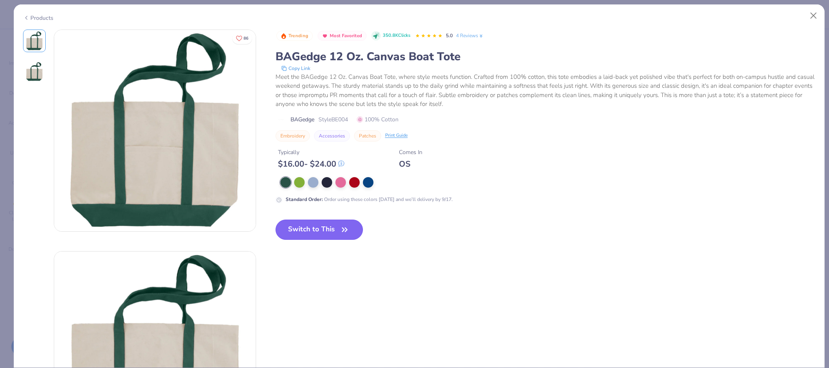
click at [330, 224] on button "Switch to This" at bounding box center [320, 230] width 88 height 20
click at [345, 235] on icon "button" at bounding box center [344, 229] width 11 height 11
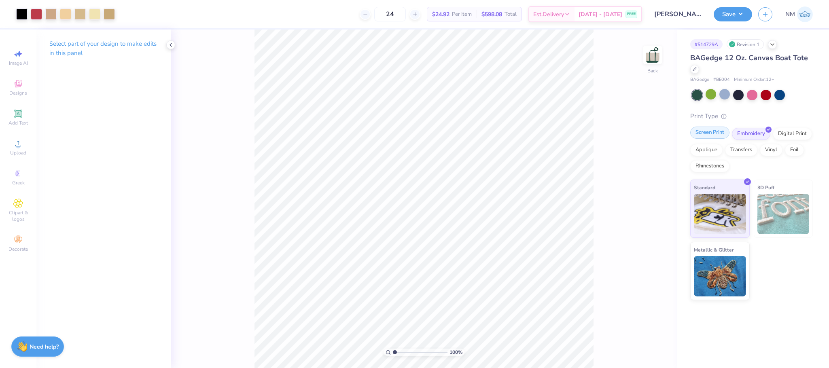
click at [716, 132] on div "Screen Print" at bounding box center [710, 133] width 39 height 12
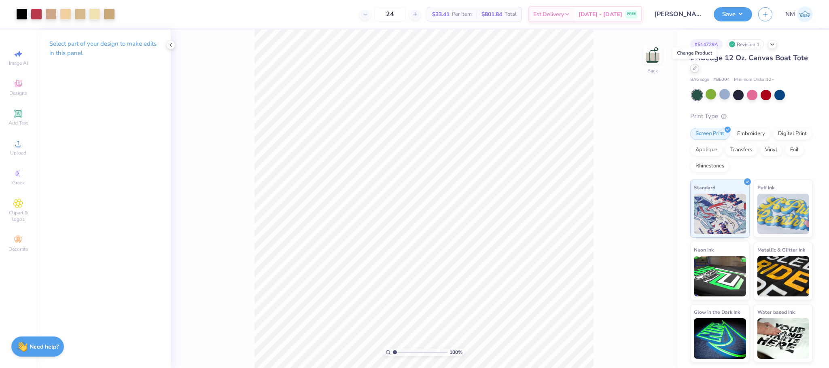
click at [698, 70] on div at bounding box center [695, 68] width 9 height 9
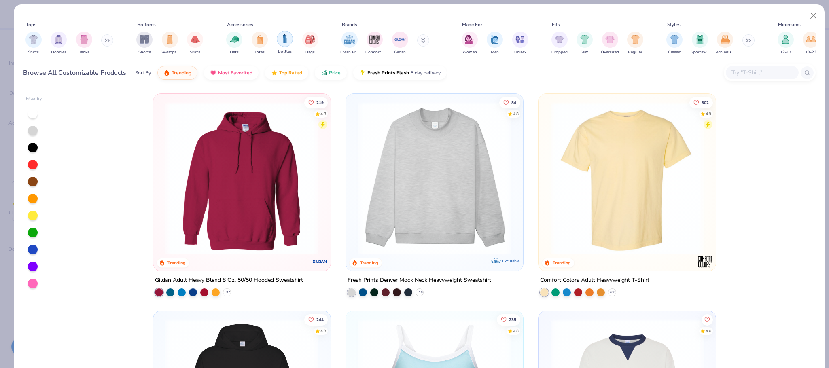
click at [289, 40] on img "filter for Bottles" at bounding box center [285, 38] width 9 height 9
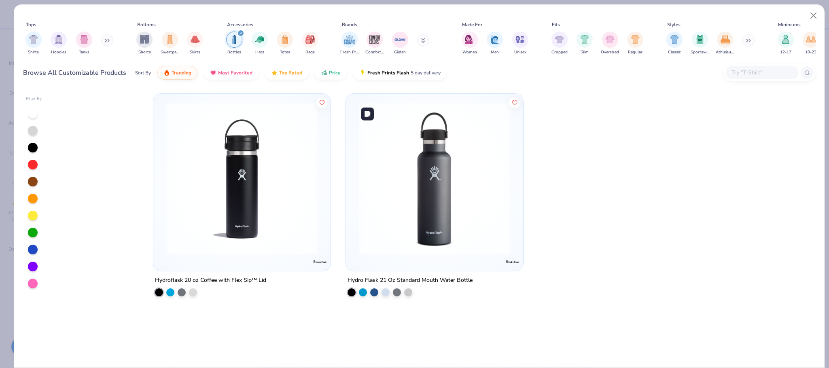
click at [417, 155] on img at bounding box center [434, 178] width 161 height 153
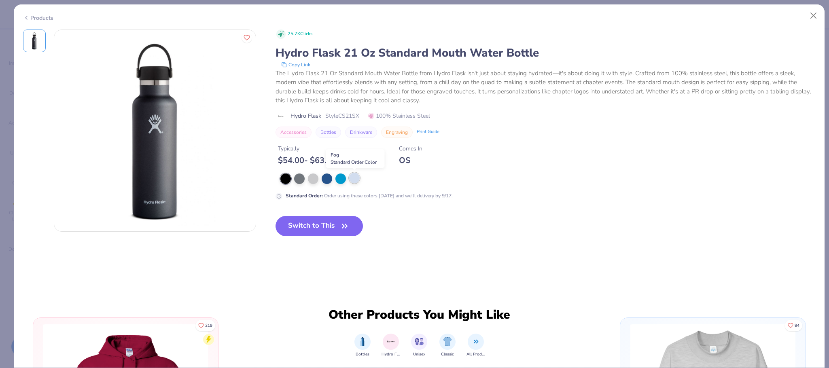
click at [352, 180] on div at bounding box center [354, 178] width 11 height 11
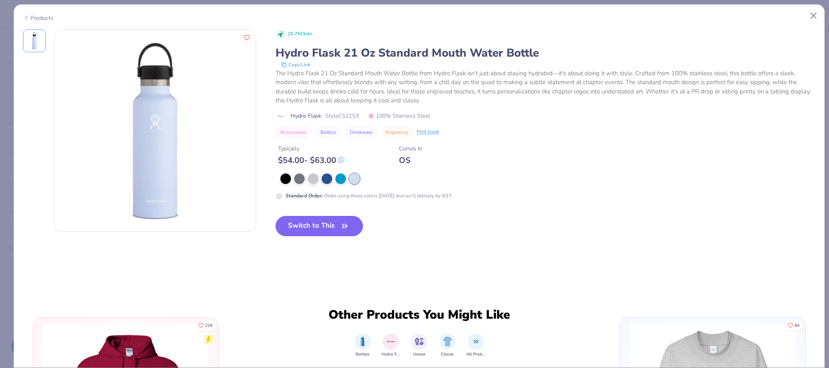
click at [338, 219] on button "Switch to This" at bounding box center [320, 226] width 88 height 20
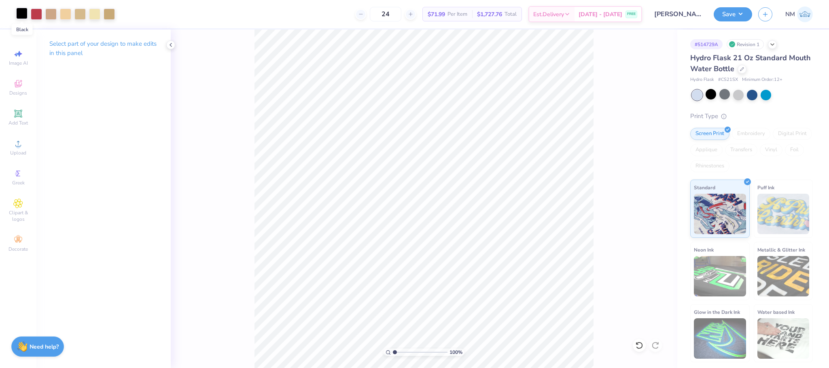
click at [23, 16] on div at bounding box center [21, 13] width 11 height 11
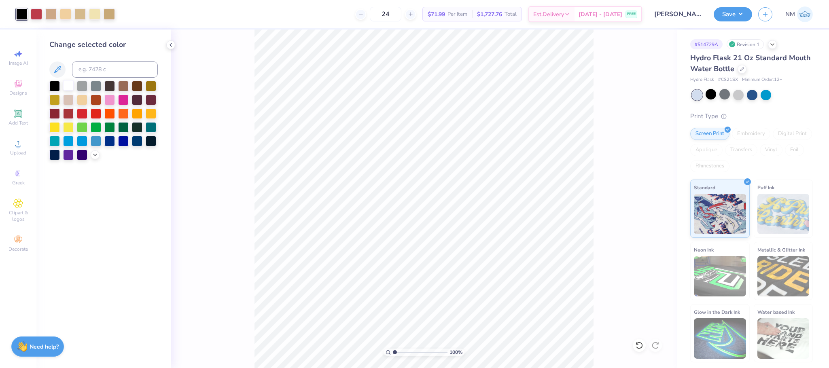
click at [71, 87] on div at bounding box center [68, 85] width 11 height 11
click at [57, 84] on div at bounding box center [54, 85] width 11 height 11
click at [738, 95] on div at bounding box center [739, 94] width 11 height 11
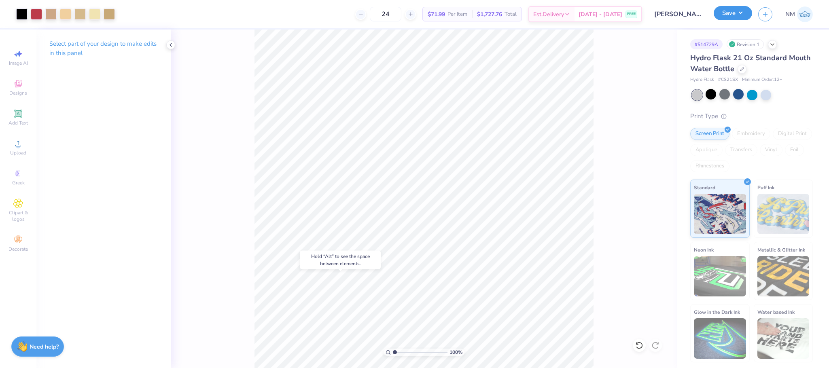
click at [729, 6] on button "Save" at bounding box center [733, 13] width 38 height 14
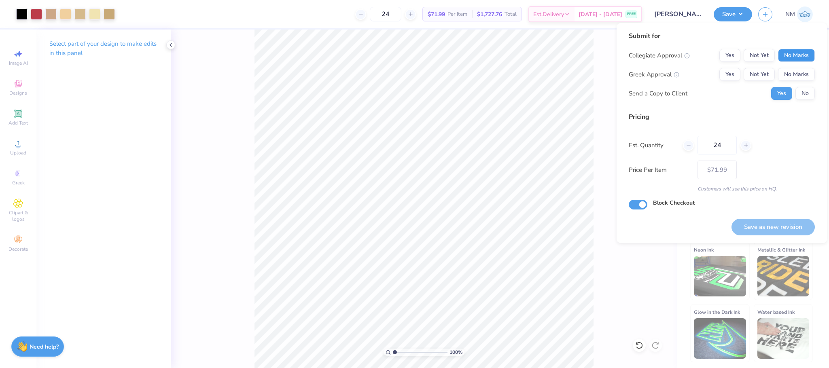
click at [802, 50] on button "No Marks" at bounding box center [796, 55] width 37 height 13
click at [803, 66] on div "Collegiate Approval Yes Not Yet No Marks Greek Approval Yes Not Yet No Marks Se…" at bounding box center [722, 74] width 186 height 51
click at [798, 76] on button "No Marks" at bounding box center [796, 74] width 37 height 13
click at [803, 89] on button "No" at bounding box center [805, 93] width 19 height 13
click at [772, 89] on button "Yes" at bounding box center [782, 93] width 21 height 13
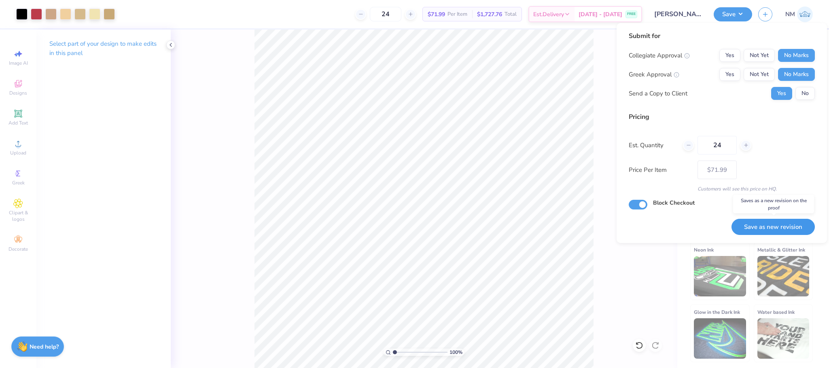
click at [776, 224] on button "Save as new revision" at bounding box center [773, 227] width 83 height 17
type input "$71.99"
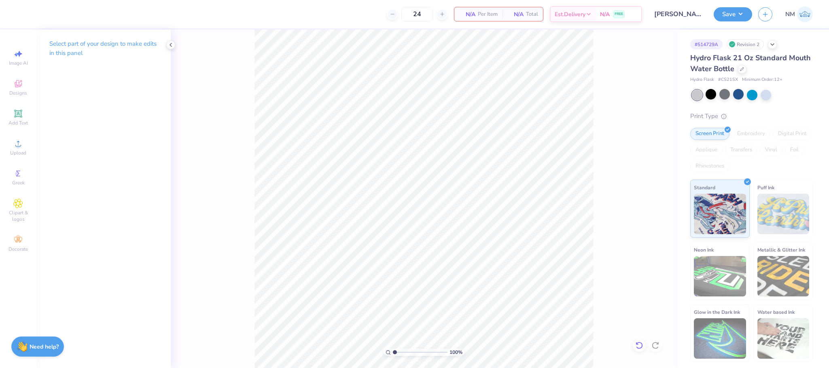
click at [639, 342] on icon at bounding box center [640, 346] width 8 height 8
click at [742, 68] on icon at bounding box center [742, 68] width 4 height 4
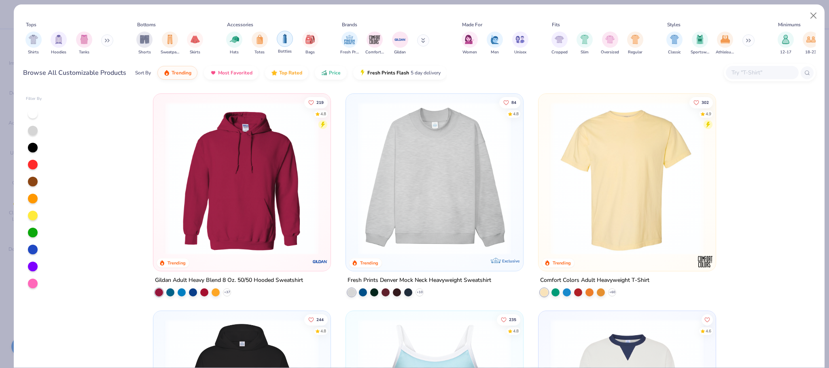
click at [287, 39] on img "filter for Bottles" at bounding box center [285, 38] width 9 height 9
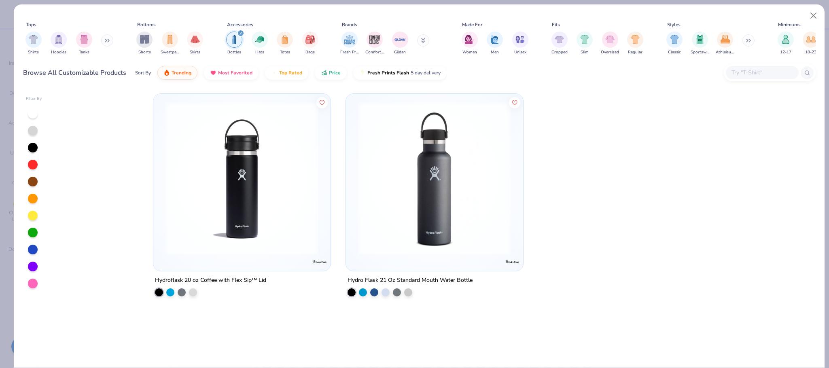
click at [241, 34] on icon "filter for Bottles" at bounding box center [240, 33] width 3 height 3
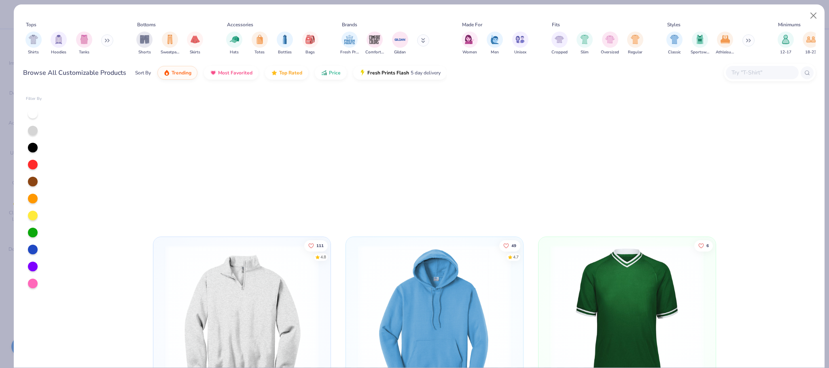
scroll to position [3170, 0]
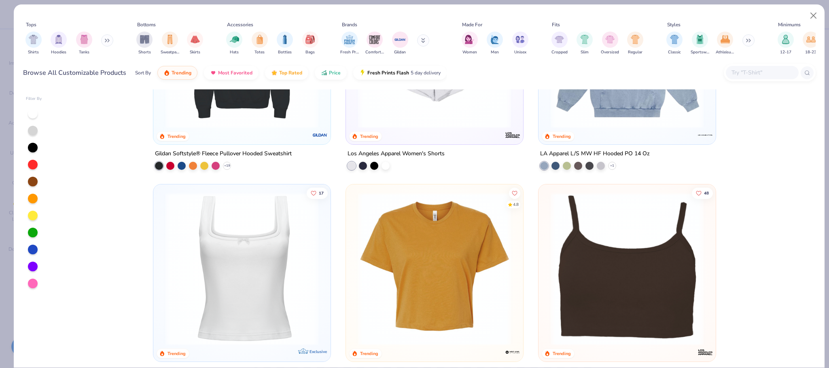
click at [109, 42] on icon at bounding box center [107, 40] width 5 height 4
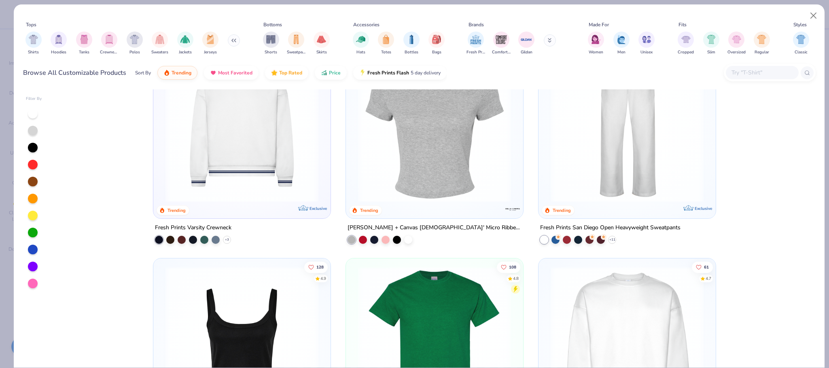
scroll to position [0, 0]
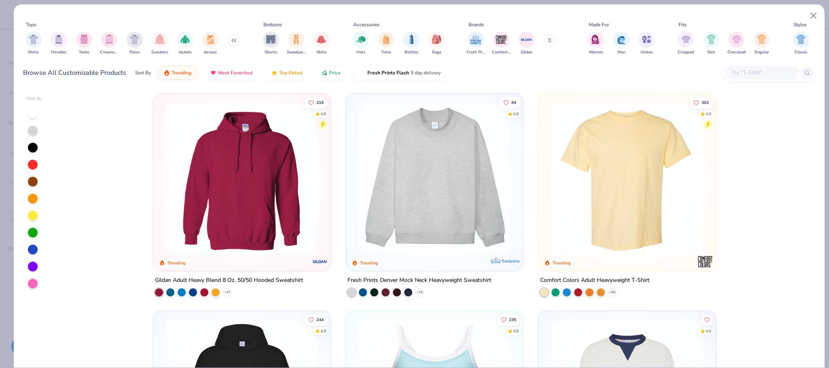
click at [234, 38] on button at bounding box center [234, 40] width 12 height 12
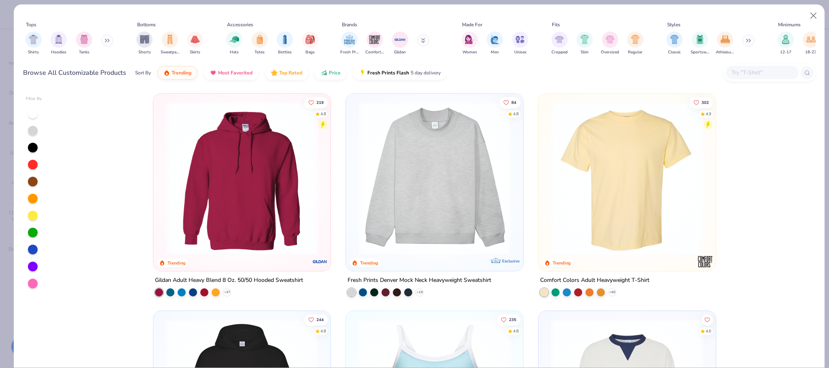
click at [427, 41] on button at bounding box center [423, 40] width 12 height 12
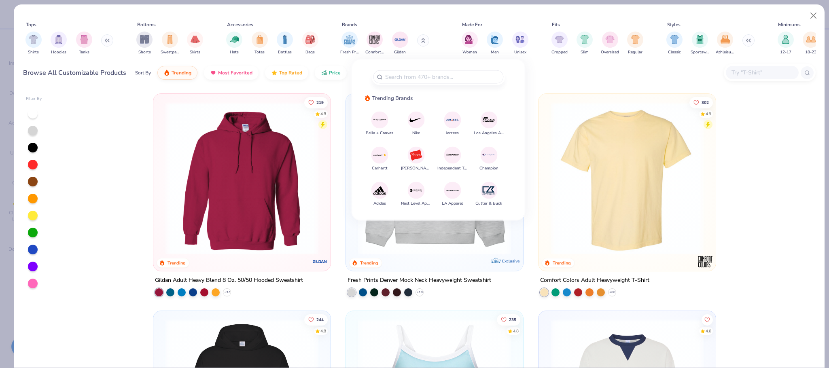
click at [77, 157] on div "219 4.8 Trending Gildan Adult Heavy Blend 8 Oz. 50/50 Hooded Sweatshirt + 37 84…" at bounding box center [434, 228] width 761 height 279
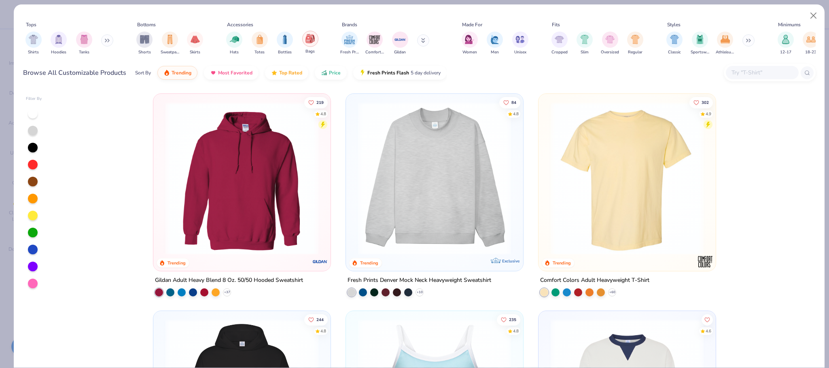
click at [311, 47] on div "filter for Bags" at bounding box center [310, 39] width 16 height 16
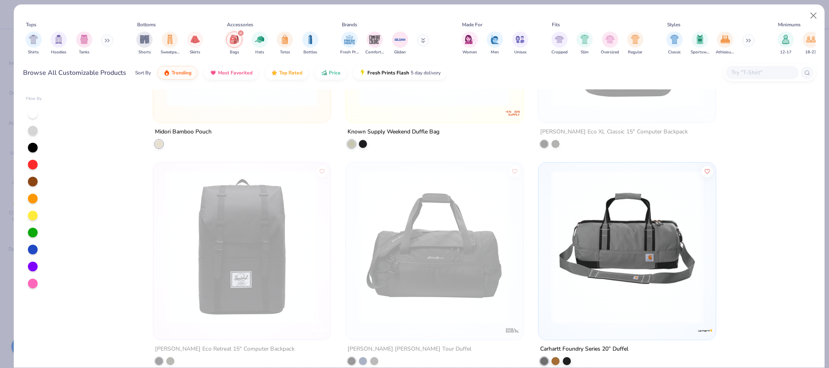
scroll to position [2524, 0]
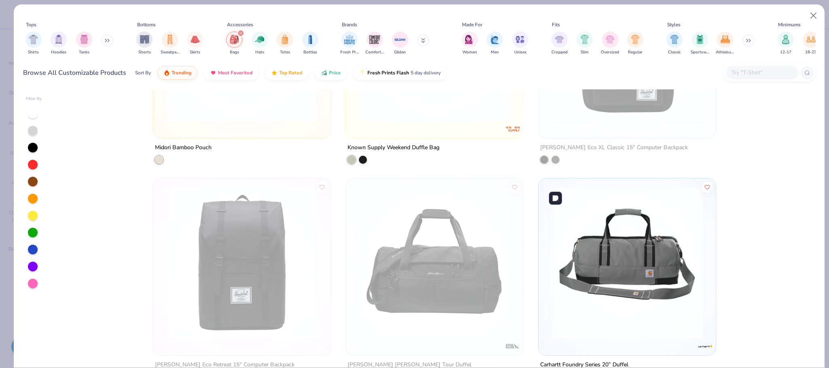
click at [640, 228] on img at bounding box center [627, 263] width 161 height 153
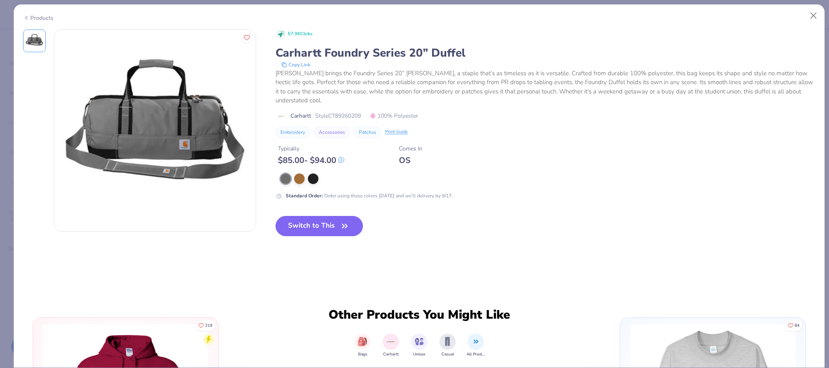
click at [48, 14] on div "Products" at bounding box center [38, 18] width 30 height 9
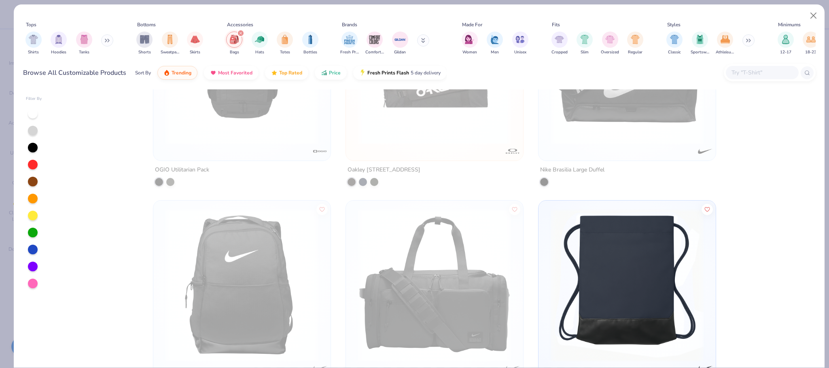
scroll to position [1793, 0]
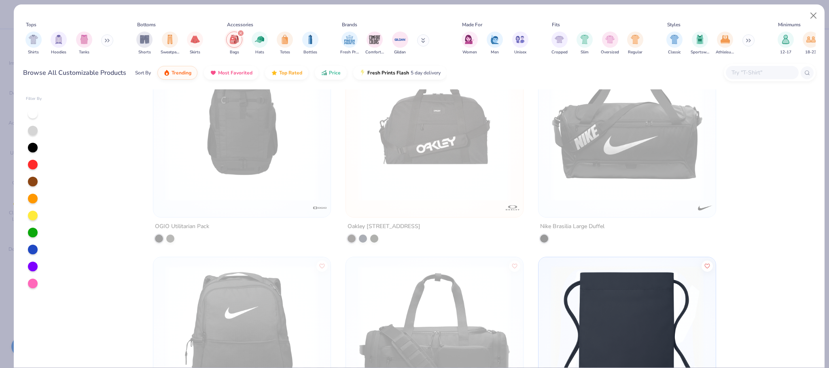
click at [239, 32] on icon "filter for Bags" at bounding box center [240, 33] width 3 height 3
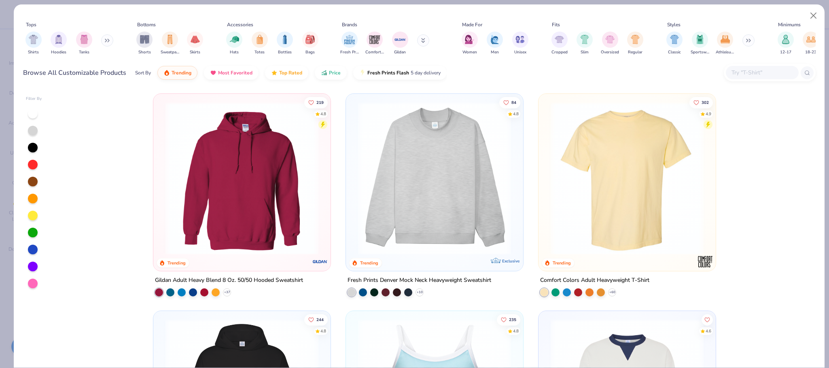
click at [108, 39] on icon at bounding box center [107, 40] width 5 height 4
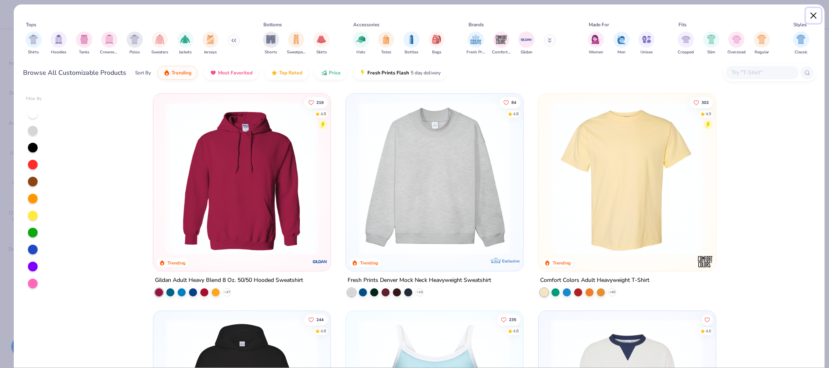
click at [815, 15] on button "Close" at bounding box center [813, 15] width 15 height 15
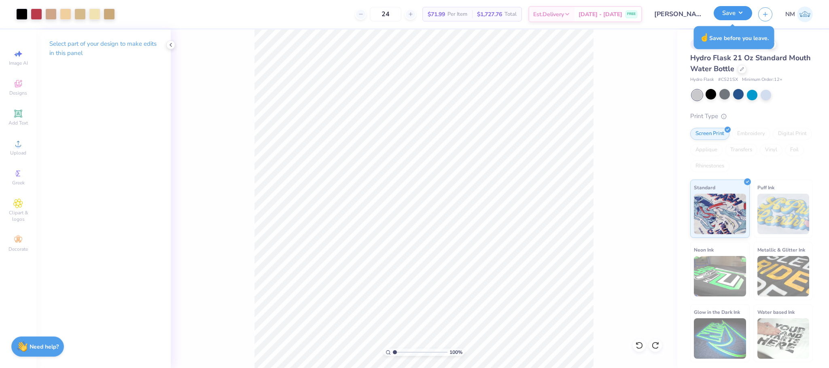
click at [726, 17] on button "Save" at bounding box center [733, 13] width 38 height 14
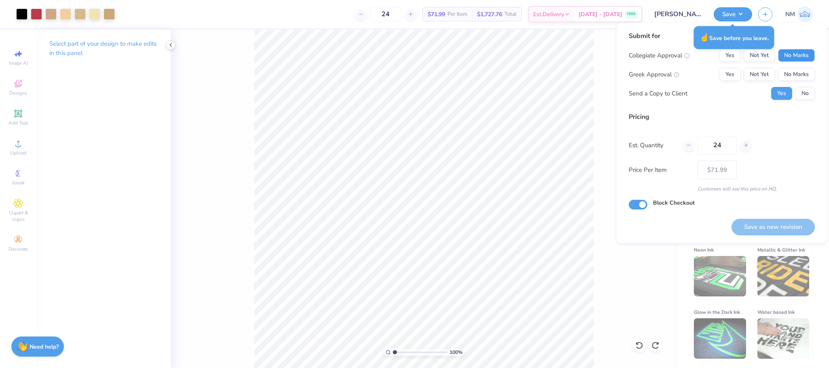
click at [787, 56] on button "No Marks" at bounding box center [796, 55] width 37 height 13
click at [792, 70] on button "No Marks" at bounding box center [796, 74] width 37 height 13
drag, startPoint x: 760, startPoint y: 221, endPoint x: 727, endPoint y: 192, distance: 44.5
click at [759, 221] on button "Save as new revision" at bounding box center [773, 227] width 83 height 17
type input "$71.99"
